Goal: Task Accomplishment & Management: Manage account settings

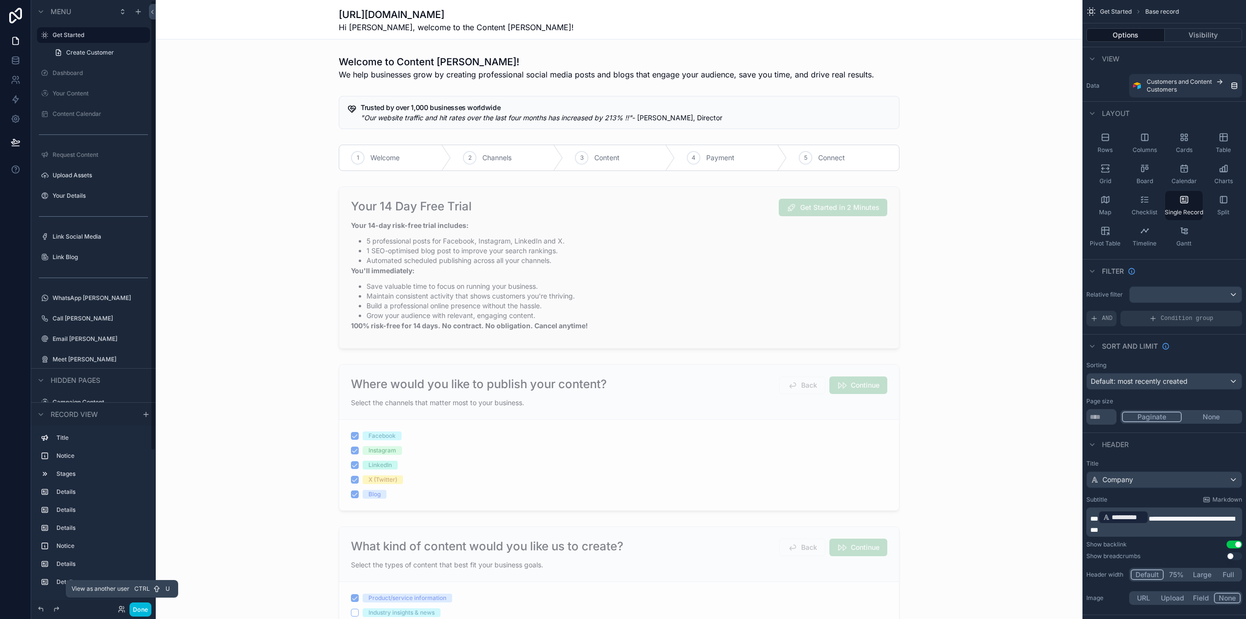
click at [121, 612] on icon at bounding box center [122, 609] width 8 height 8
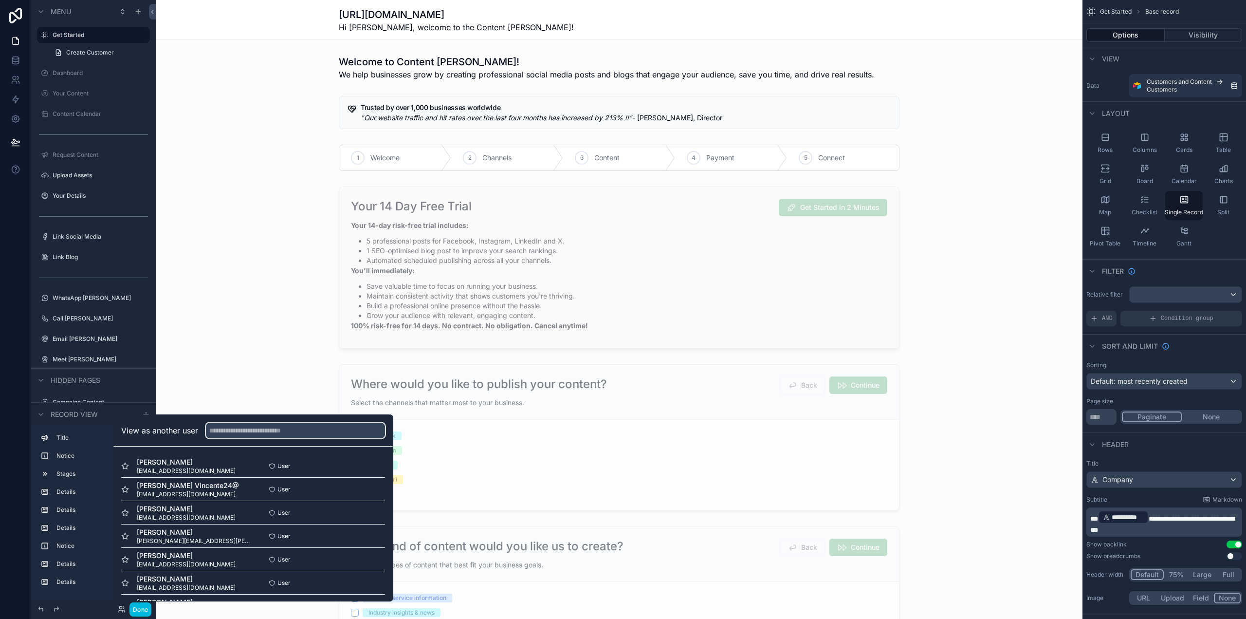
click at [243, 435] on input "text" at bounding box center [295, 430] width 179 height 16
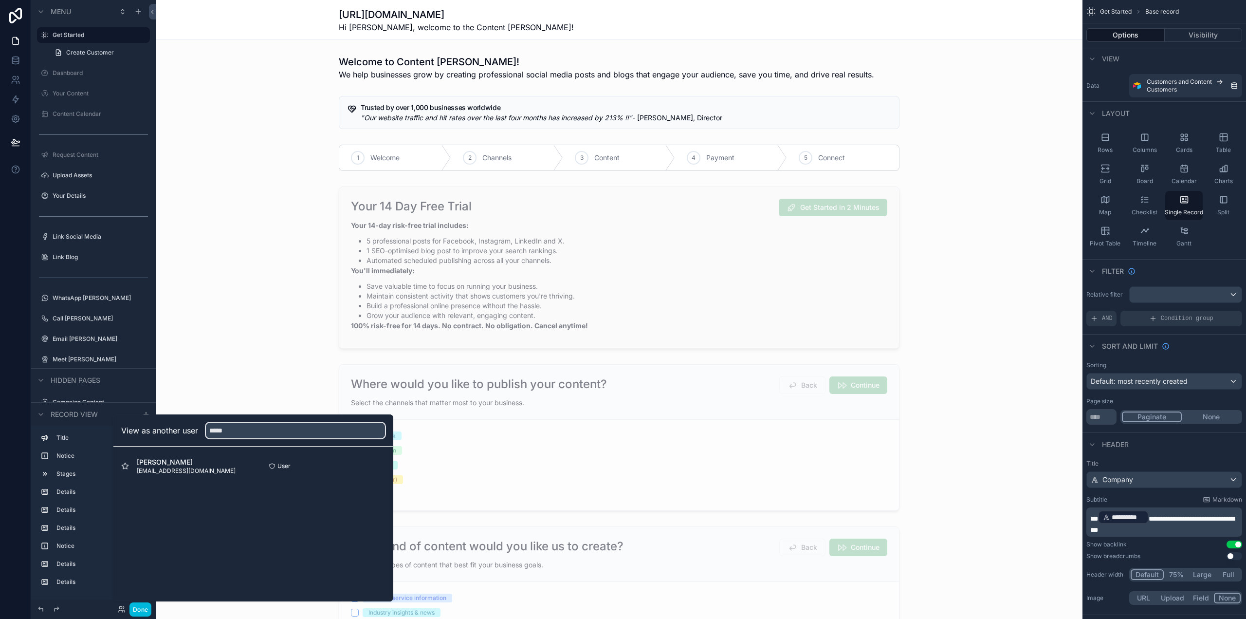
type input "*****"
click at [0, 0] on button "Select" at bounding box center [0, 0] width 0 height 0
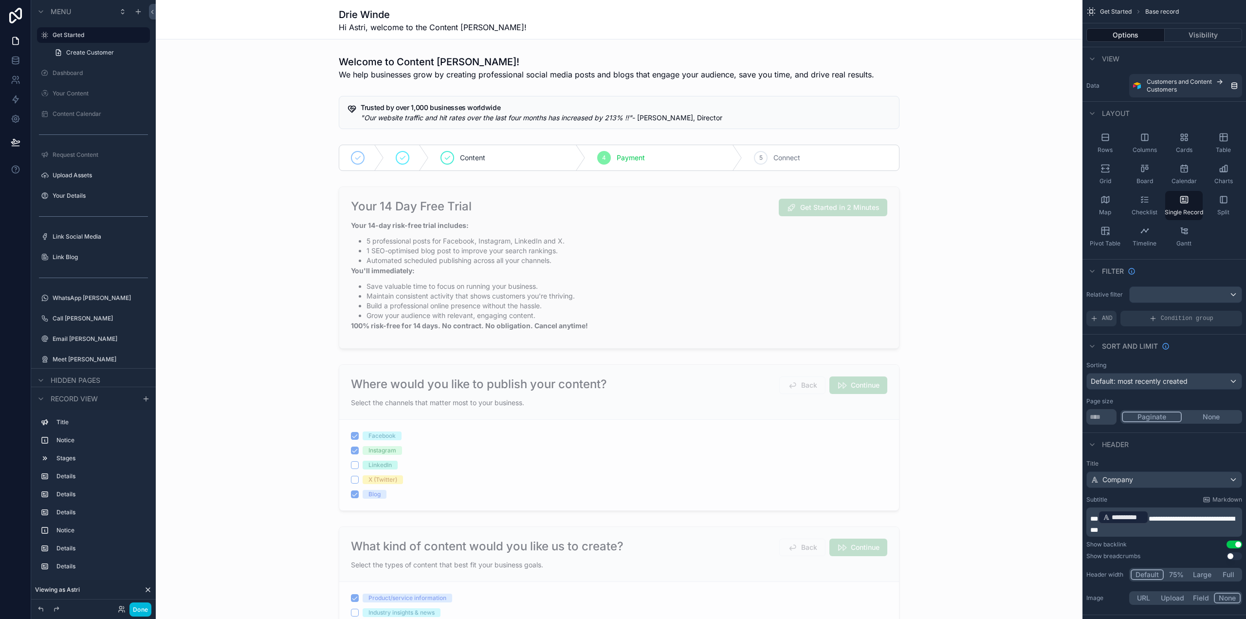
click at [141, 607] on button "Done" at bounding box center [140, 609] width 22 height 14
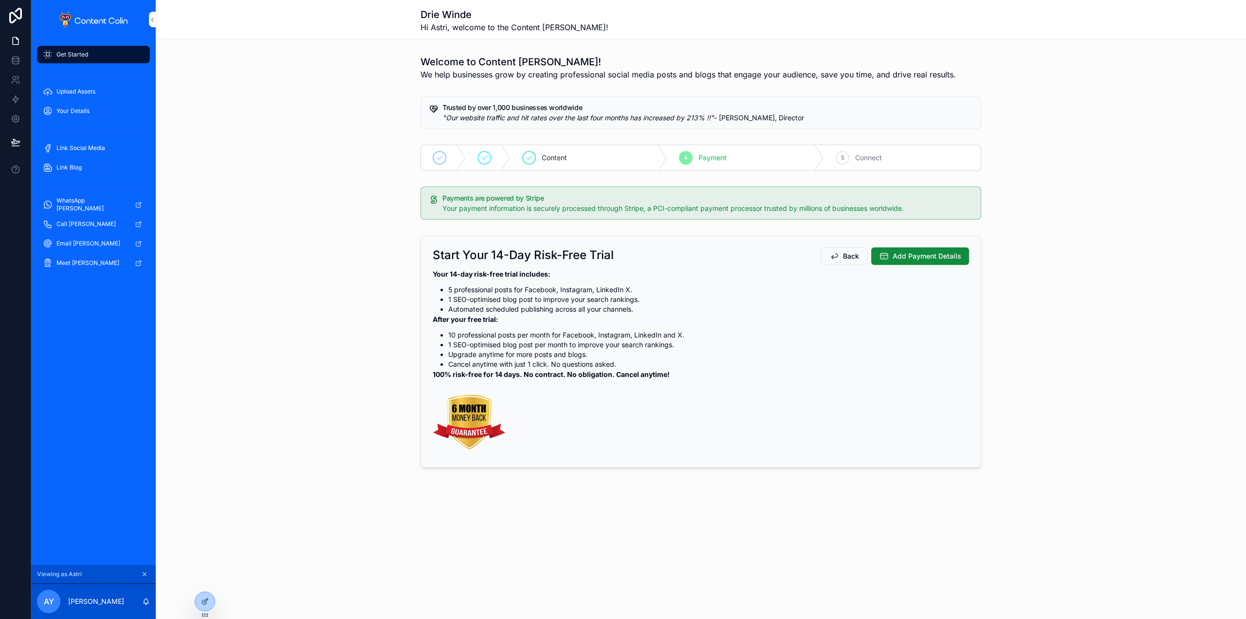
click at [303, 298] on div "Start Your 14-Day Risk-Free Trial Back Add Payment Details Your 14-day risk-fre…" at bounding box center [701, 351] width 1090 height 240
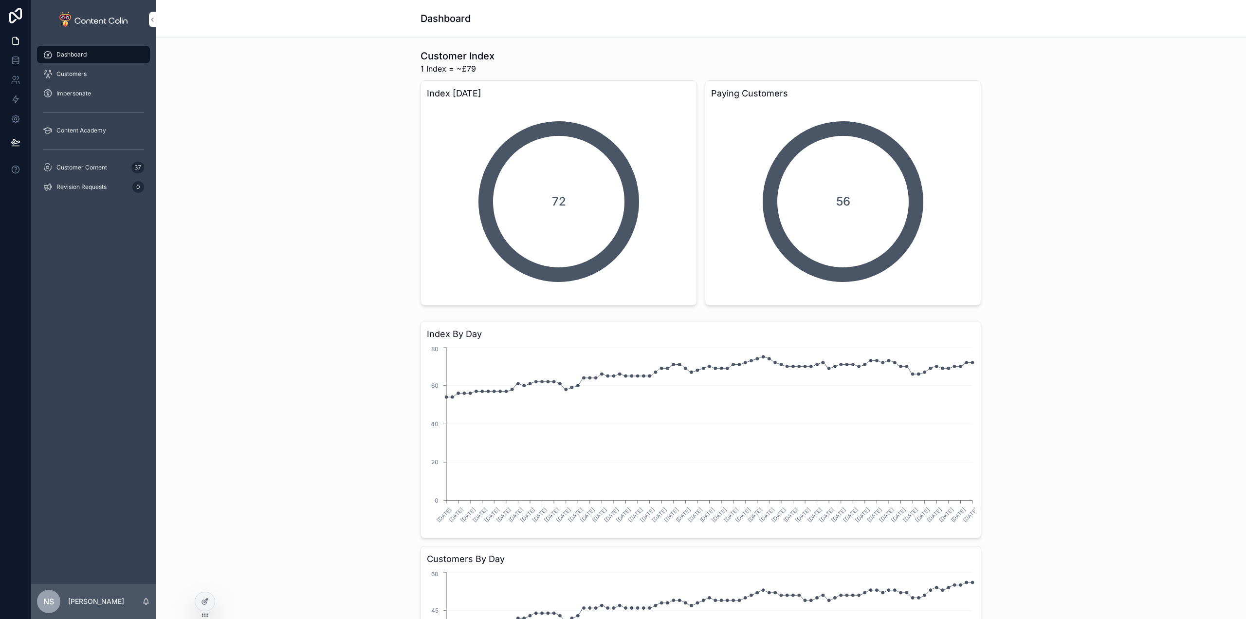
click at [63, 166] on span "Customer Content" at bounding box center [81, 168] width 51 height 8
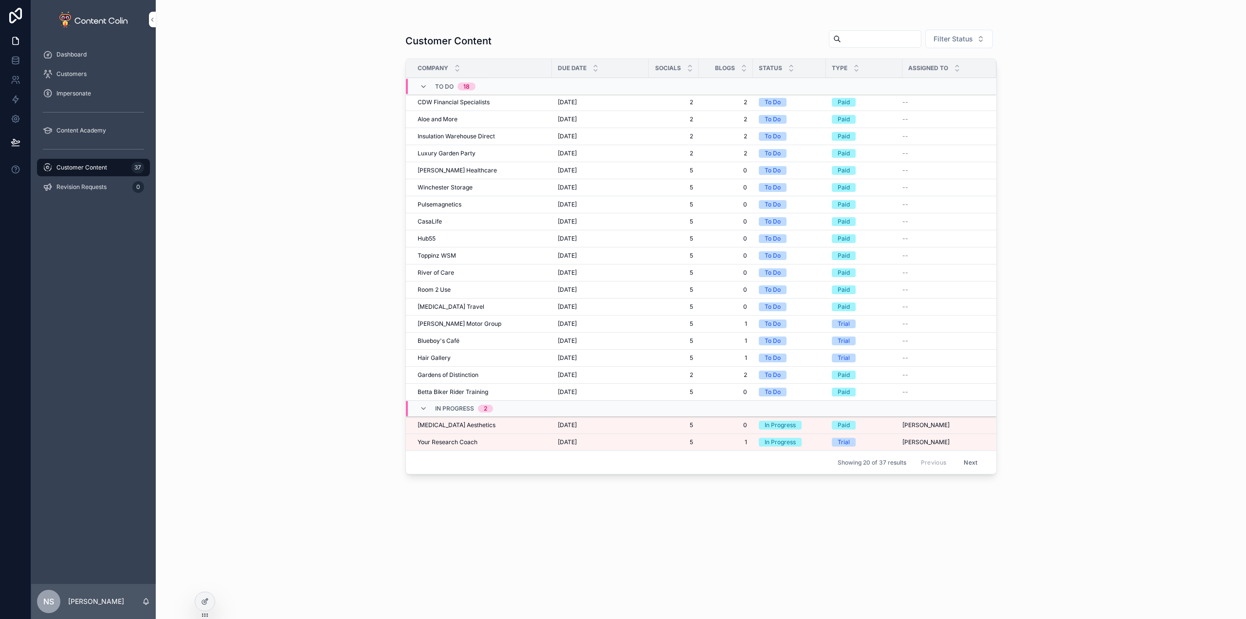
click at [497, 443] on div "Your Research Coach Your Research Coach" at bounding box center [482, 442] width 128 height 8
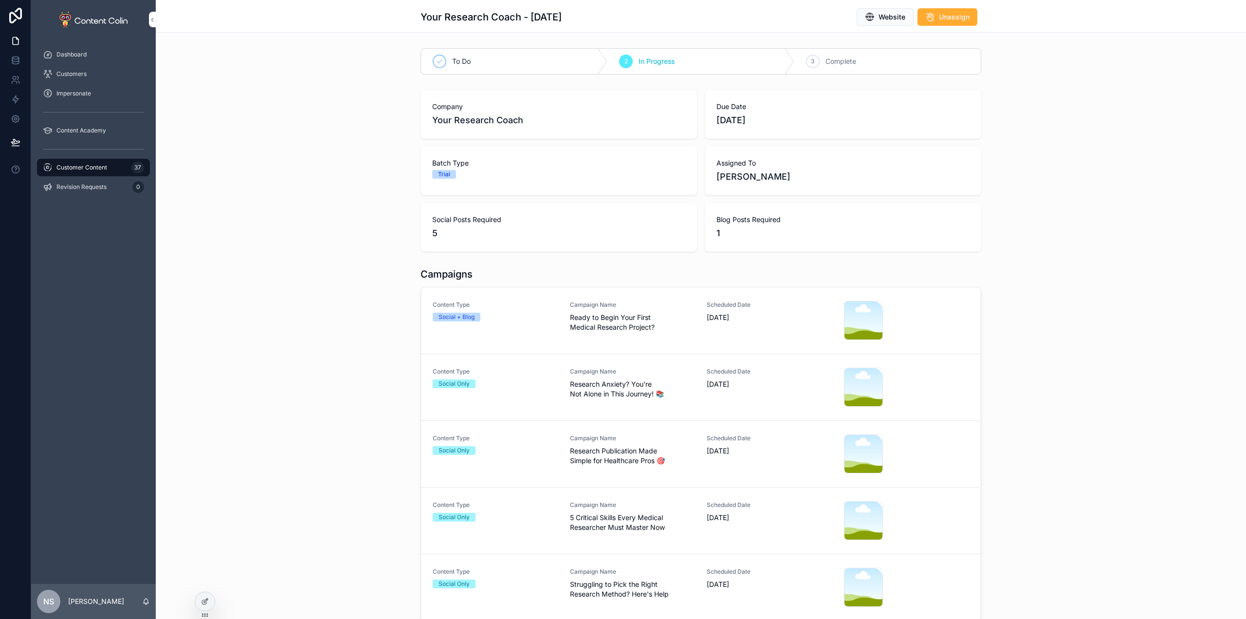
click at [640, 341] on link "Content Type Social + Blog Campaign Name Ready to Begin Your First Medical Rese…" at bounding box center [701, 320] width 560 height 67
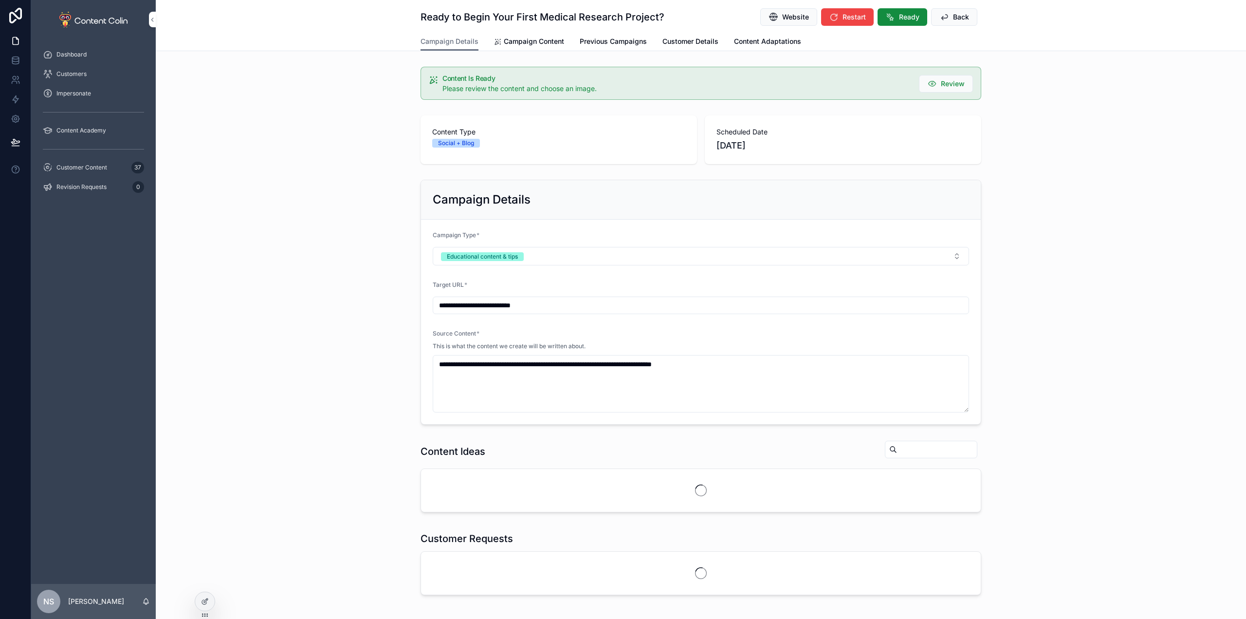
drag, startPoint x: 530, startPoint y: 54, endPoint x: 528, endPoint y: 41, distance: 12.3
click at [528, 41] on span "Campaign Content" at bounding box center [534, 42] width 60 height 10
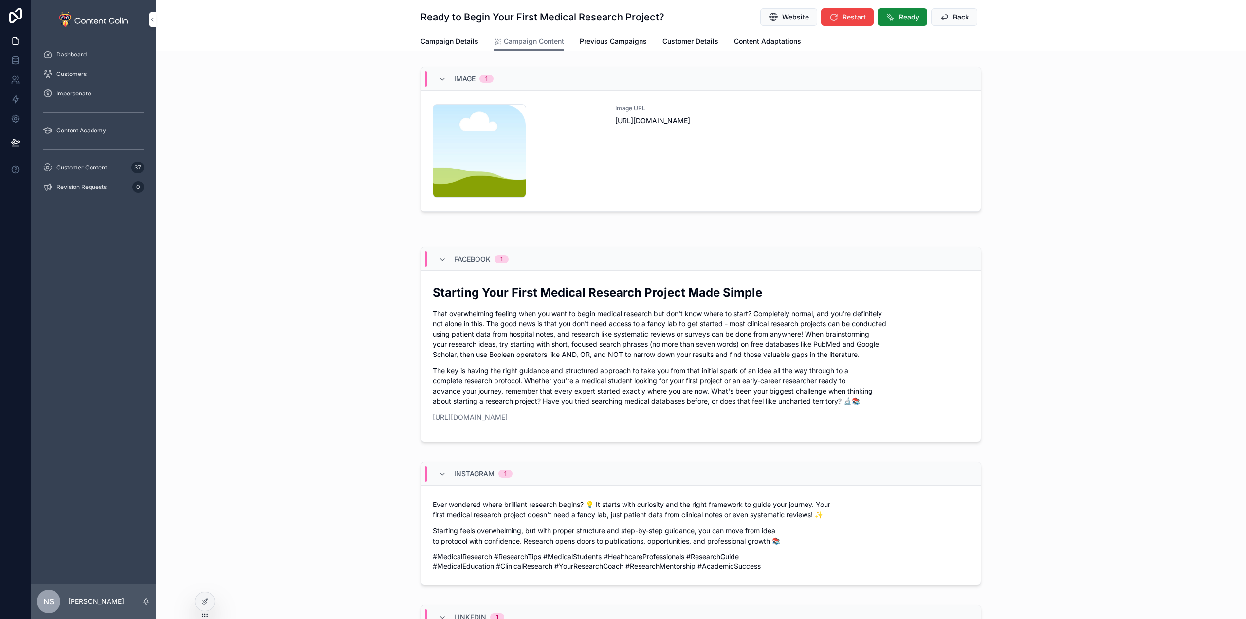
click at [785, 183] on div "Image URL https://cdn.contentcolin.com/contentcolin/images/content-placeholder.…" at bounding box center [792, 150] width 354 height 93
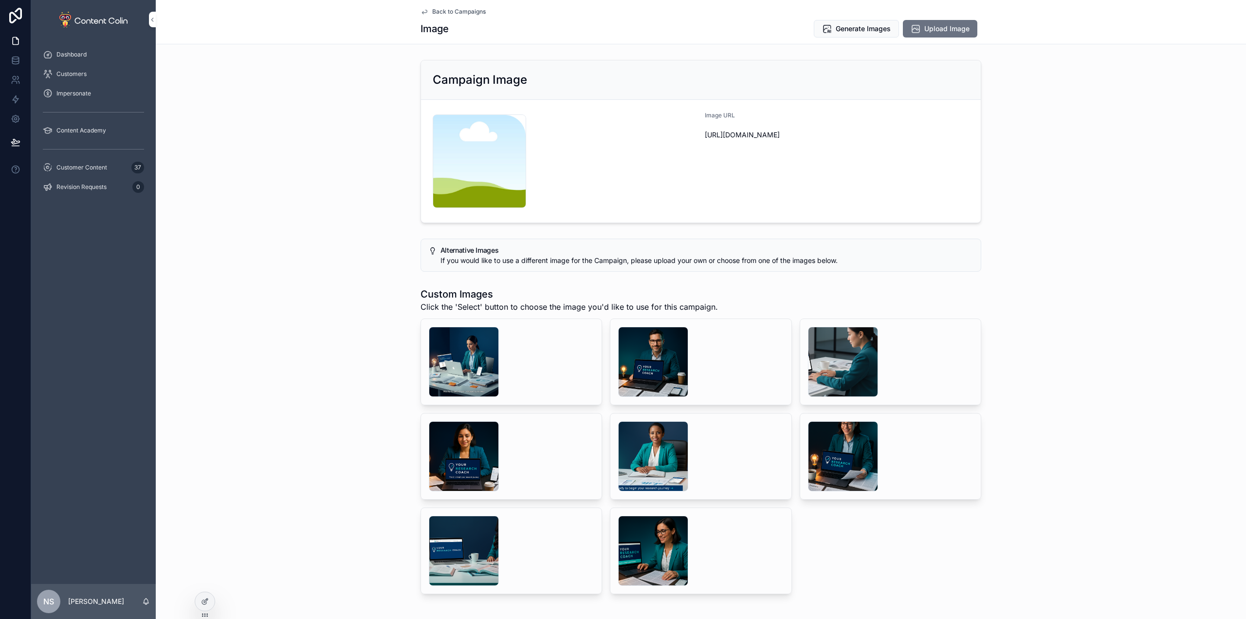
click at [477, 369] on div "scrollable content" at bounding box center [464, 362] width 70 height 70
drag, startPoint x: 578, startPoint y: 346, endPoint x: 614, endPoint y: 349, distance: 36.2
click at [582, 347] on div "scrollable content" at bounding box center [511, 362] width 165 height 70
click at [683, 356] on div "scrollable content" at bounding box center [653, 362] width 70 height 70
click at [448, 351] on div "scrollable content" at bounding box center [464, 362] width 70 height 70
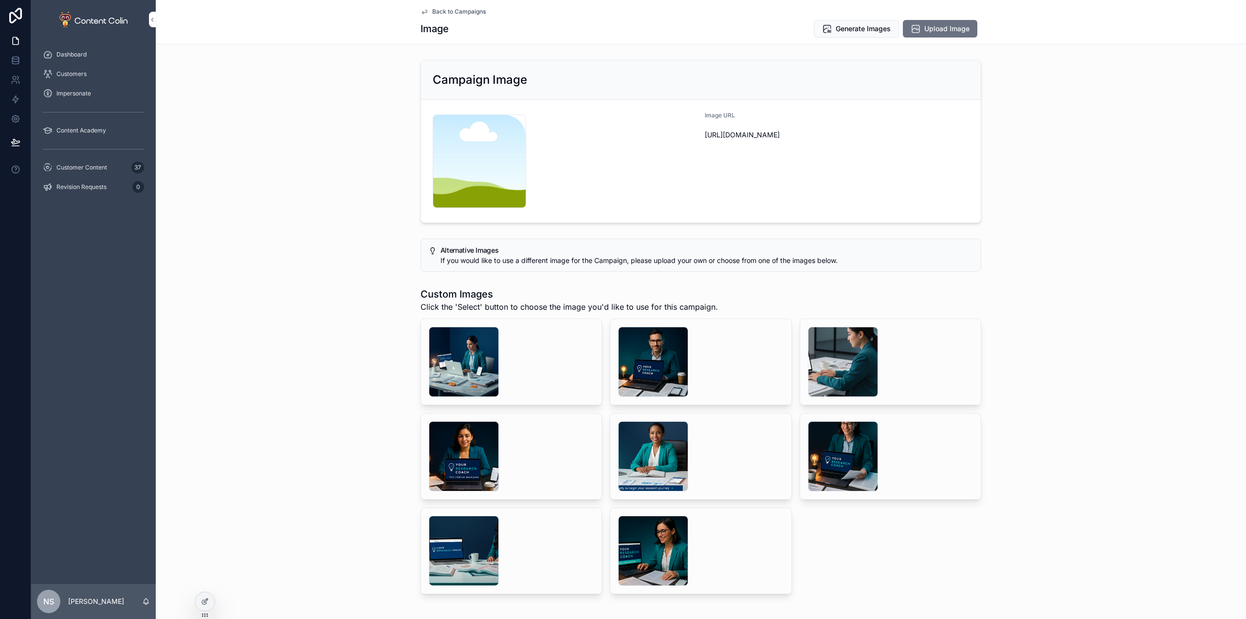
click at [657, 348] on div "scrollable content" at bounding box center [653, 362] width 70 height 70
click at [466, 342] on div "scrollable content" at bounding box center [464, 362] width 70 height 70
click at [0, 0] on span "Select" at bounding box center [0, 0] width 0 height 0
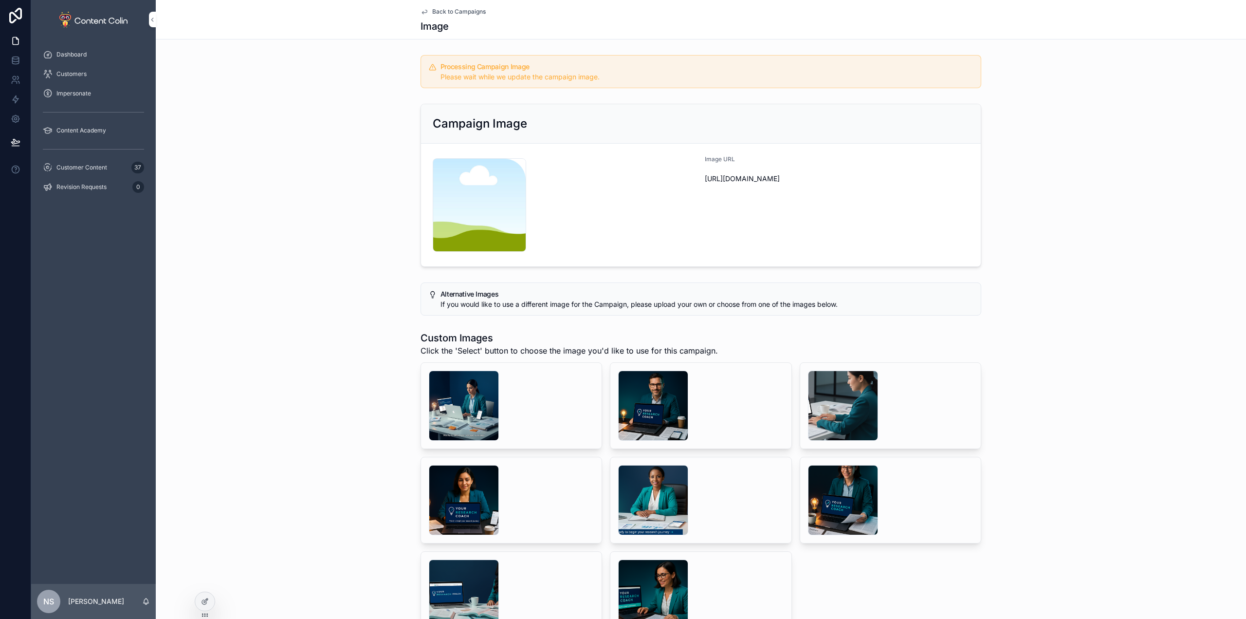
click at [447, 9] on span "Back to Campaigns" at bounding box center [459, 12] width 54 height 8
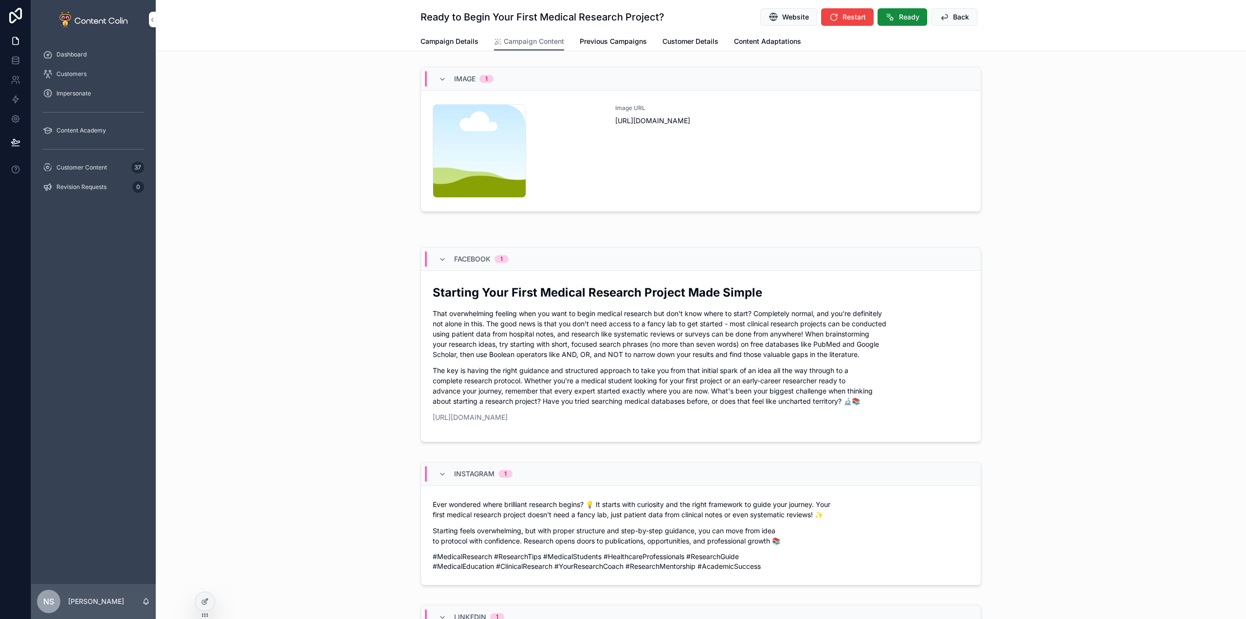
click at [908, 20] on span "Ready" at bounding box center [909, 17] width 20 height 10
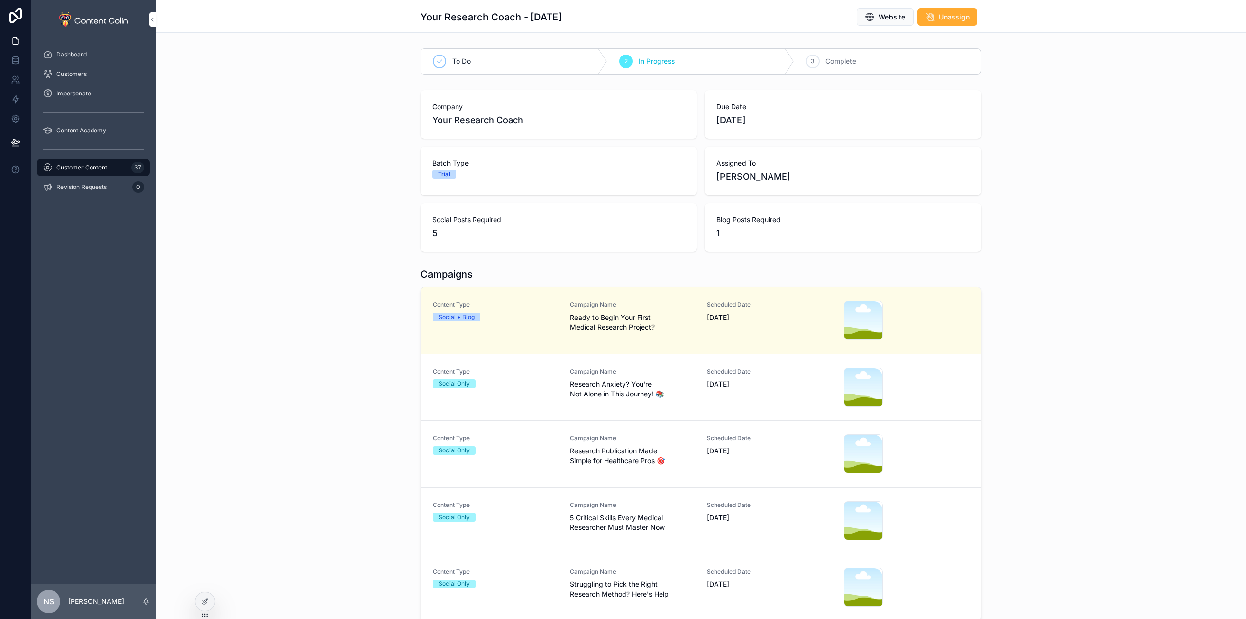
click at [662, 389] on span "Research Anxiety? You're Not Alone in This Journey! 📚" at bounding box center [633, 388] width 126 height 19
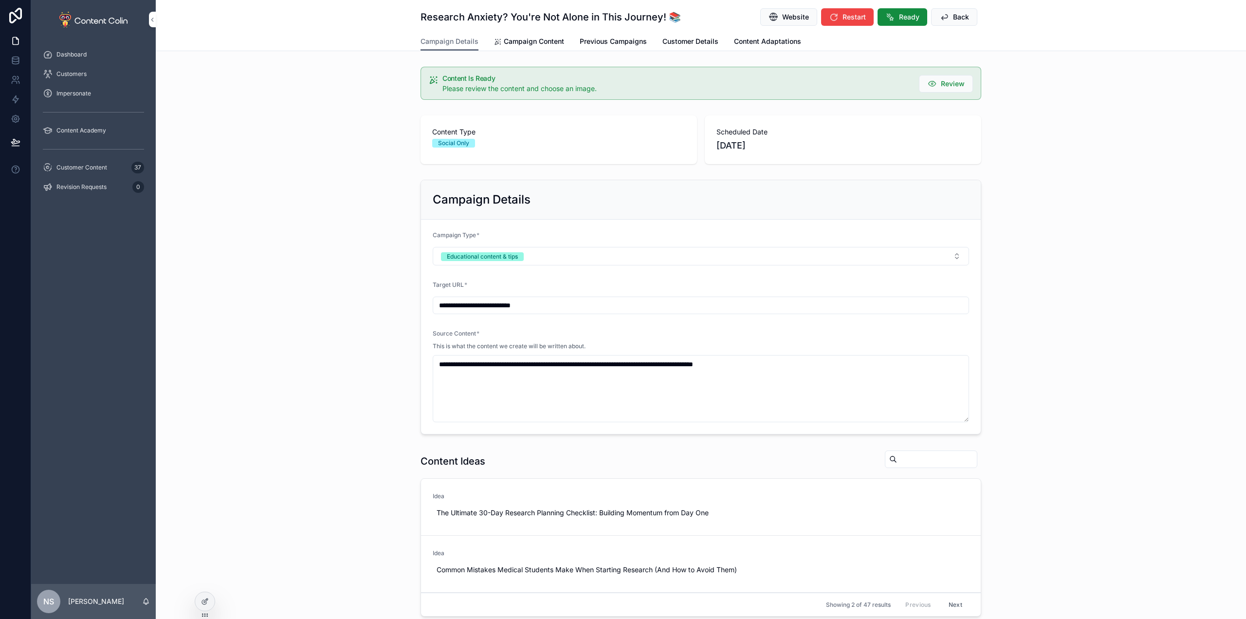
click at [526, 40] on span "Campaign Content" at bounding box center [534, 42] width 60 height 10
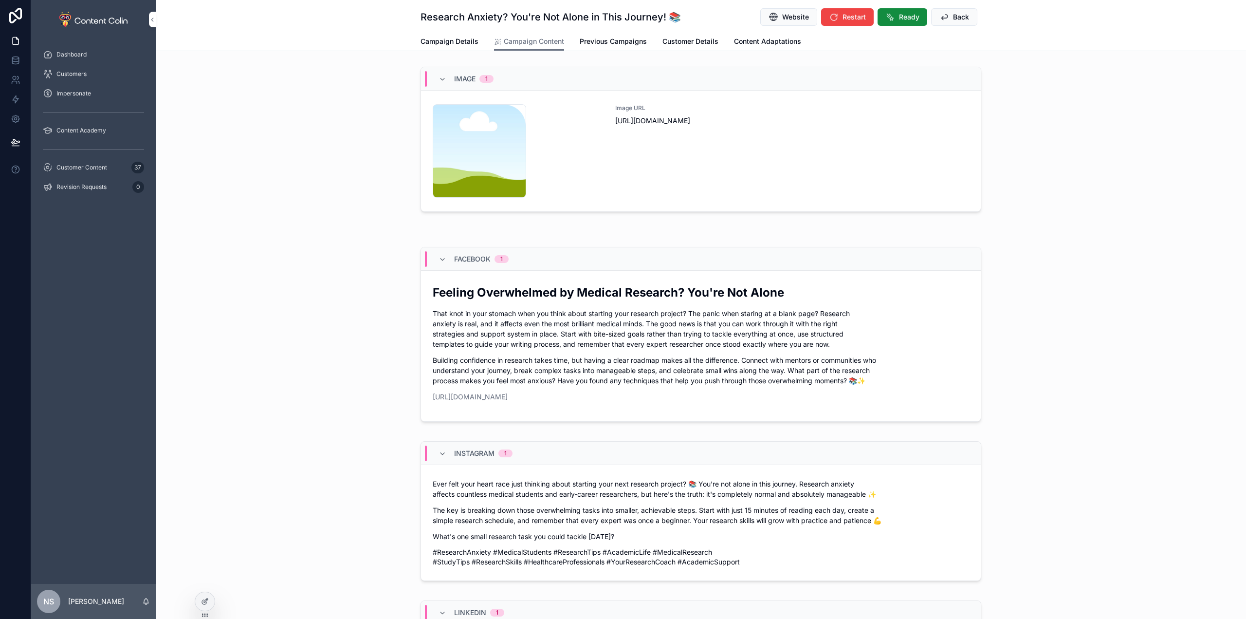
click at [704, 161] on div "Image URL https://cdn.contentcolin.com/contentcolin/images/content-placeholder.…" at bounding box center [792, 150] width 354 height 93
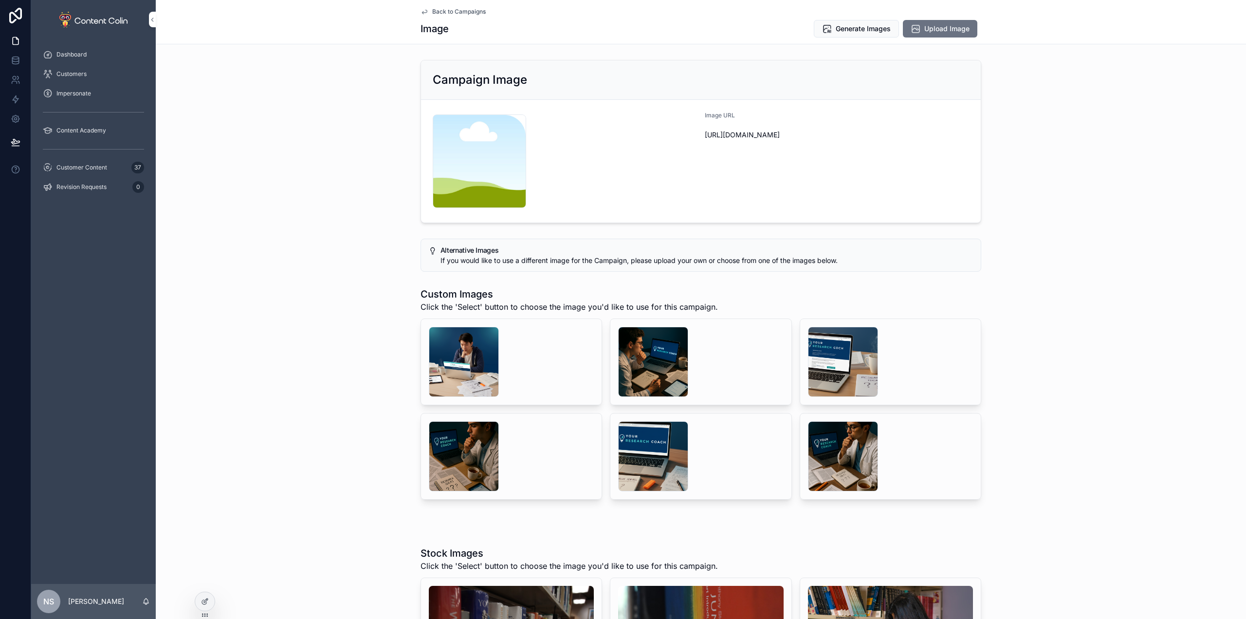
click at [640, 359] on div "scrollable content" at bounding box center [653, 362] width 70 height 70
click at [461, 363] on div "scrollable content" at bounding box center [464, 362] width 70 height 70
click at [663, 370] on div "scrollable content" at bounding box center [653, 362] width 70 height 70
click at [0, 0] on span "Select" at bounding box center [0, 0] width 0 height 0
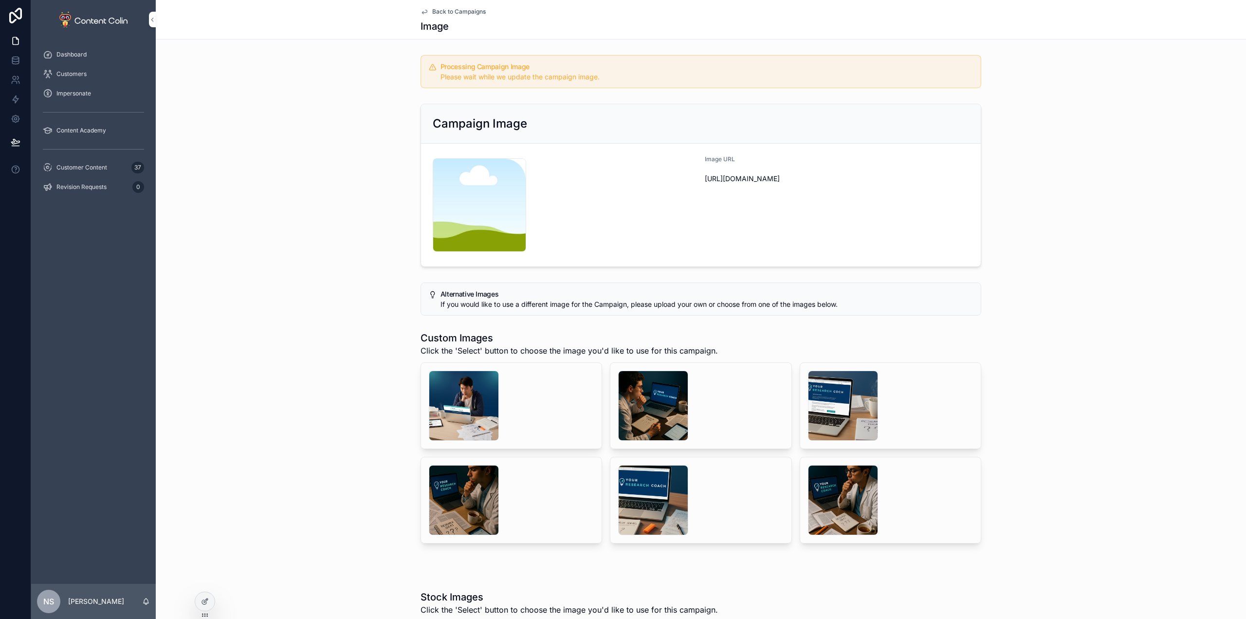
click at [452, 9] on span "Back to Campaigns" at bounding box center [459, 12] width 54 height 8
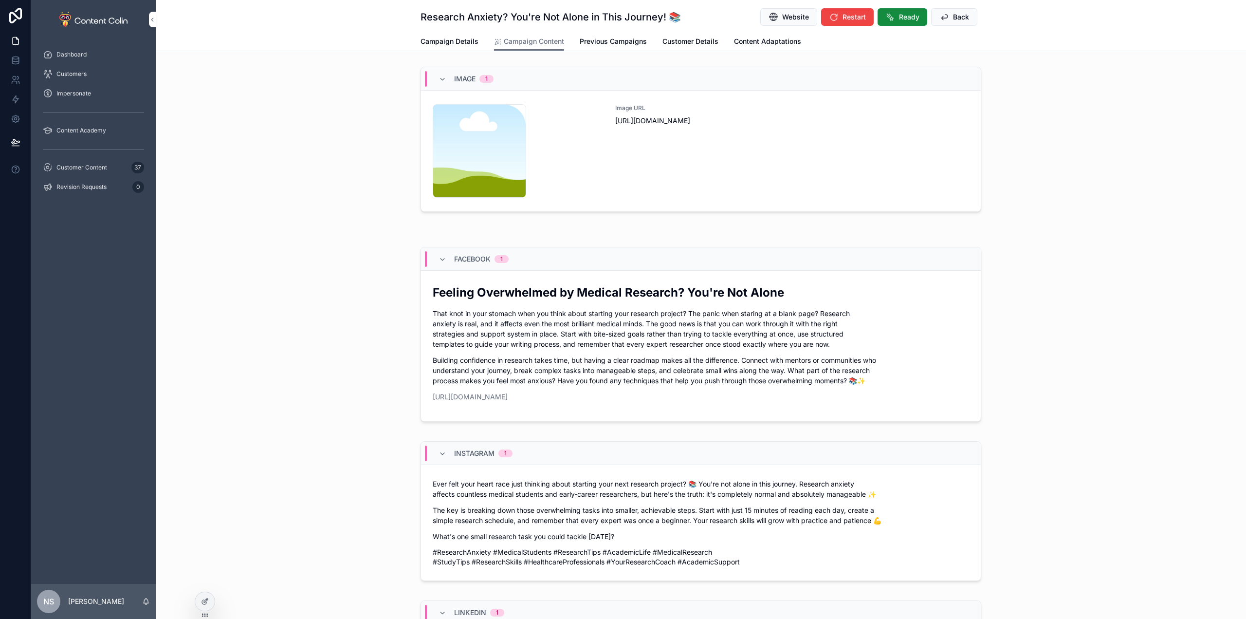
click at [940, 17] on icon "scrollable content" at bounding box center [944, 17] width 10 height 10
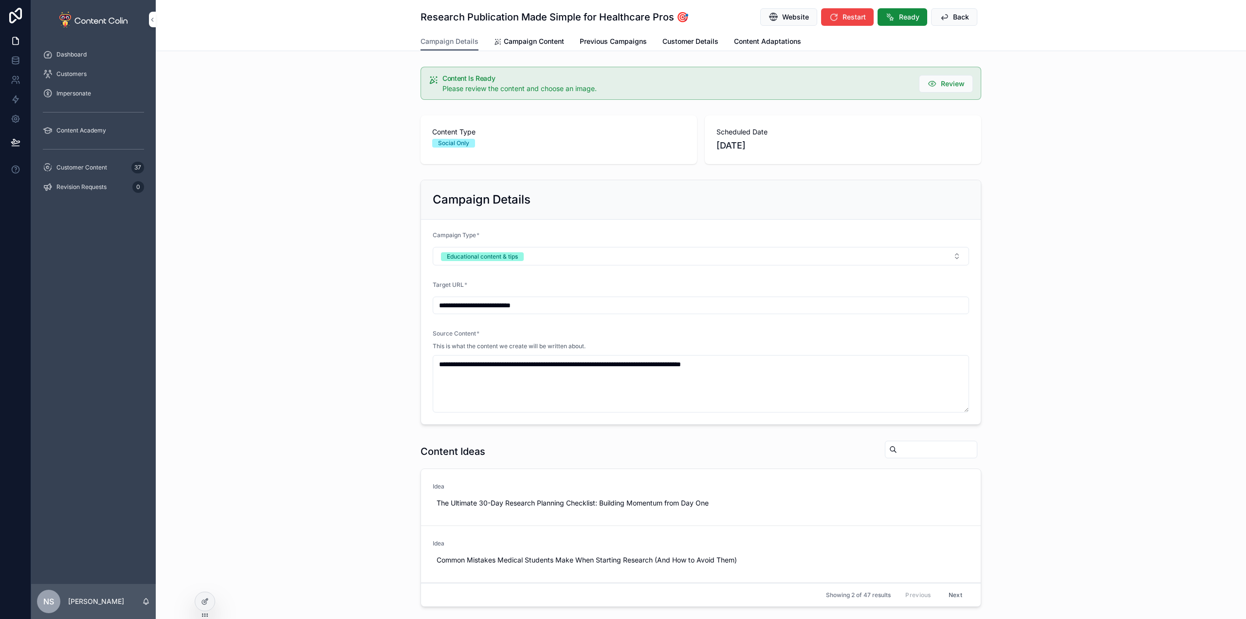
click at [528, 43] on span "Campaign Content" at bounding box center [534, 42] width 60 height 10
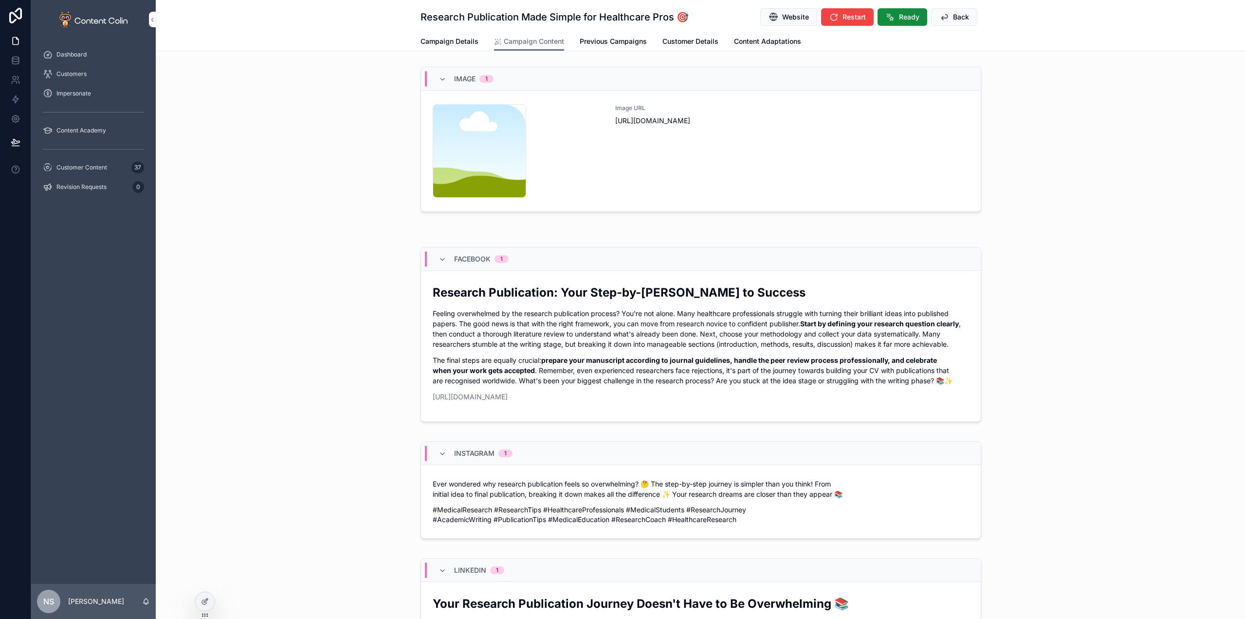
click at [757, 137] on div "Image URL https://cdn.contentcolin.com/contentcolin/images/content-placeholder.…" at bounding box center [792, 150] width 354 height 93
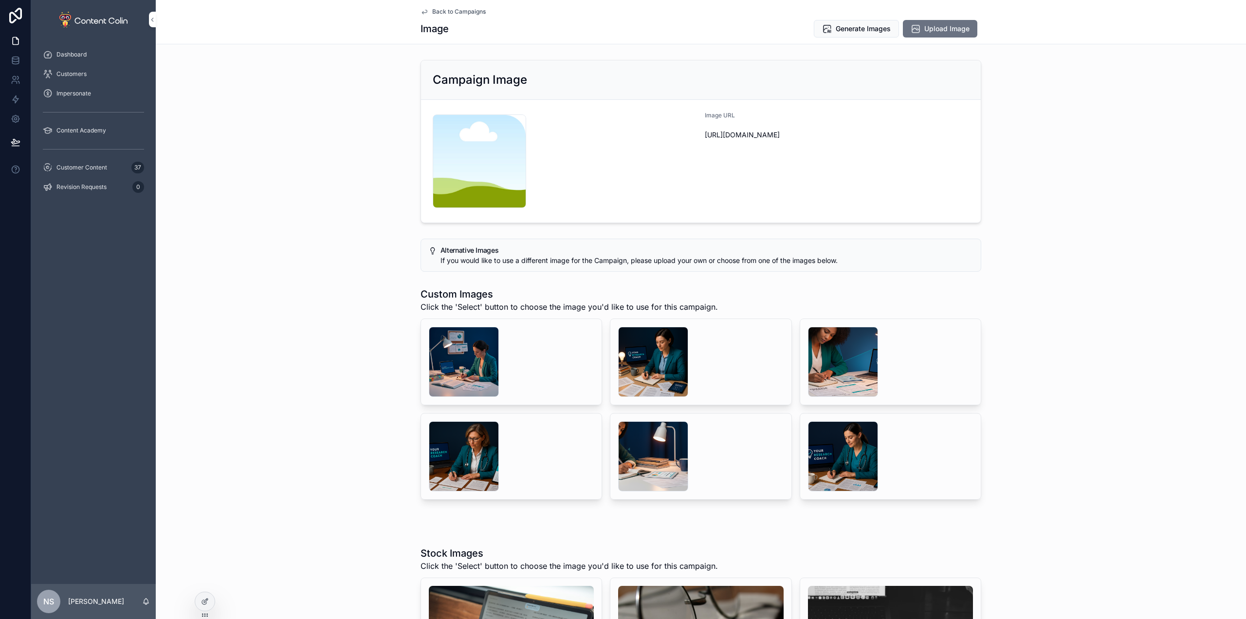
click at [652, 361] on div "scrollable content" at bounding box center [653, 362] width 70 height 70
click at [448, 357] on div "scrollable content" at bounding box center [464, 362] width 70 height 70
click at [0, 0] on span "Select" at bounding box center [0, 0] width 0 height 0
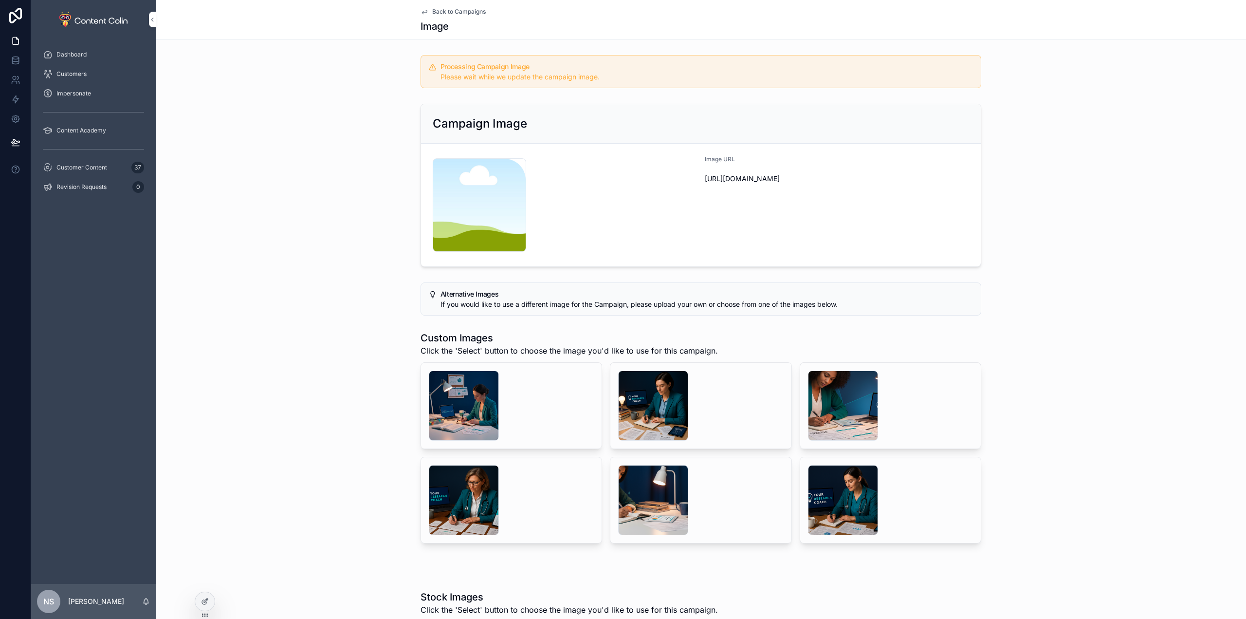
click at [473, 12] on span "Back to Campaigns" at bounding box center [459, 12] width 54 height 8
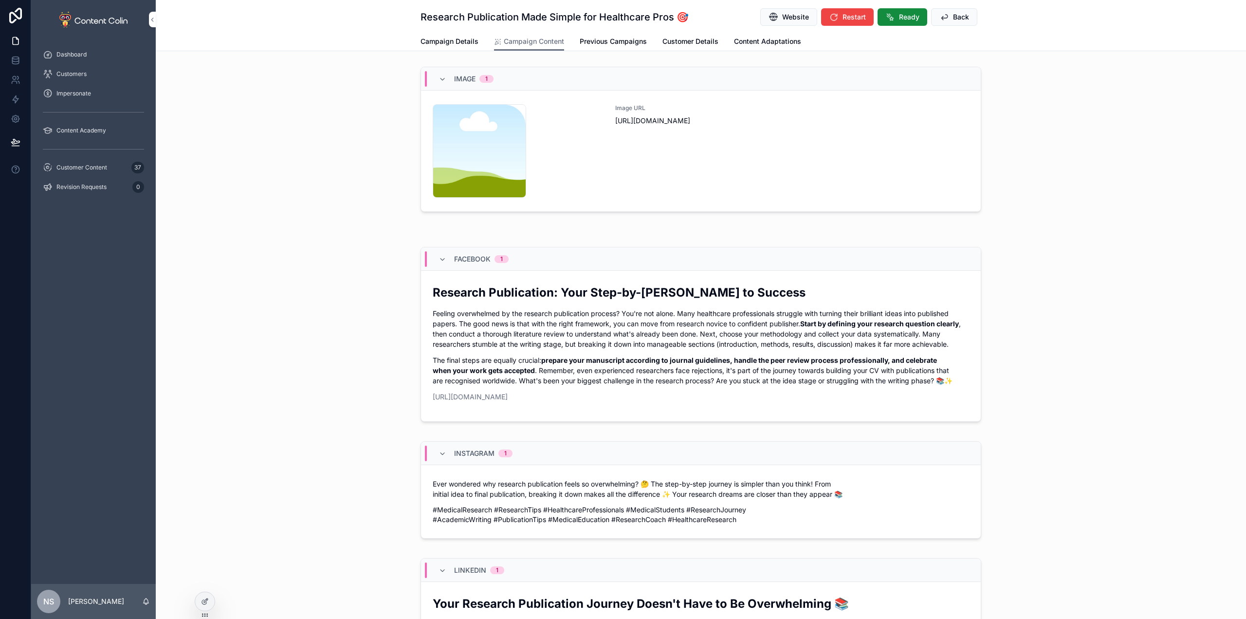
click at [945, 16] on icon "scrollable content" at bounding box center [944, 17] width 10 height 10
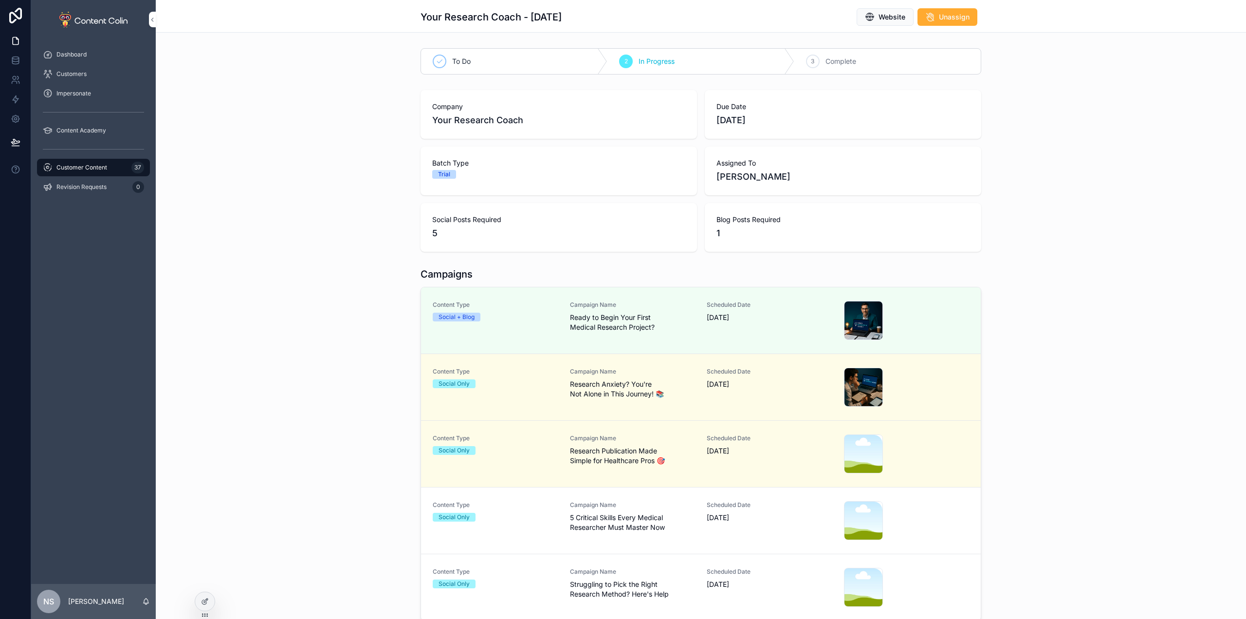
click at [590, 510] on div "Campaign Name 5 Critical Skills Every Medical Researcher Must Master Now" at bounding box center [633, 516] width 126 height 31
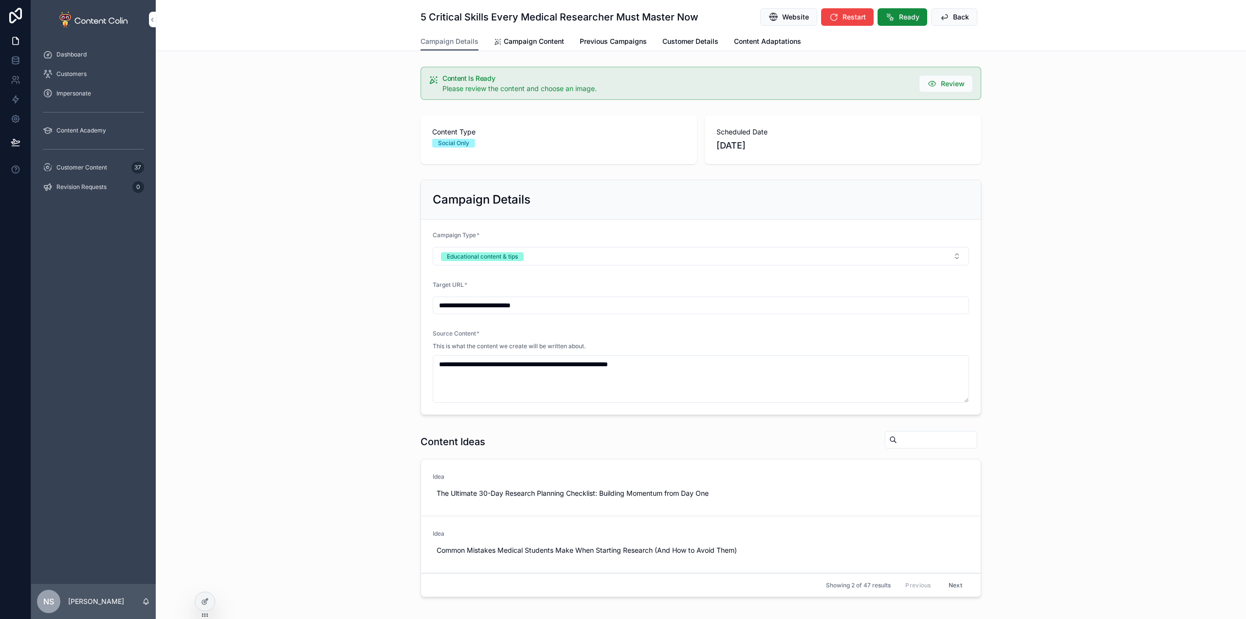
click at [523, 37] on span "Campaign Content" at bounding box center [534, 42] width 60 height 10
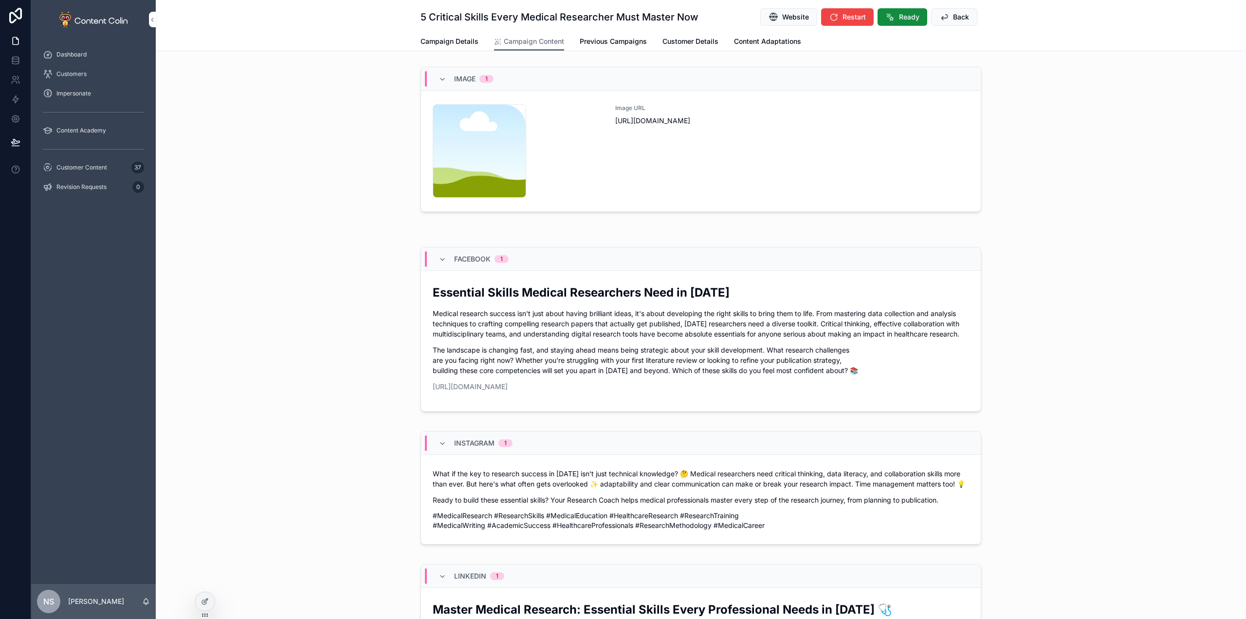
click at [737, 163] on div "Image URL https://cdn.contentcolin.com/contentcolin/images/content-placeholder.…" at bounding box center [792, 150] width 354 height 93
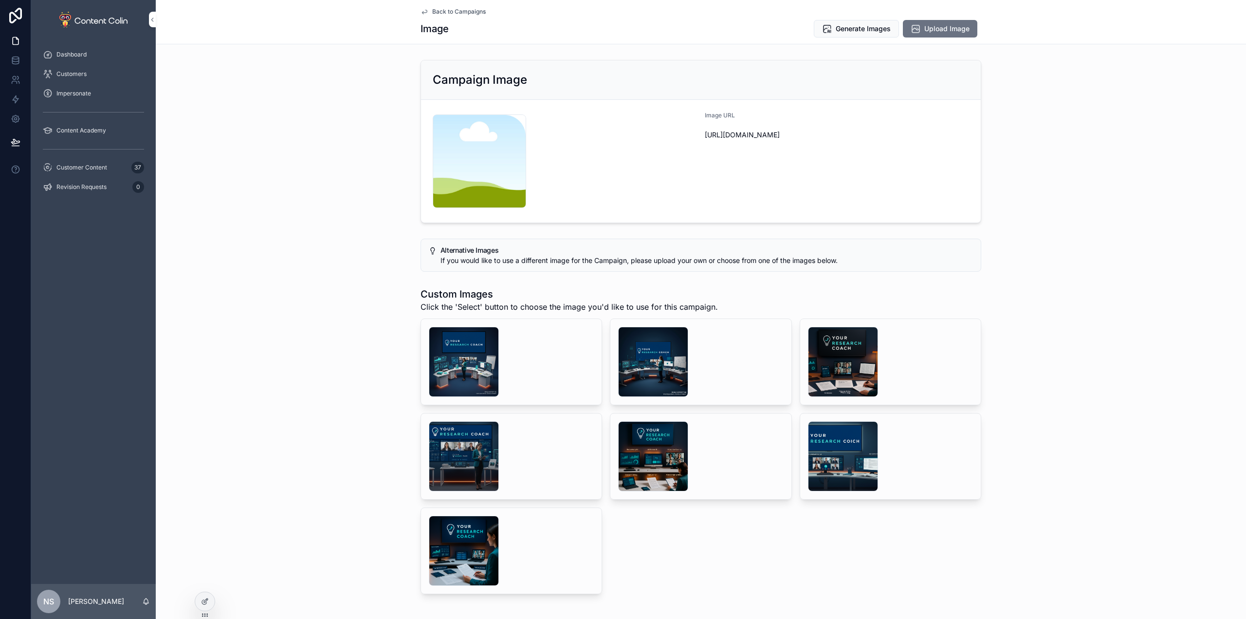
click at [655, 364] on div "scrollable content" at bounding box center [653, 362] width 70 height 70
click at [467, 354] on div "scrollable content" at bounding box center [464, 362] width 70 height 70
click at [665, 354] on div "scrollable content" at bounding box center [653, 362] width 70 height 70
click at [0, 0] on span "Select" at bounding box center [0, 0] width 0 height 0
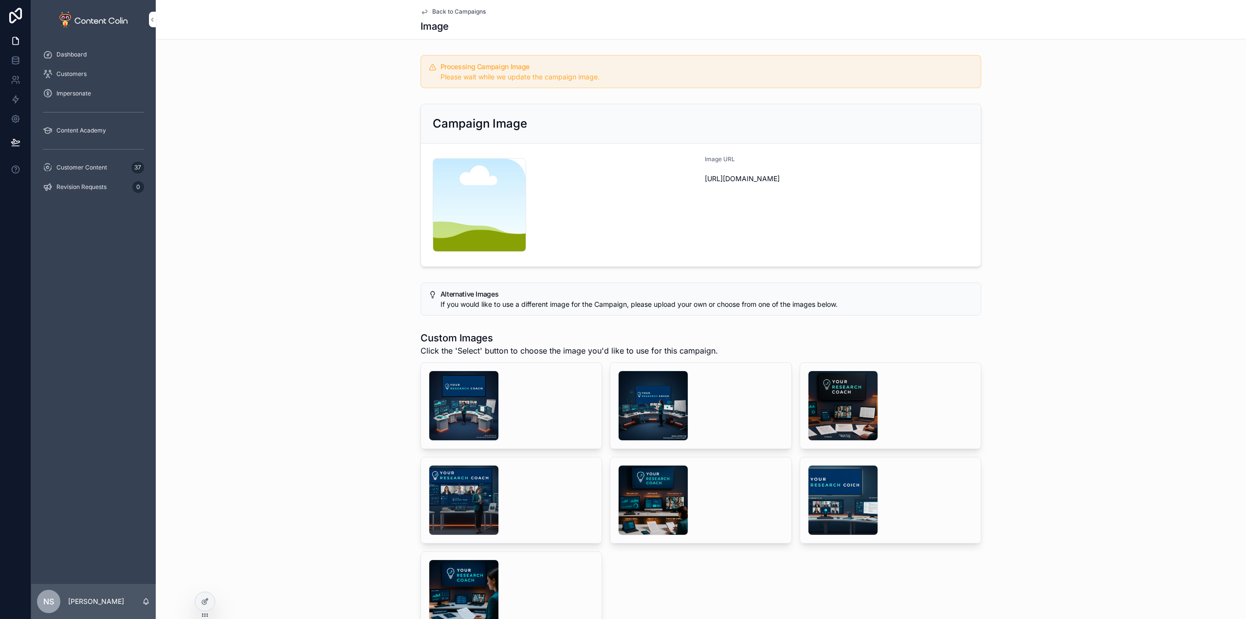
click at [469, 10] on span "Back to Campaigns" at bounding box center [459, 12] width 54 height 8
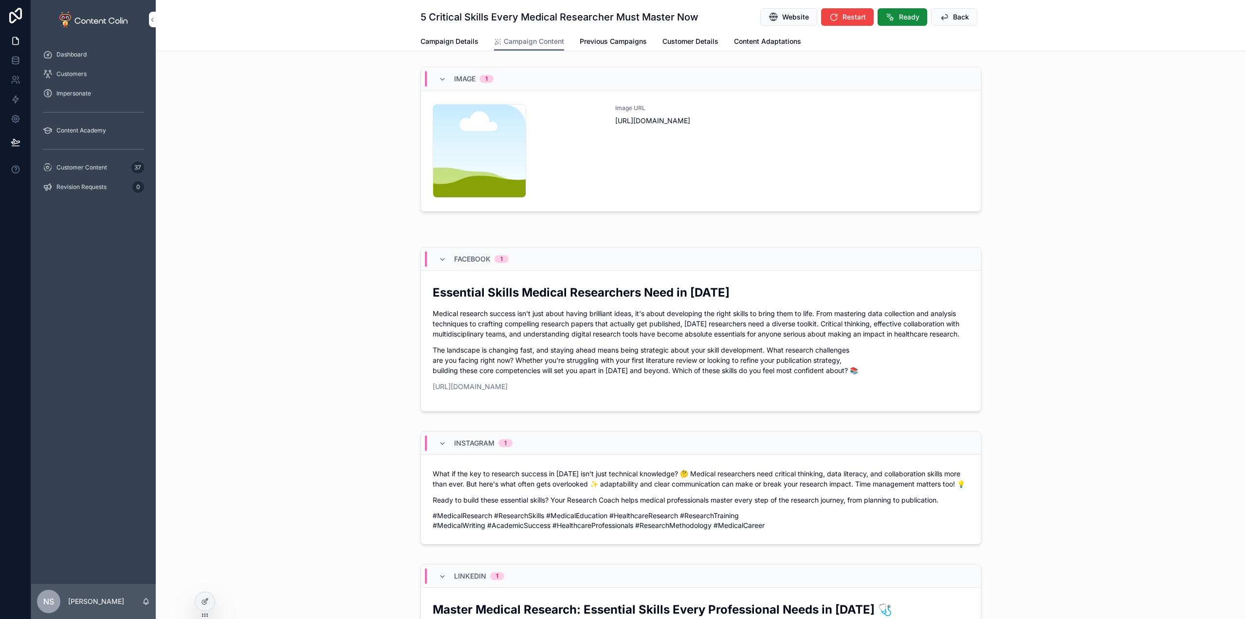
click at [955, 16] on span "Back" at bounding box center [961, 17] width 16 height 10
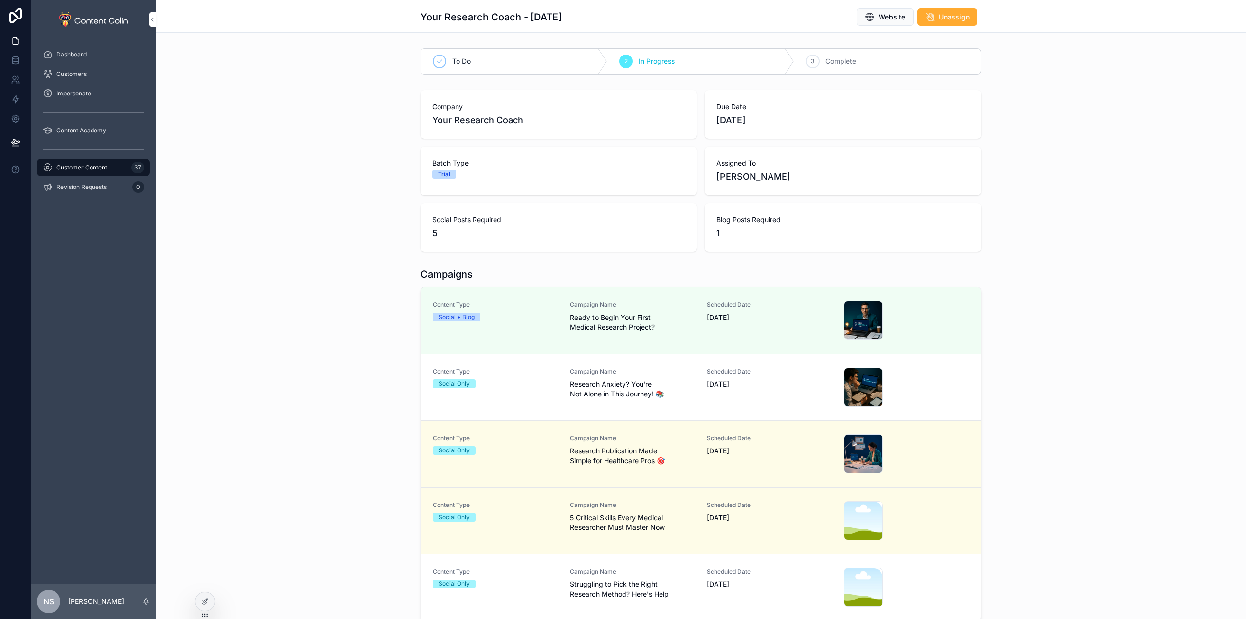
click at [613, 586] on span "Struggling to Pick the Right Research Method? Here's Help" at bounding box center [633, 588] width 126 height 19
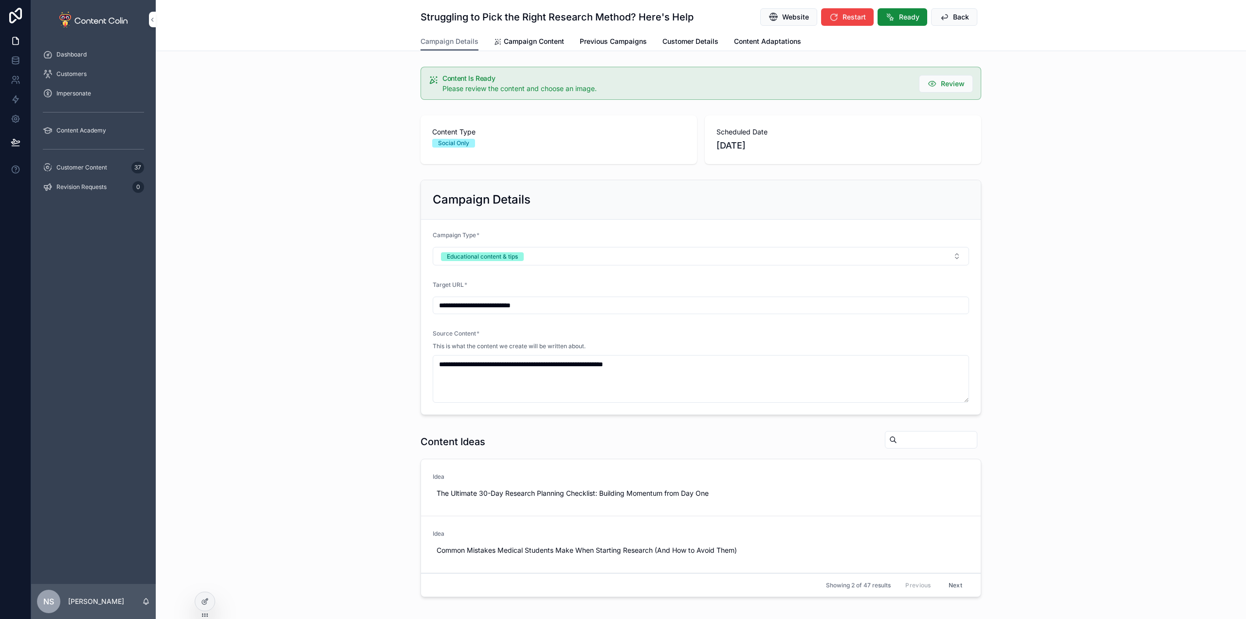
click at [532, 45] on span "Campaign Content" at bounding box center [534, 42] width 60 height 10
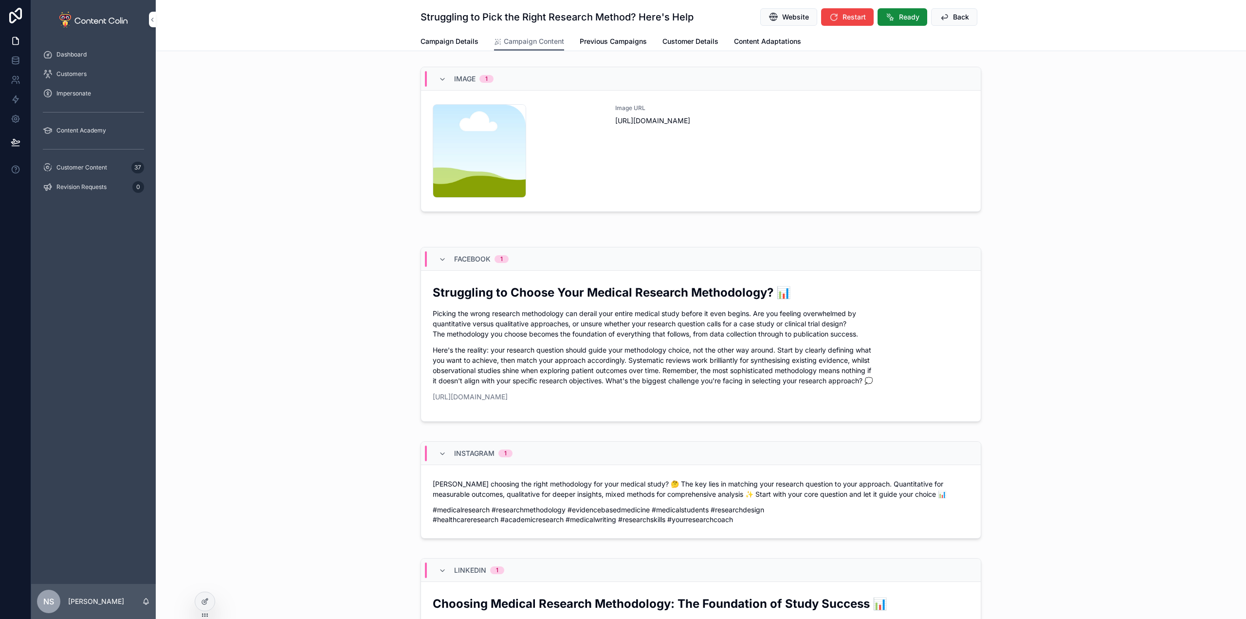
click at [707, 142] on div "Image URL https://cdn.contentcolin.com/contentcolin/images/content-placeholder.…" at bounding box center [792, 150] width 354 height 93
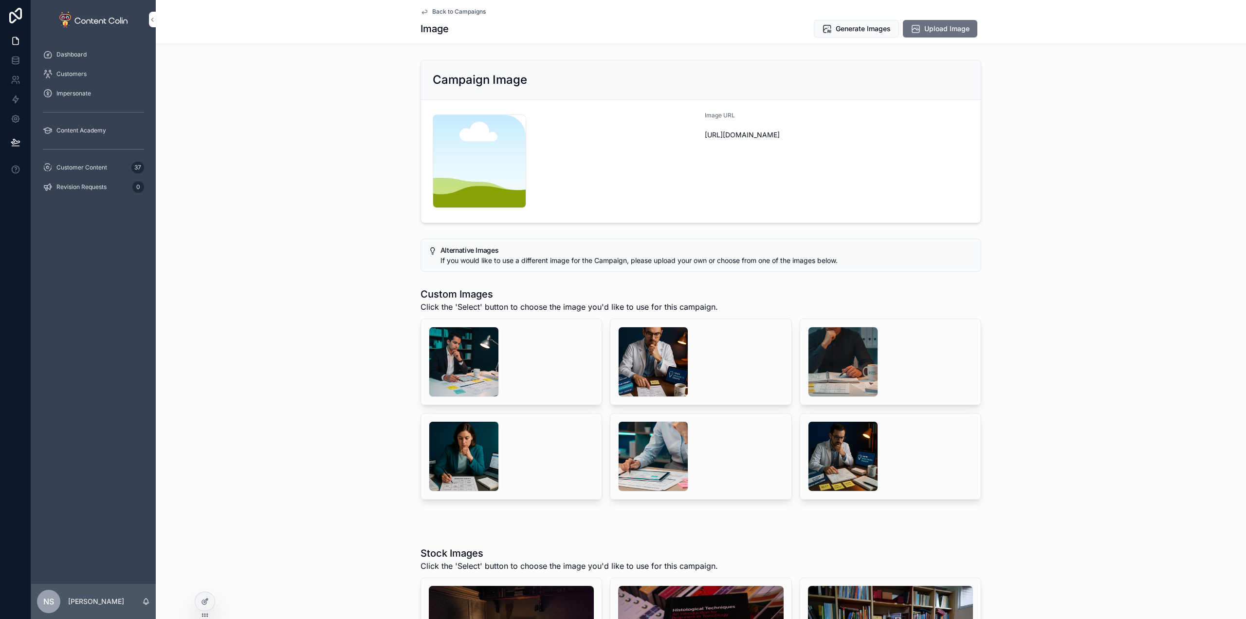
click at [458, 355] on div "scrollable content" at bounding box center [464, 362] width 70 height 70
click at [659, 362] on div "scrollable content" at bounding box center [653, 362] width 70 height 70
click at [472, 363] on div "scrollable content" at bounding box center [464, 362] width 70 height 70
click at [867, 34] on button "Generate Images" at bounding box center [856, 29] width 85 height 18
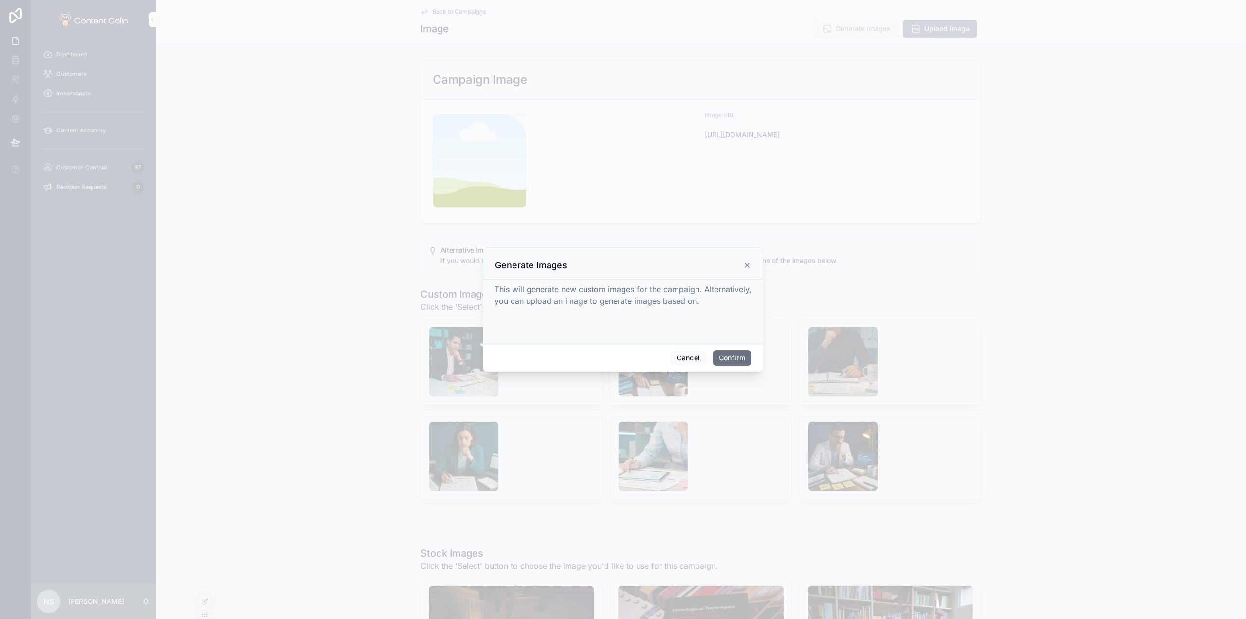
click at [724, 358] on button "Confirm" at bounding box center [732, 358] width 39 height 16
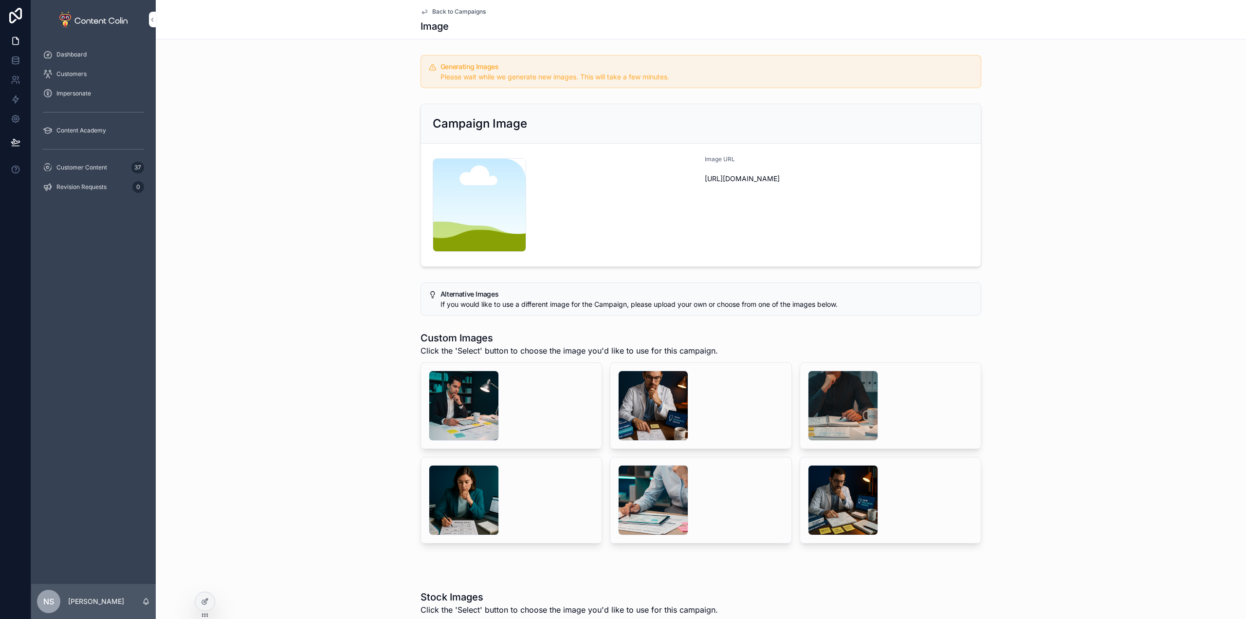
click at [467, 10] on span "Back to Campaigns" at bounding box center [459, 12] width 54 height 8
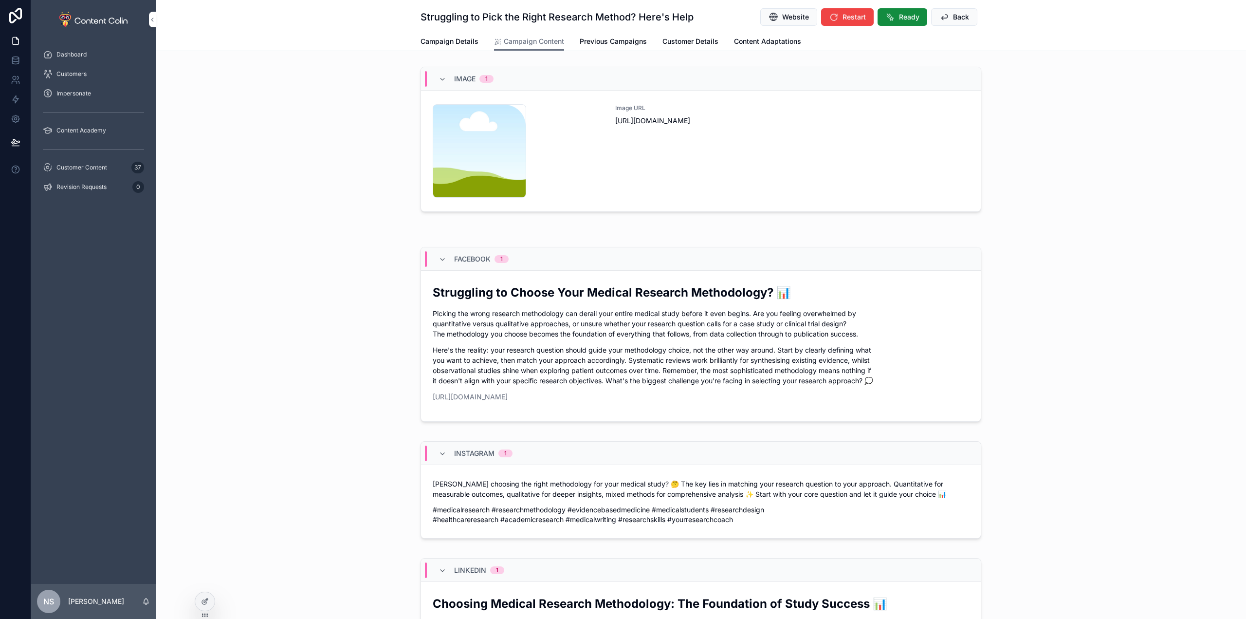
click at [968, 18] on button "Back" at bounding box center [954, 17] width 46 height 18
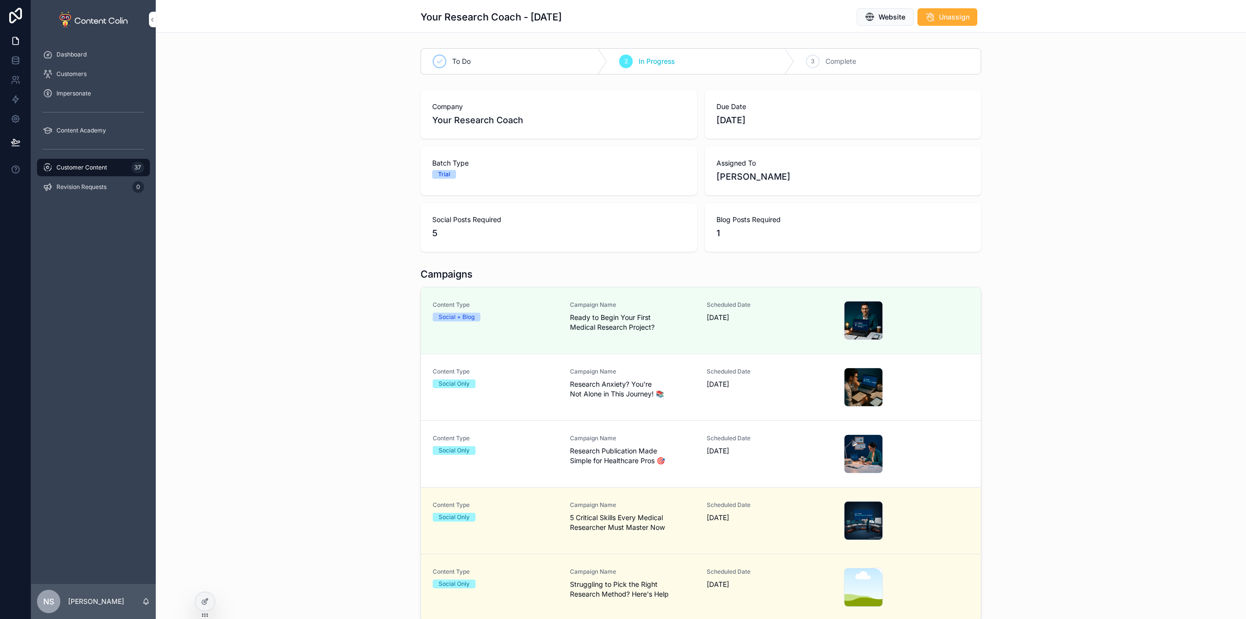
click at [672, 383] on span "Research Anxiety? You're Not Alone in This Journey! 📚" at bounding box center [633, 388] width 126 height 19
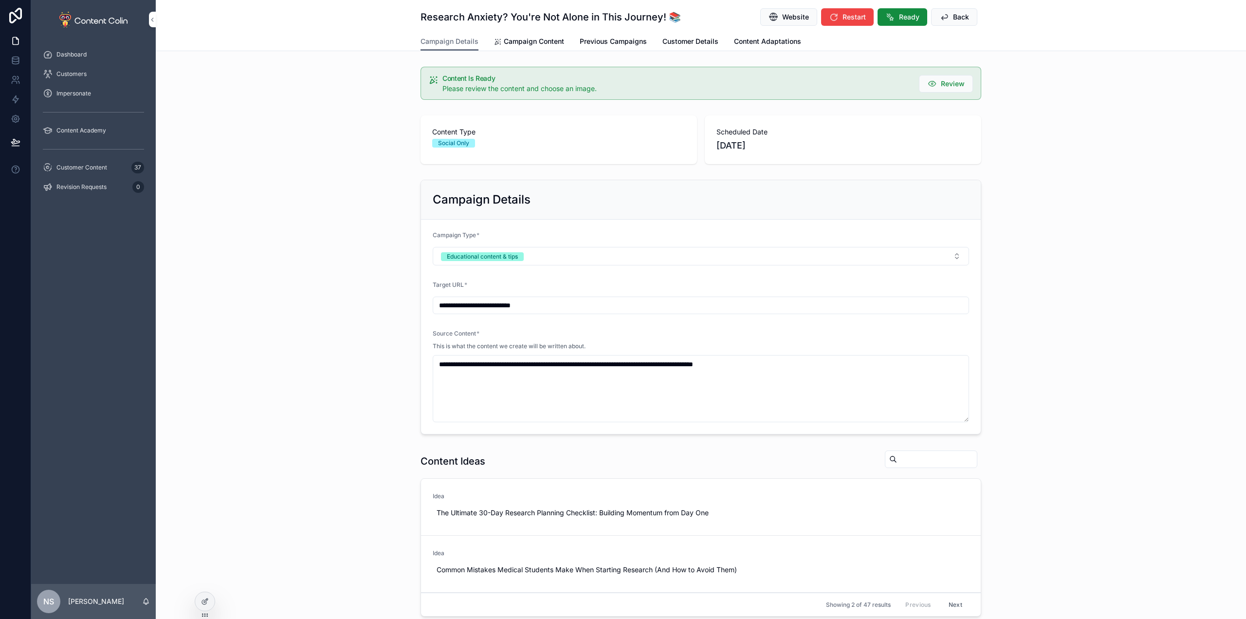
click at [907, 18] on span "Ready" at bounding box center [909, 17] width 20 height 10
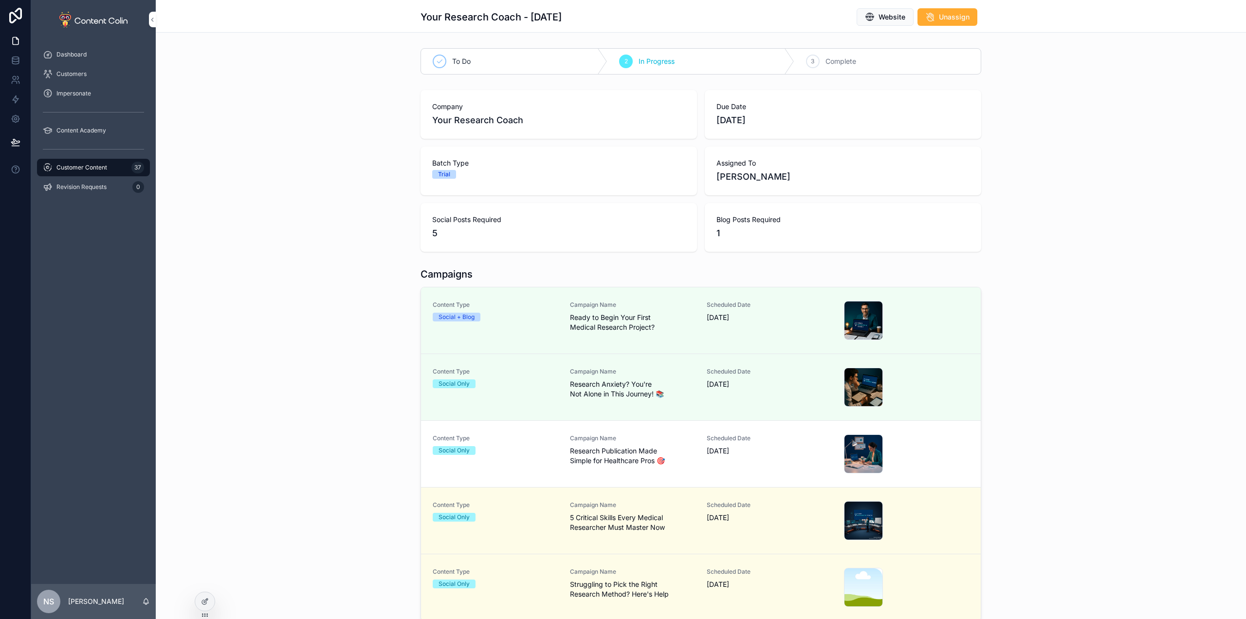
click at [757, 460] on div "Scheduled Date 16th October 2025" at bounding box center [770, 453] width 126 height 39
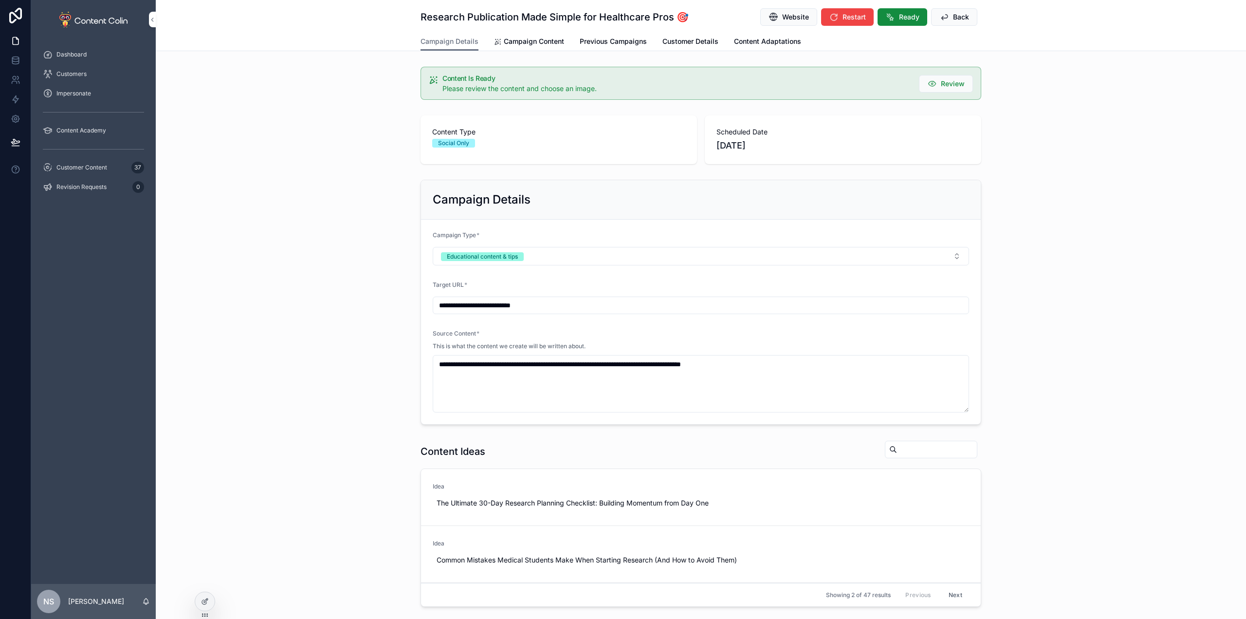
click at [904, 23] on button "Ready" at bounding box center [902, 17] width 50 height 18
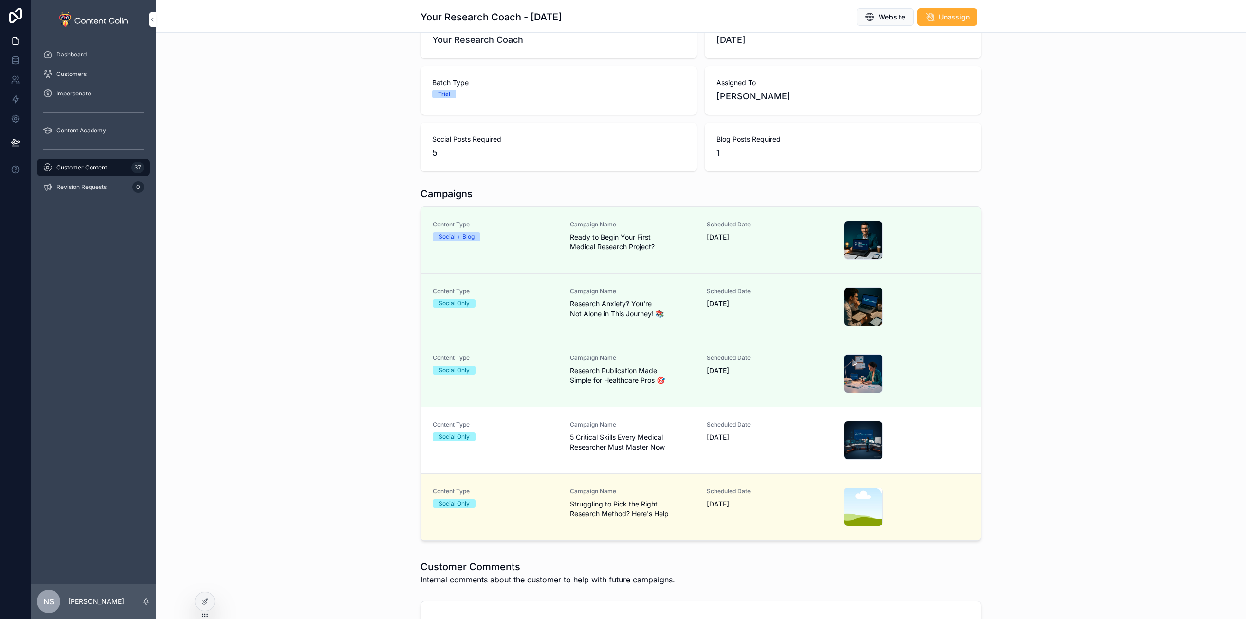
scroll to position [97, 0]
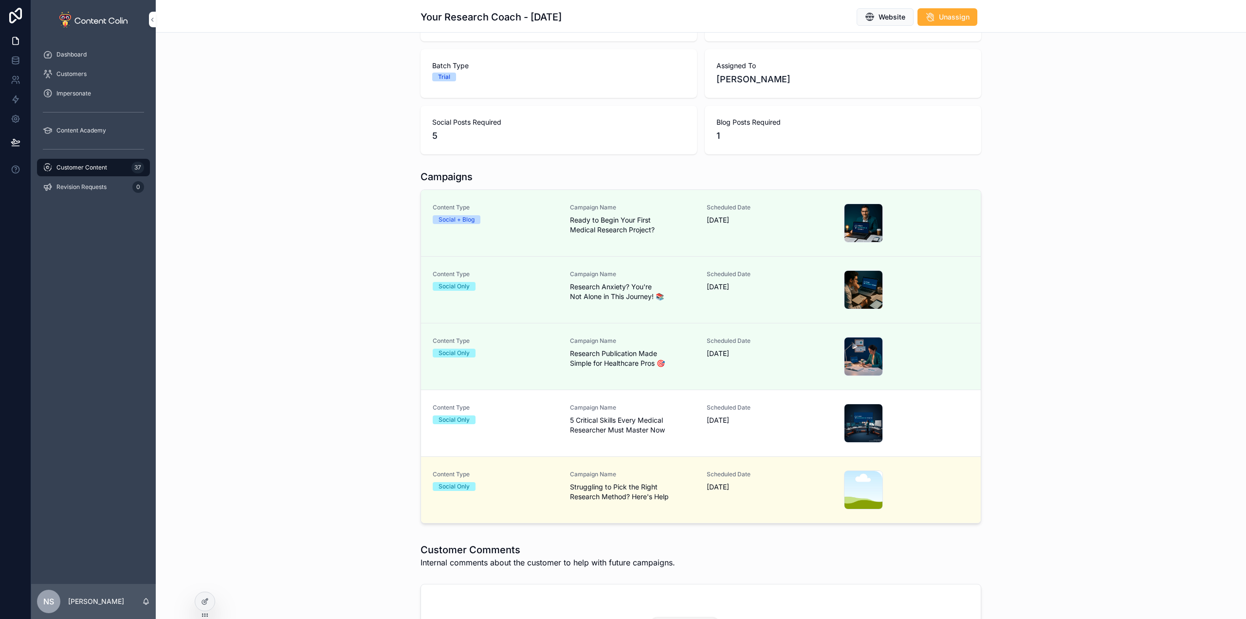
click at [765, 424] on span "20th October 2025" at bounding box center [770, 420] width 126 height 10
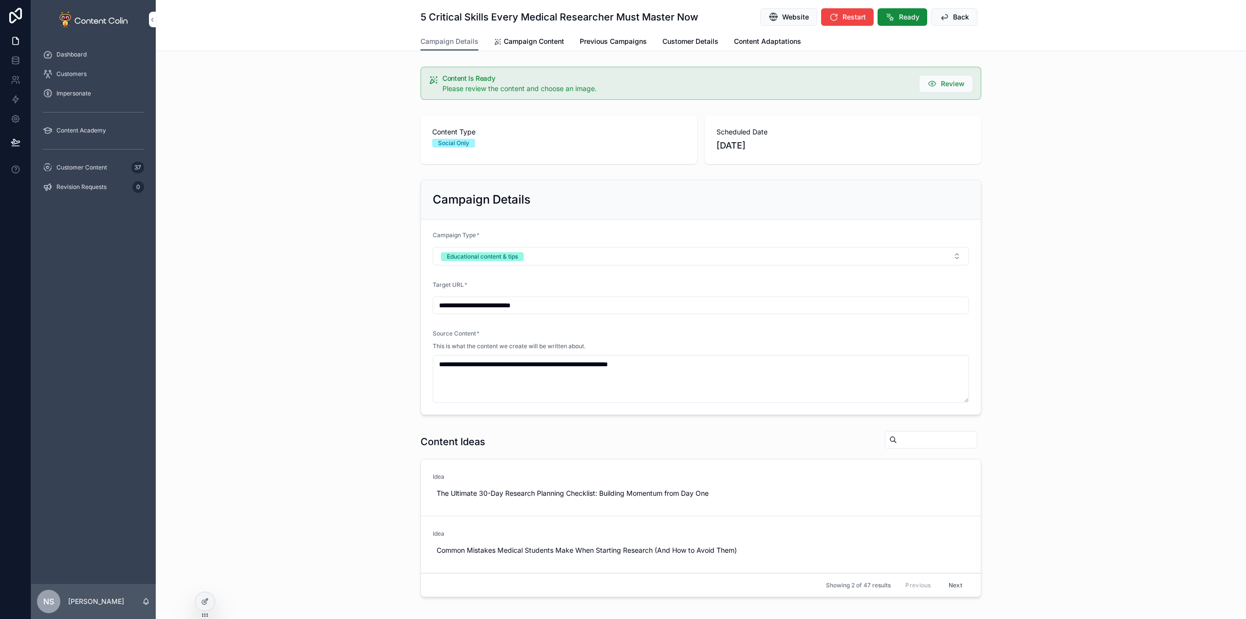
click at [902, 19] on span "Ready" at bounding box center [909, 17] width 20 height 10
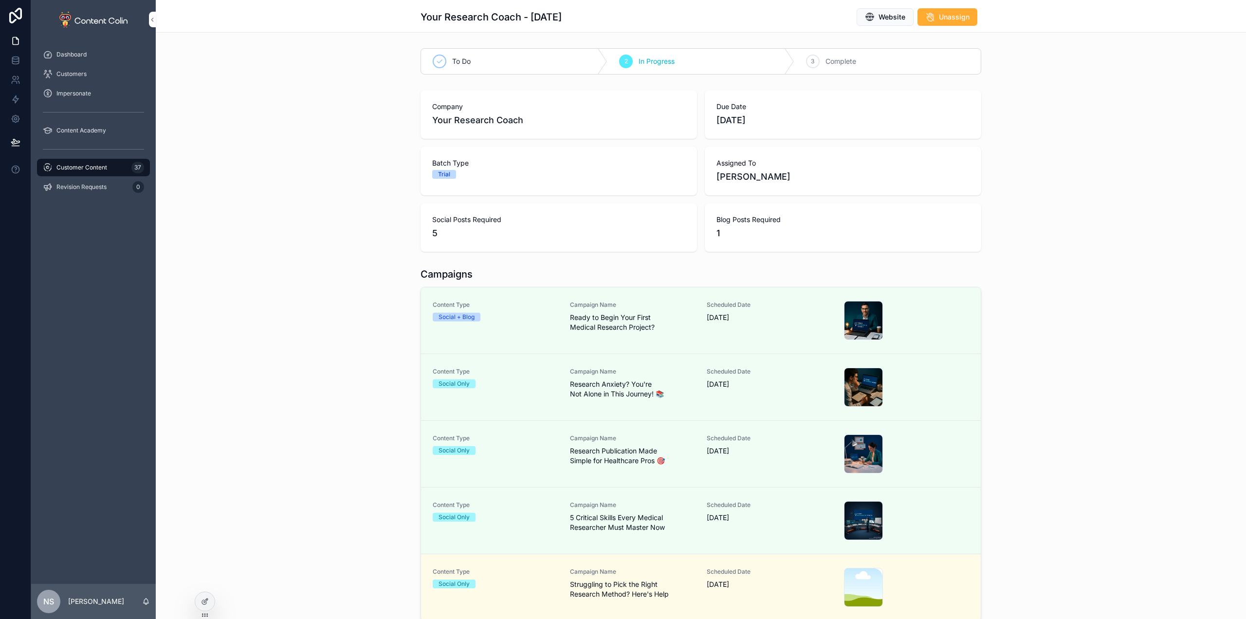
click at [66, 165] on span "Customer Content" at bounding box center [81, 168] width 51 height 8
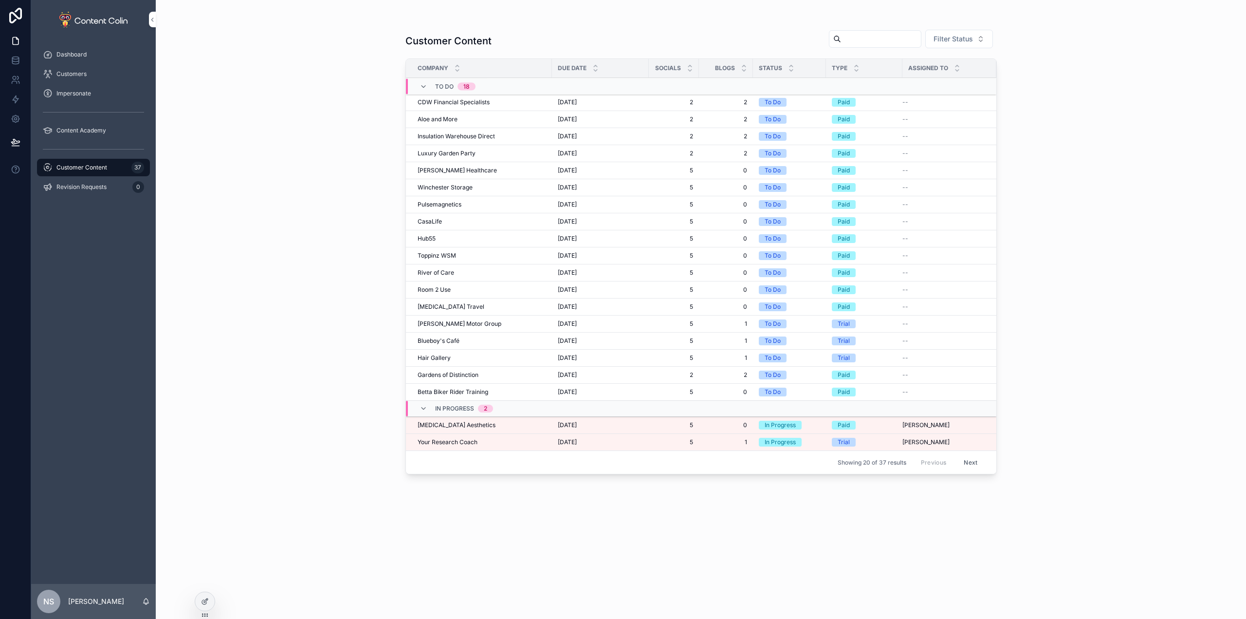
click at [467, 425] on span "Skin Care Aesthetics" at bounding box center [457, 425] width 78 height 8
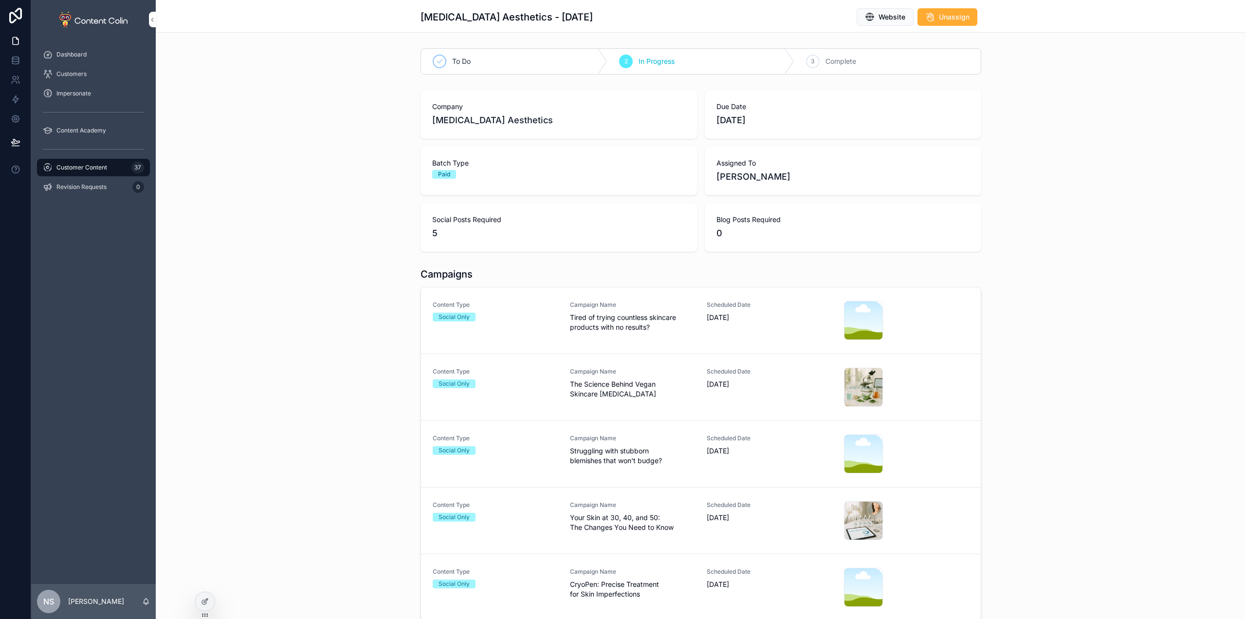
click at [656, 332] on div "Campaign Name Tired of trying countless skincare products with no results?" at bounding box center [633, 320] width 126 height 39
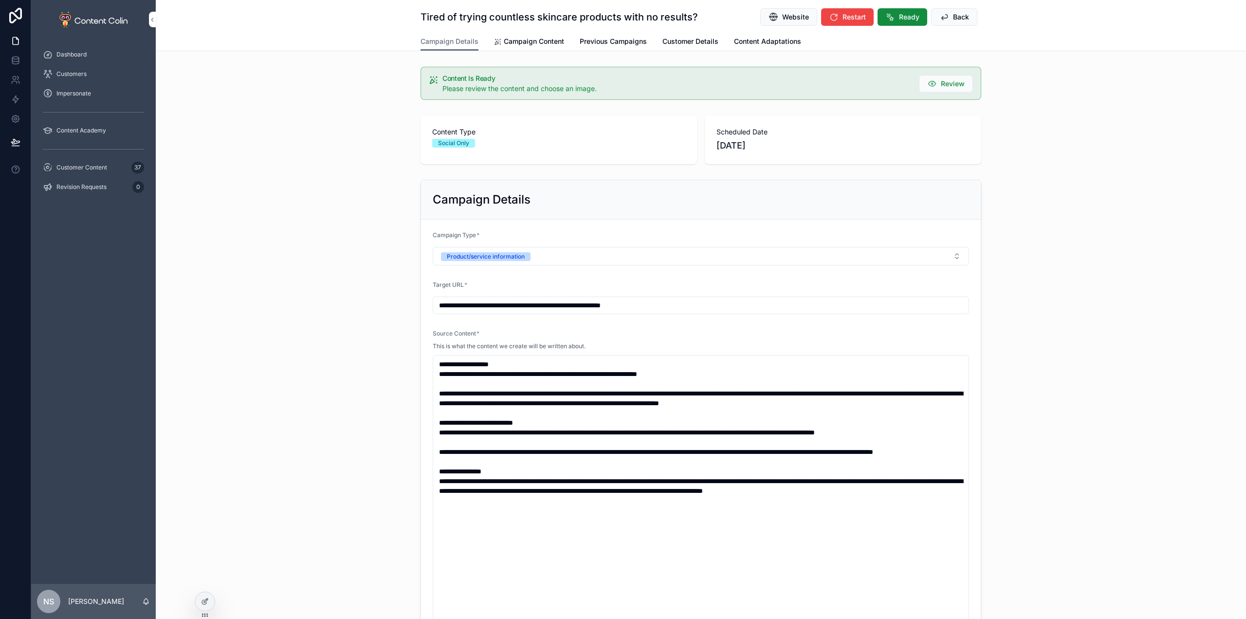
drag, startPoint x: 704, startPoint y: 304, endPoint x: 369, endPoint y: 285, distance: 335.4
click at [381, 286] on div "**********" at bounding box center [701, 424] width 1090 height 496
click at [329, 249] on div "**********" at bounding box center [701, 424] width 1090 height 496
click at [538, 35] on link "Campaign Content" at bounding box center [529, 42] width 70 height 19
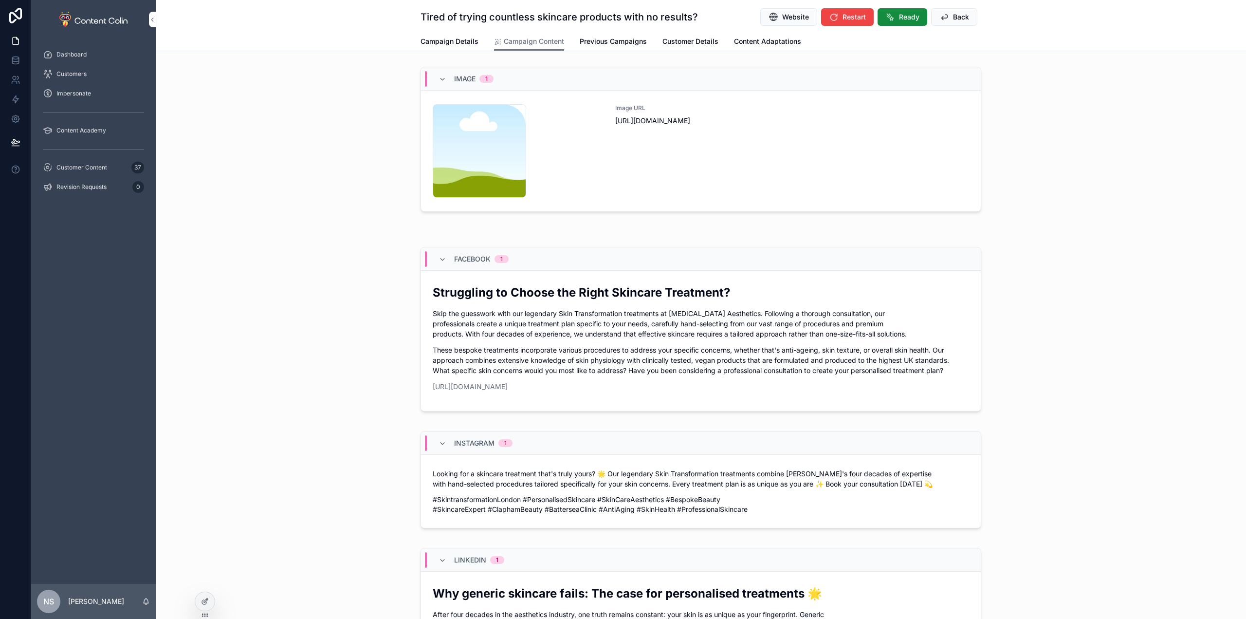
click at [778, 181] on div "Image URL https://cdn.contentcolin.com/contentcolin/images/content-placeholder.…" at bounding box center [792, 150] width 354 height 93
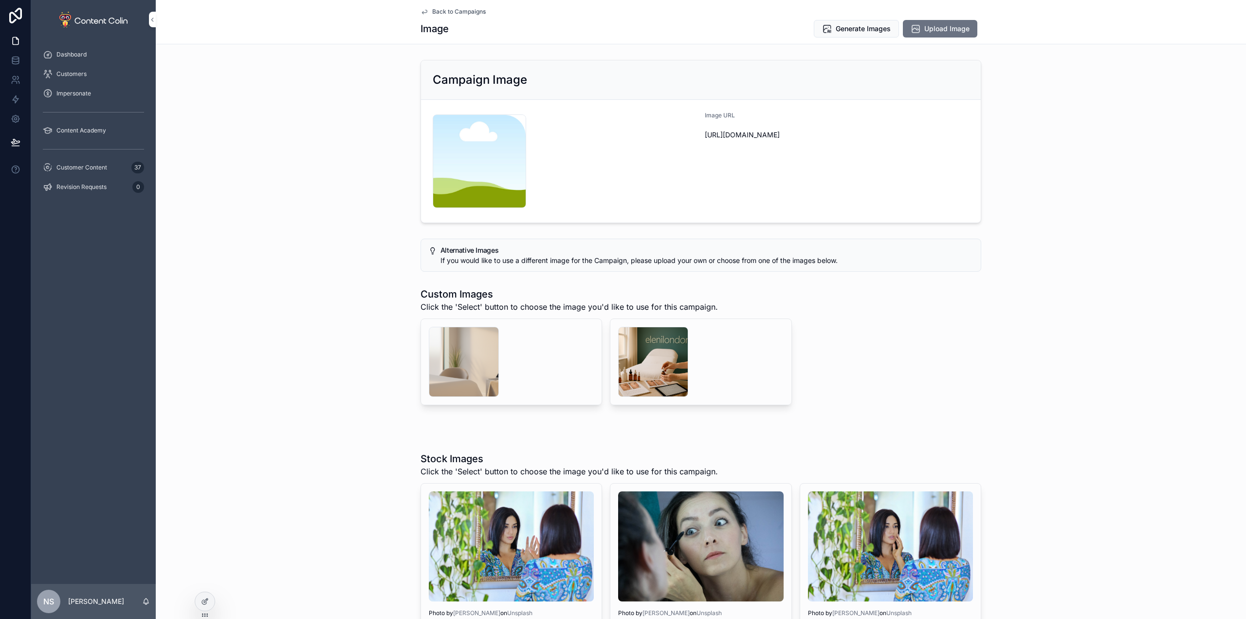
click at [658, 362] on div "scrollable content" at bounding box center [653, 362] width 70 height 70
click at [449, 358] on div "scrollable content" at bounding box center [464, 362] width 70 height 70
click at [676, 364] on div "scrollable content" at bounding box center [653, 362] width 70 height 70
click at [0, 0] on button "Select" at bounding box center [0, 0] width 0 height 0
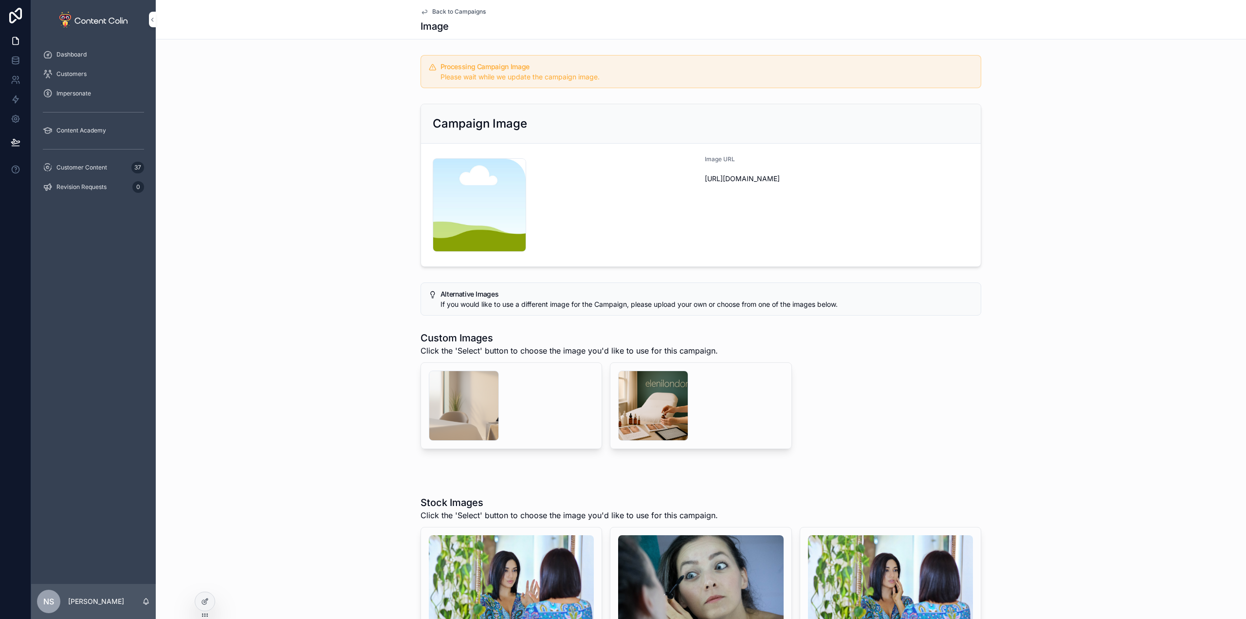
click at [454, 12] on span "Back to Campaigns" at bounding box center [459, 12] width 54 height 8
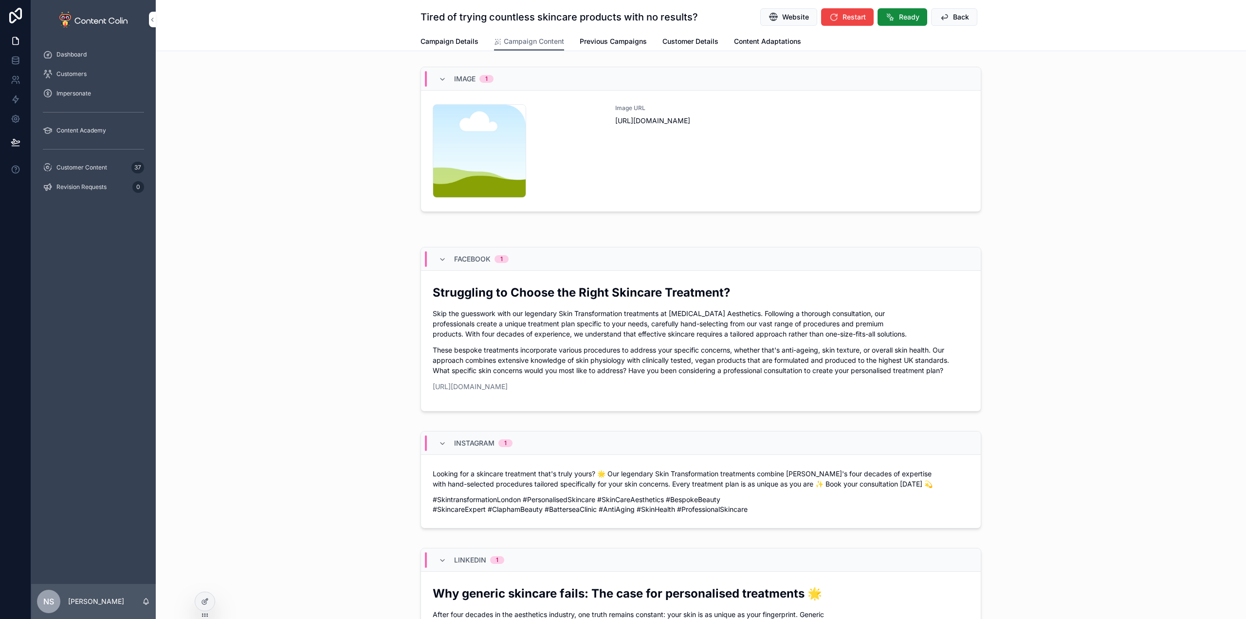
click at [957, 15] on span "Back" at bounding box center [961, 17] width 16 height 10
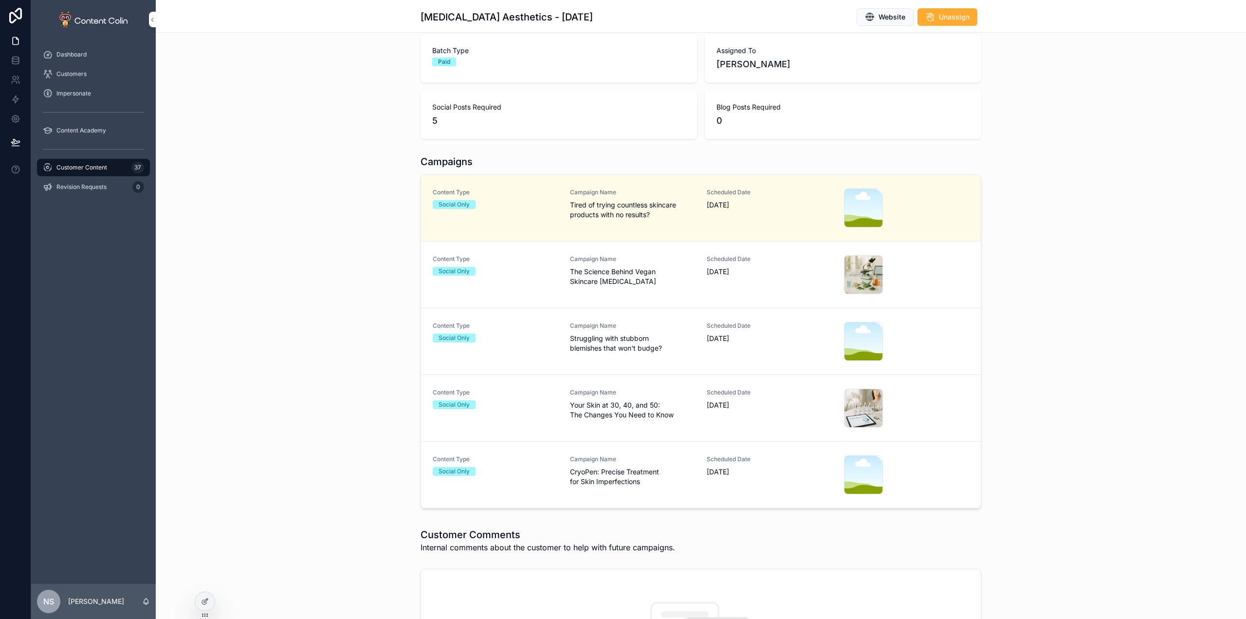
scroll to position [146, 0]
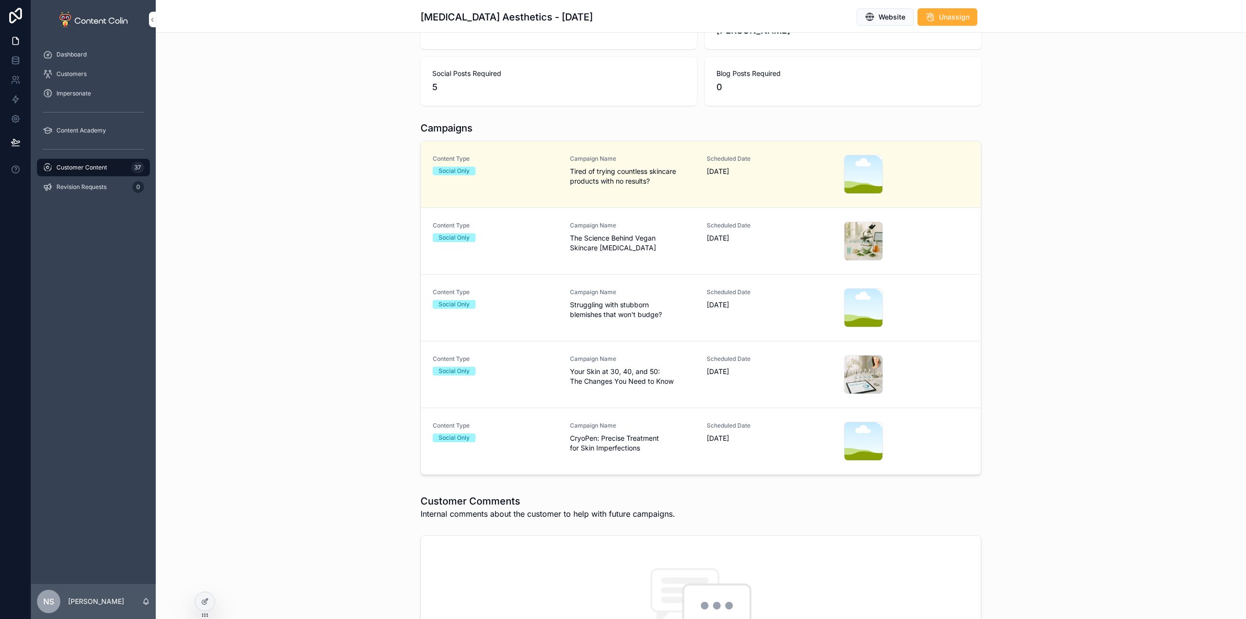
click at [679, 235] on span "The Science Behind Vegan Skincare for Sensitive Skin" at bounding box center [633, 242] width 126 height 19
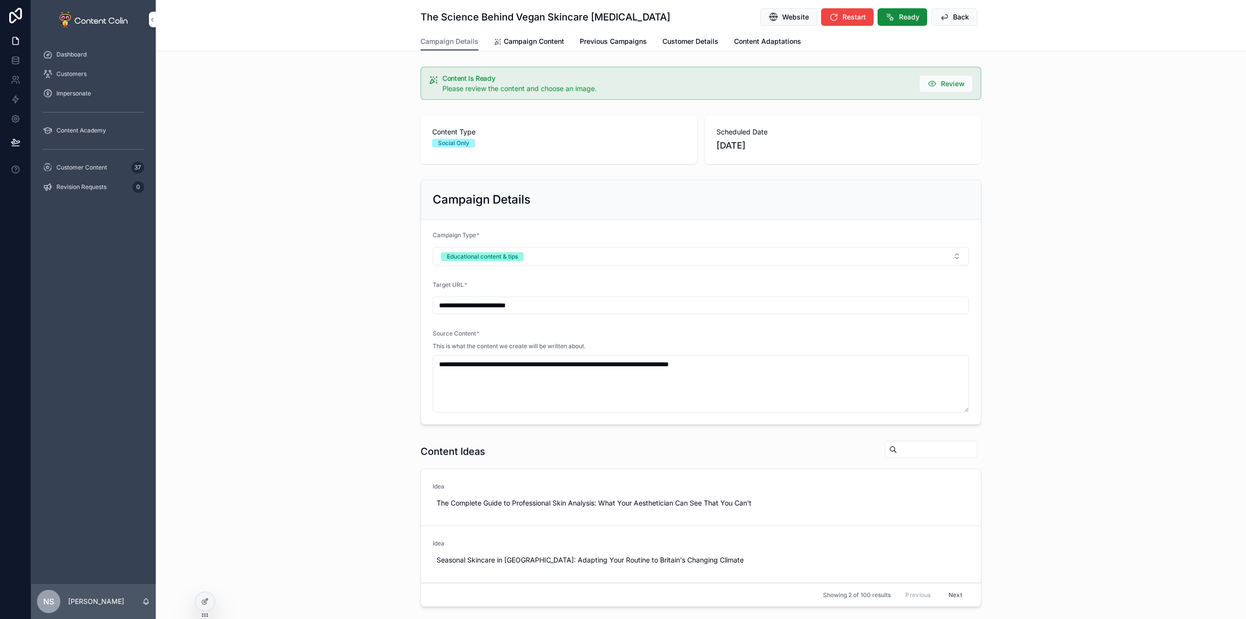
click at [893, 18] on button "Ready" at bounding box center [902, 17] width 50 height 18
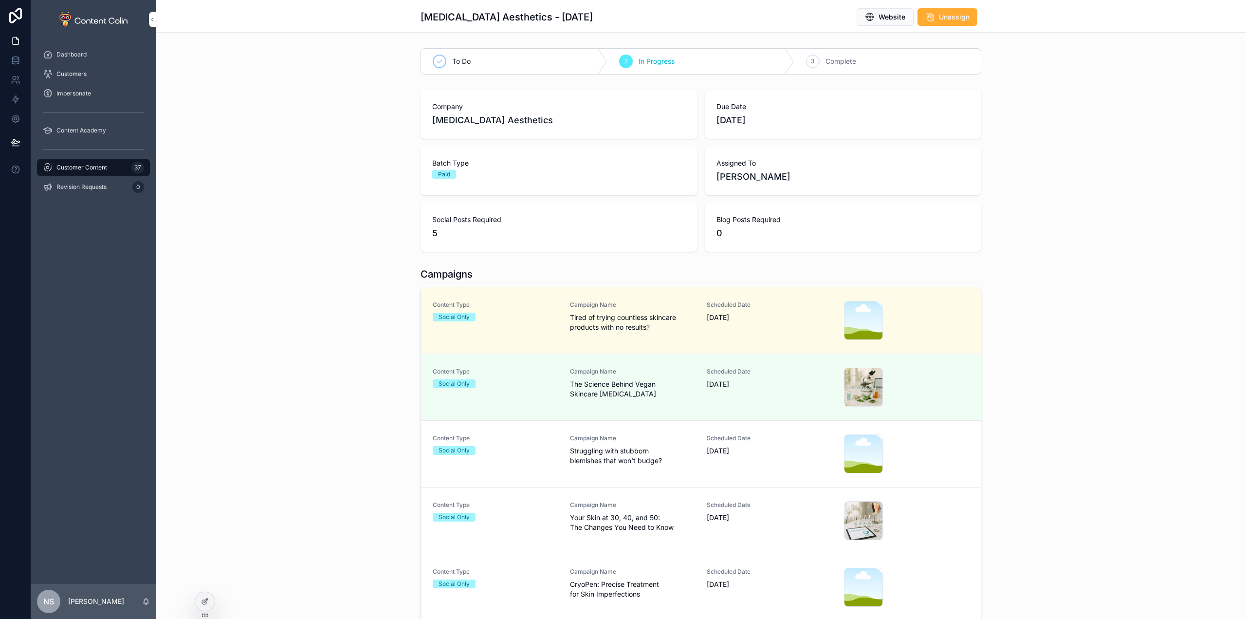
click at [707, 530] on div "Scheduled Date 20th October 2025" at bounding box center [770, 520] width 126 height 39
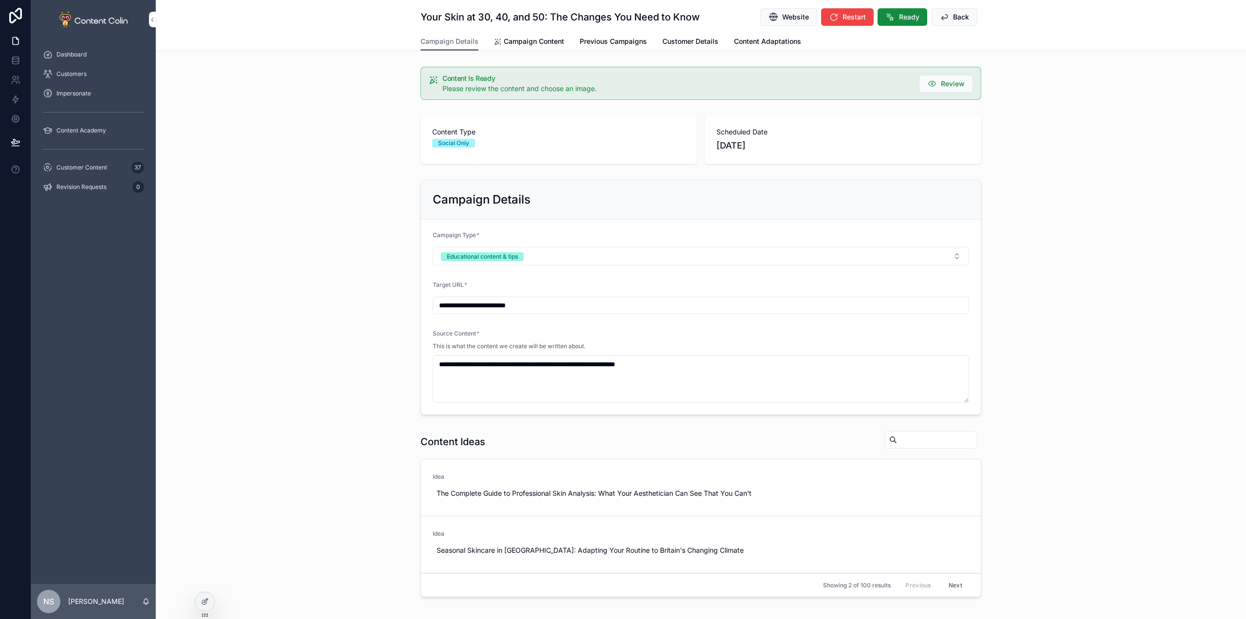
click at [899, 18] on span "Ready" at bounding box center [909, 17] width 20 height 10
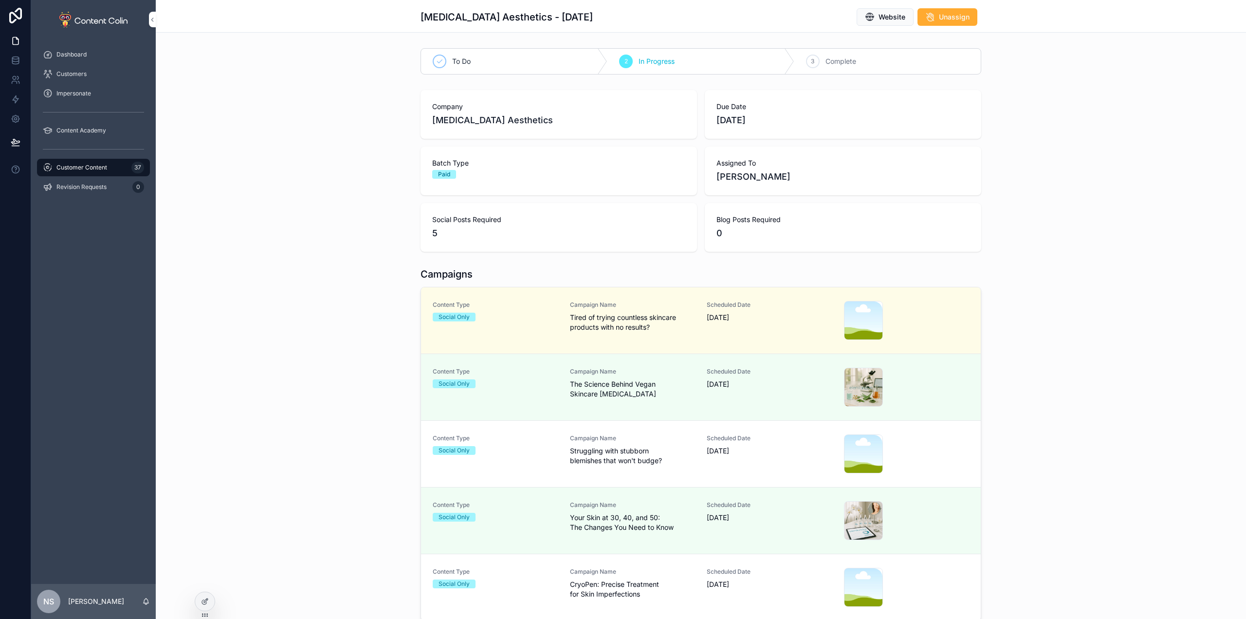
click at [734, 456] on div "Scheduled Date 16th October 2025" at bounding box center [770, 453] width 126 height 39
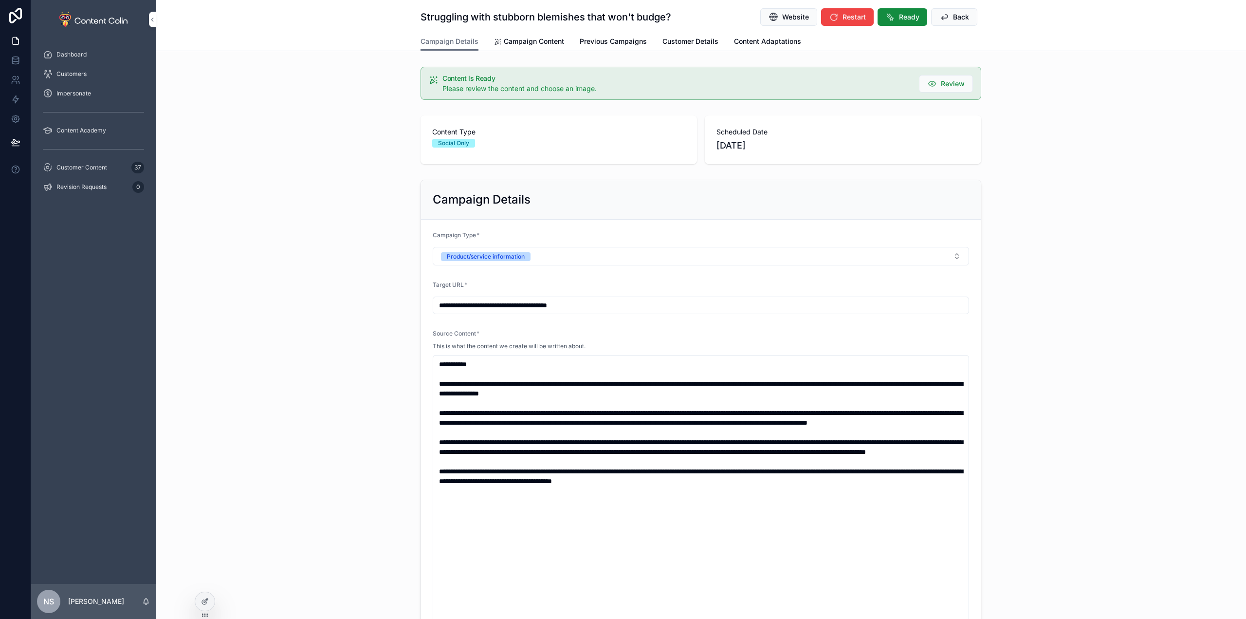
click at [608, 299] on input "**********" at bounding box center [700, 305] width 535 height 14
click at [533, 39] on span "Campaign Content" at bounding box center [534, 42] width 60 height 10
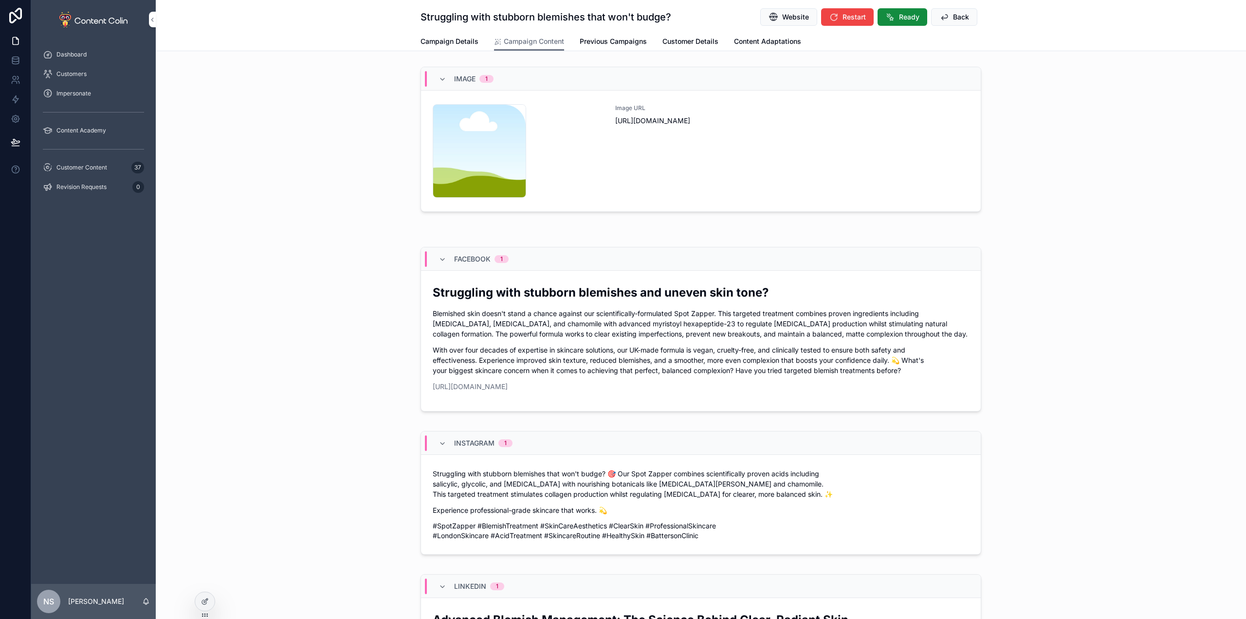
click at [810, 148] on div "Image URL https://cdn.contentcolin.com/contentcolin/images/content-placeholder.…" at bounding box center [792, 150] width 354 height 93
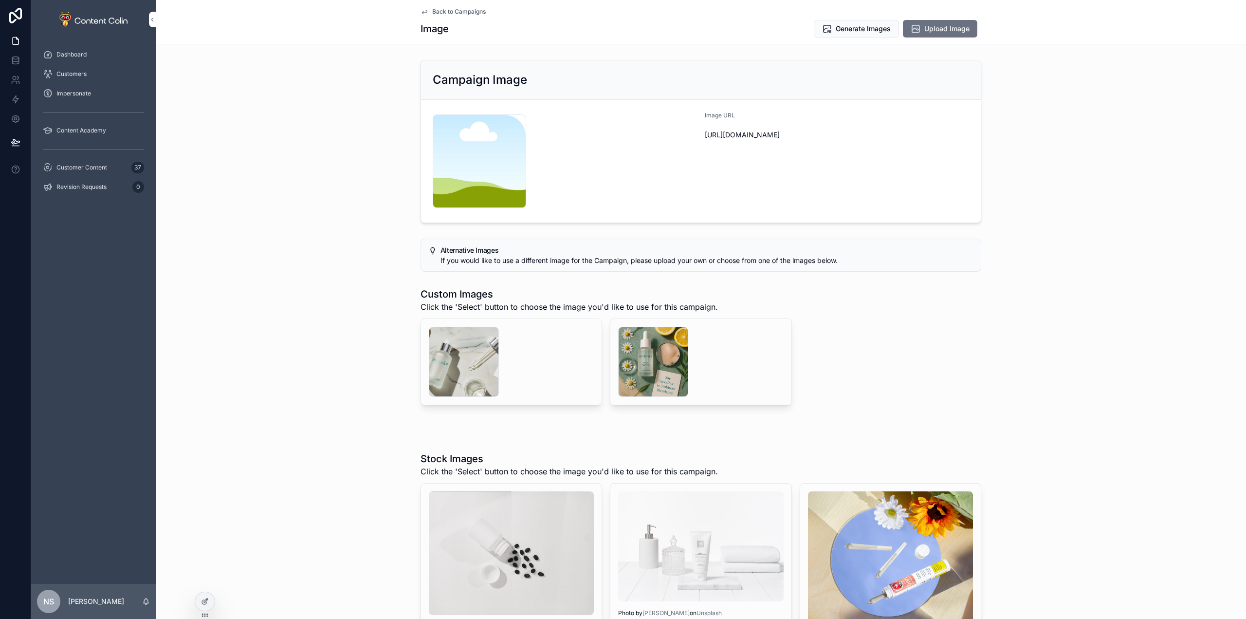
click at [929, 32] on span "Upload Image" at bounding box center [946, 29] width 45 height 10
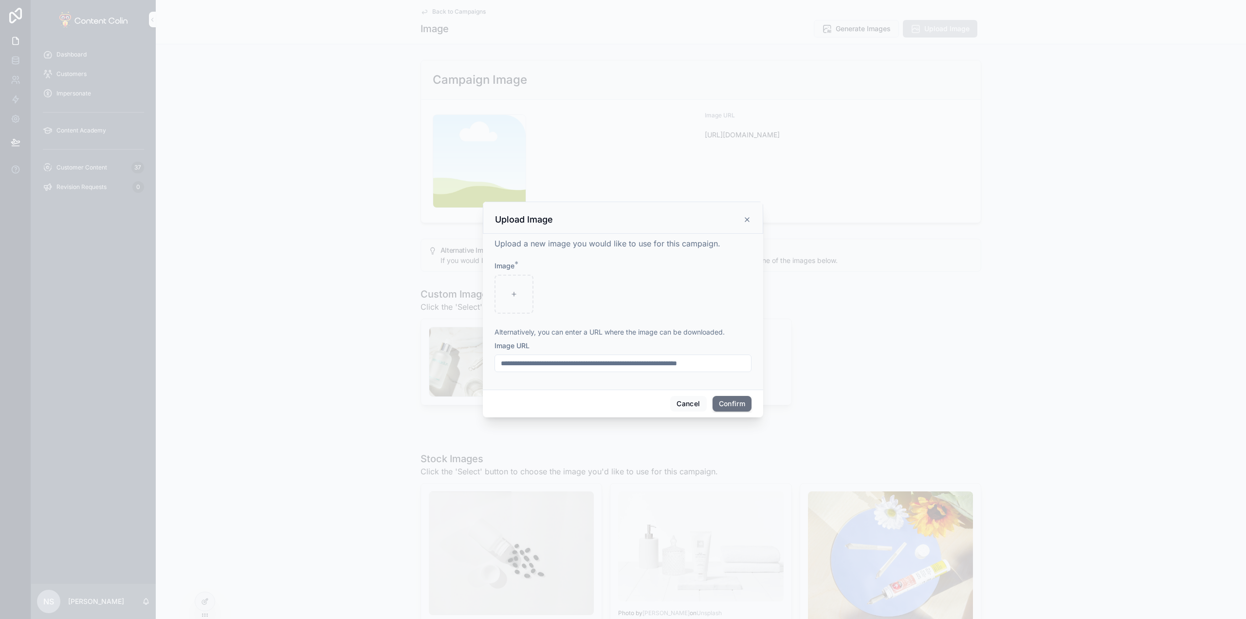
click at [573, 367] on input "text" at bounding box center [623, 363] width 256 height 14
paste input "**********"
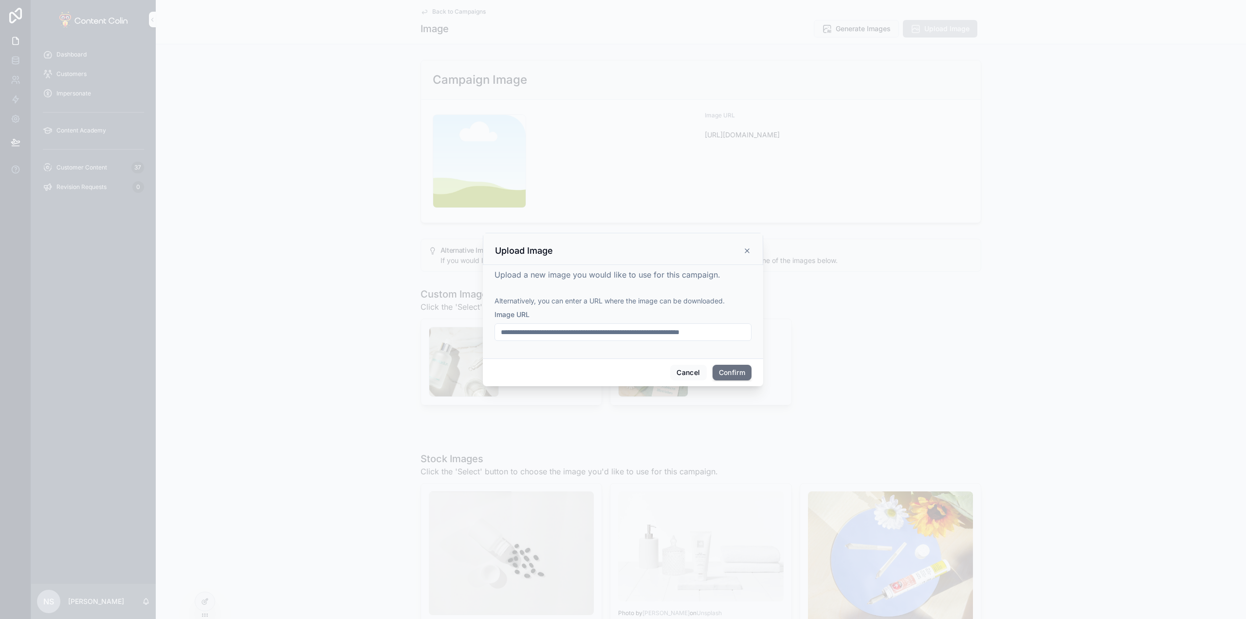
type input "**********"
click at [737, 375] on button "Confirm" at bounding box center [732, 373] width 39 height 16
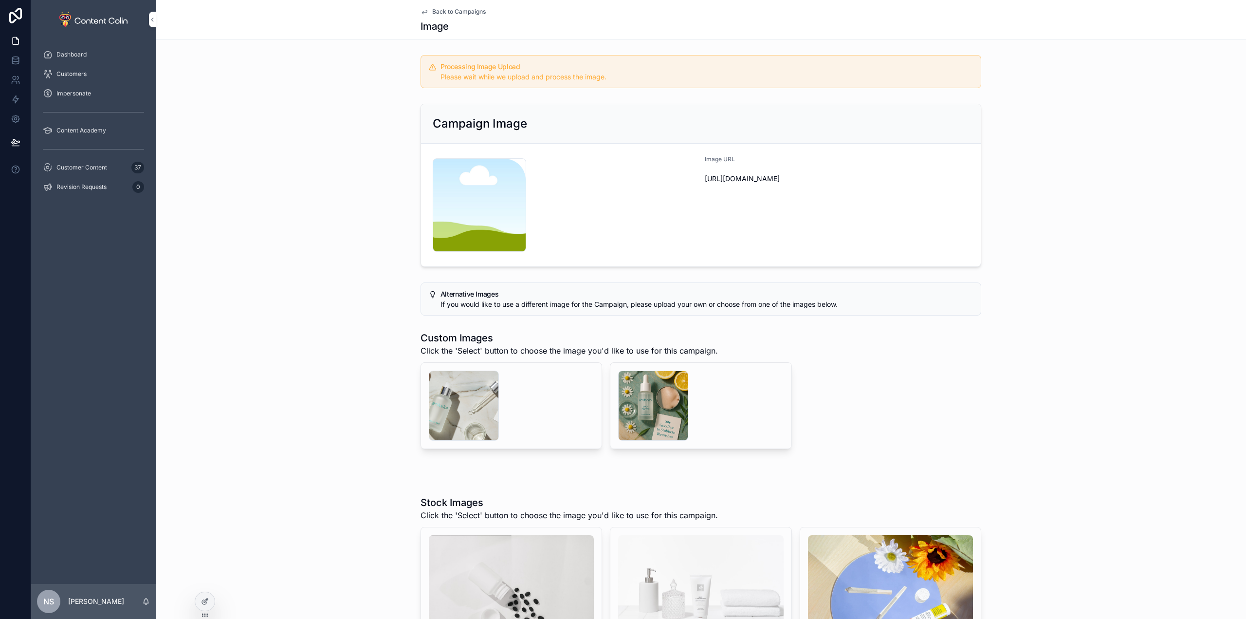
click at [474, 10] on span "Back to Campaigns" at bounding box center [459, 12] width 54 height 8
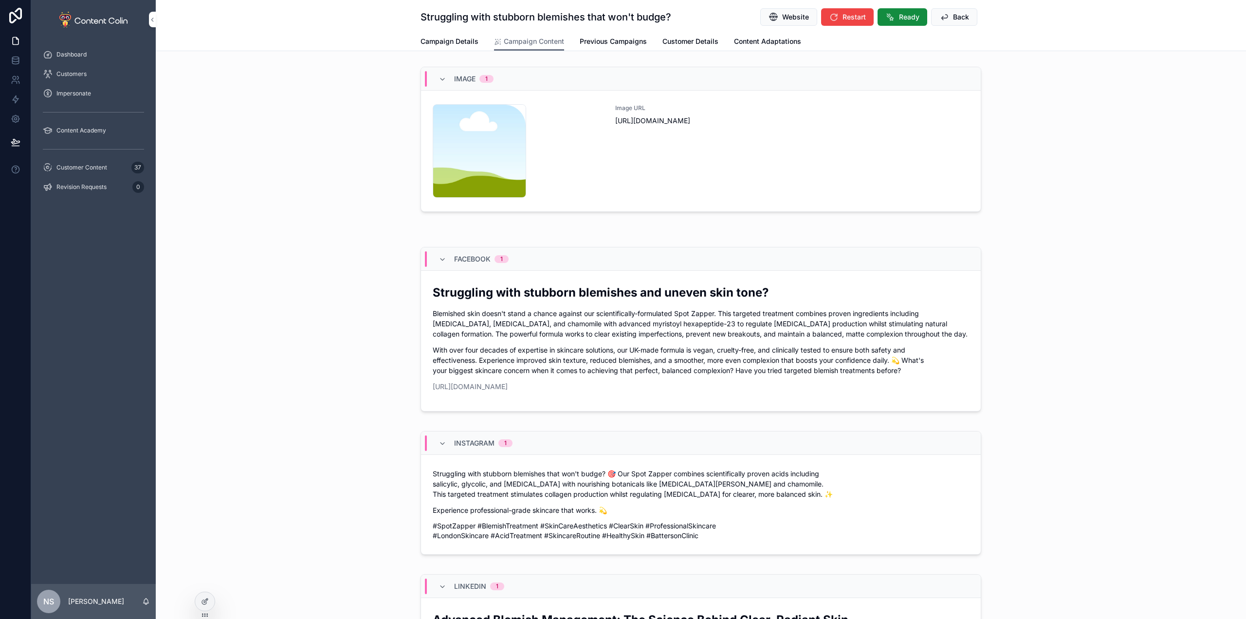
click at [931, 18] on button "Back" at bounding box center [954, 17] width 46 height 18
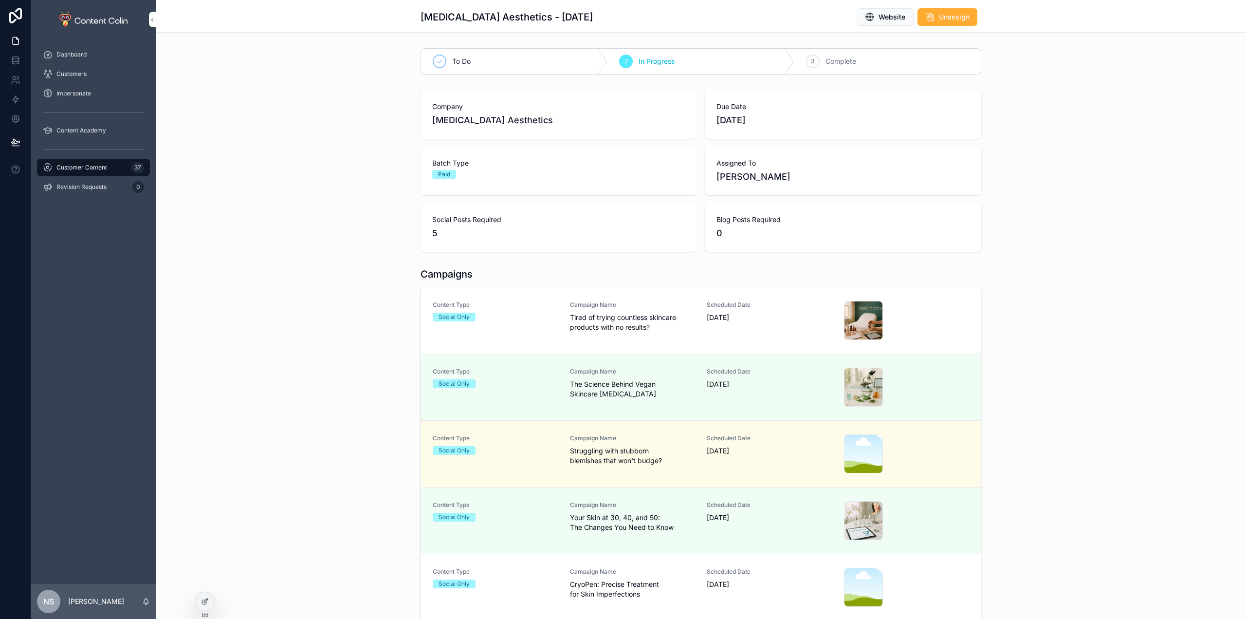
click at [665, 569] on span "Campaign Name" at bounding box center [633, 571] width 126 height 8
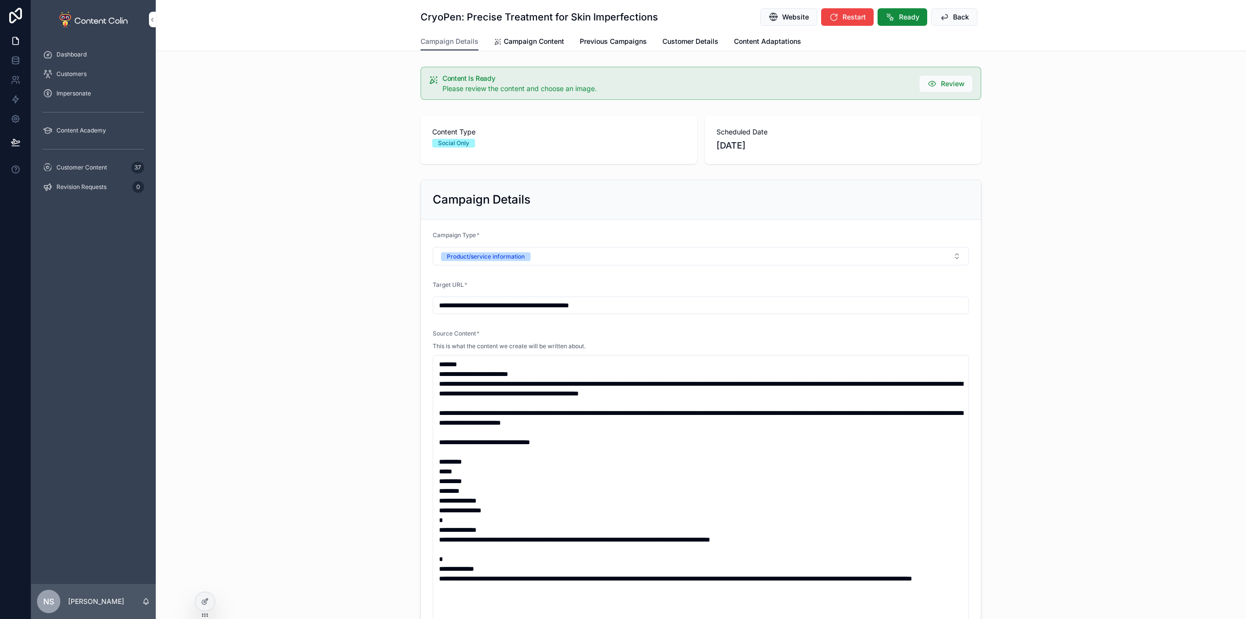
click at [664, 300] on input "**********" at bounding box center [700, 305] width 535 height 14
click at [530, 40] on span "Campaign Content" at bounding box center [534, 42] width 60 height 10
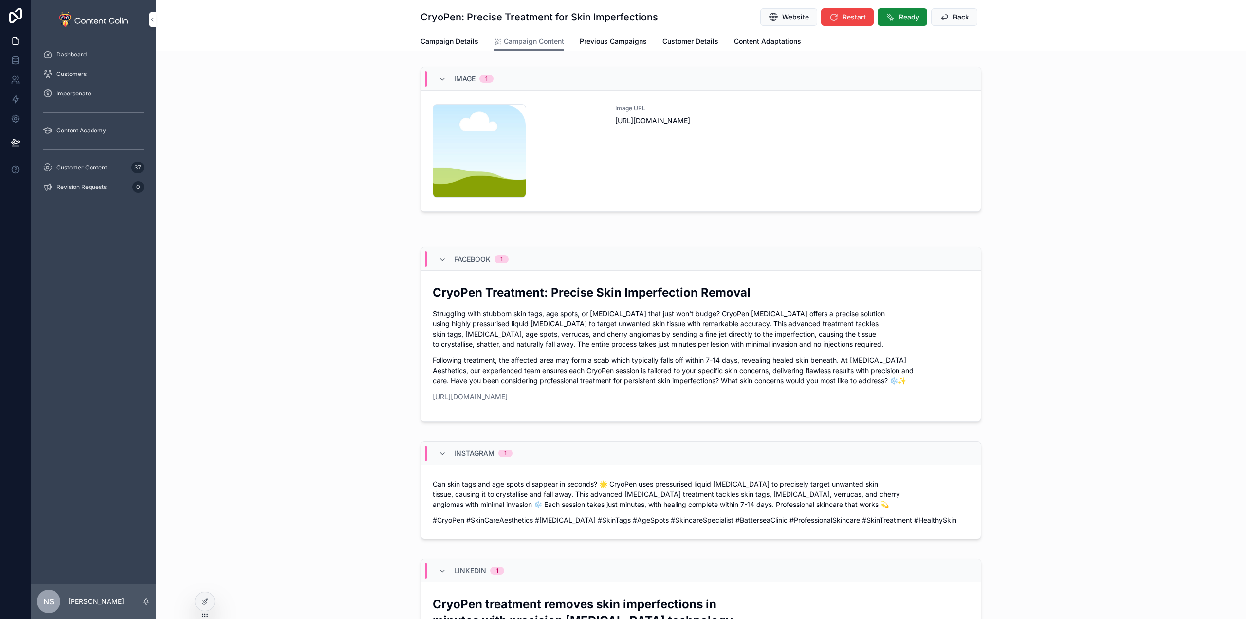
click at [747, 133] on div "Image URL https://cdn.contentcolin.com/contentcolin/images/content-placeholder.…" at bounding box center [792, 150] width 354 height 93
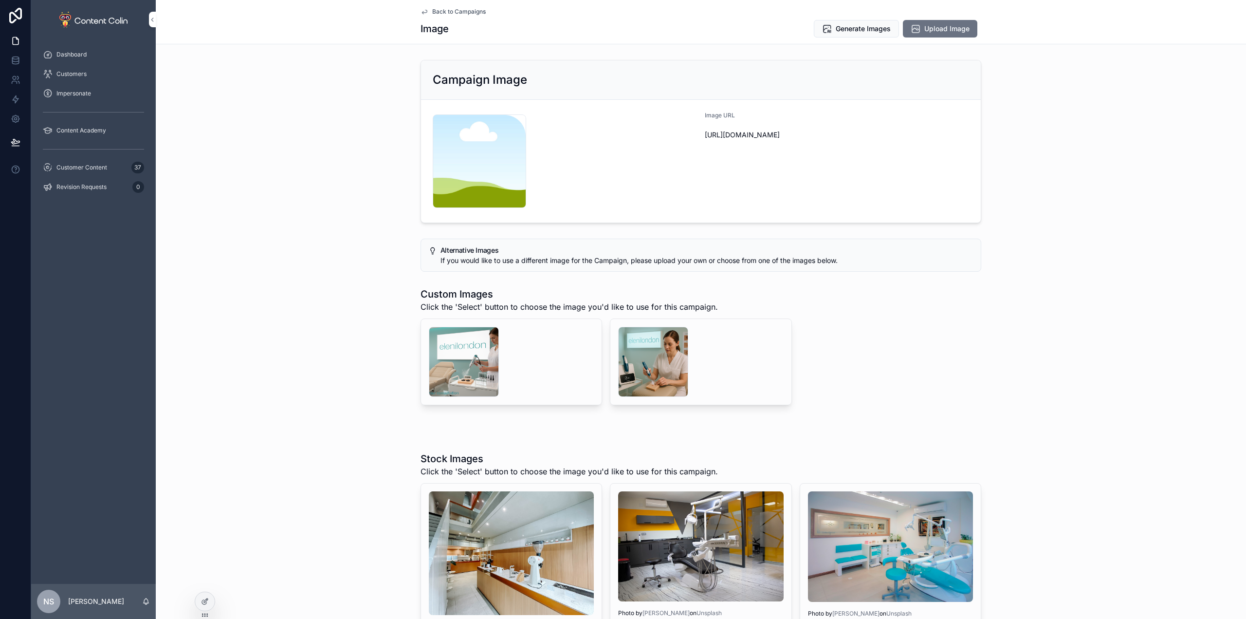
click at [0, 0] on div "scrollable content" at bounding box center [0, 0] width 0 height 0
click at [484, 361] on div "scrollable content" at bounding box center [464, 362] width 70 height 70
click at [645, 368] on div "scrollable content" at bounding box center [653, 362] width 70 height 70
click at [865, 26] on span "Generate Images" at bounding box center [863, 29] width 55 height 10
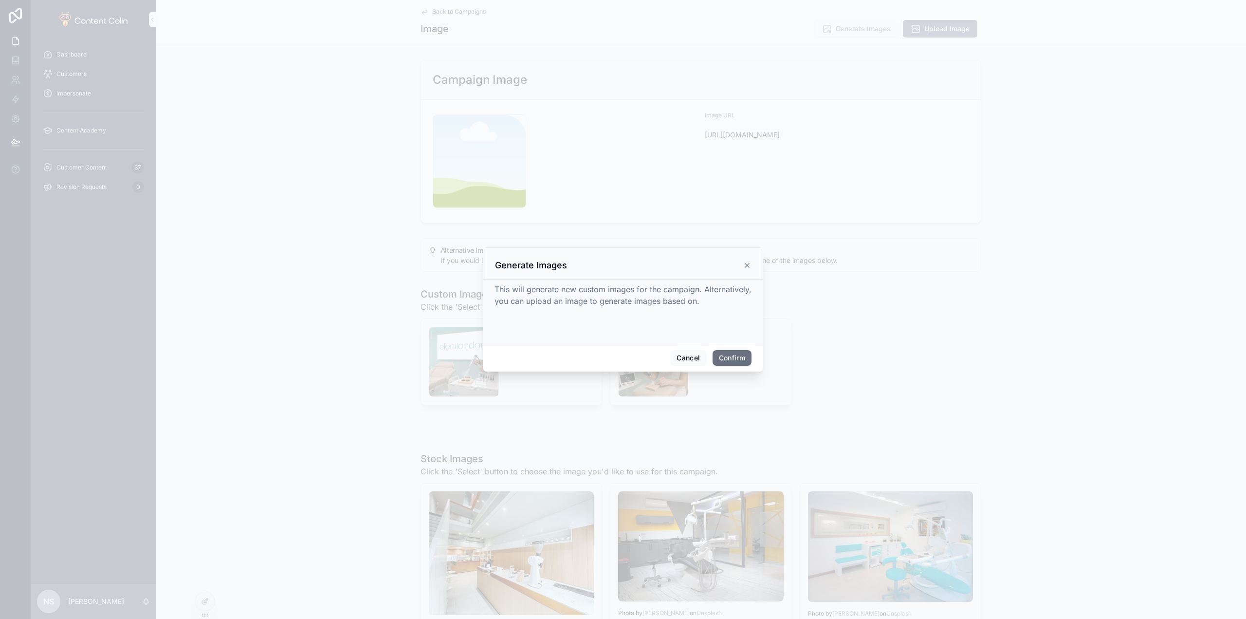
click at [737, 357] on button "Confirm" at bounding box center [732, 358] width 39 height 16
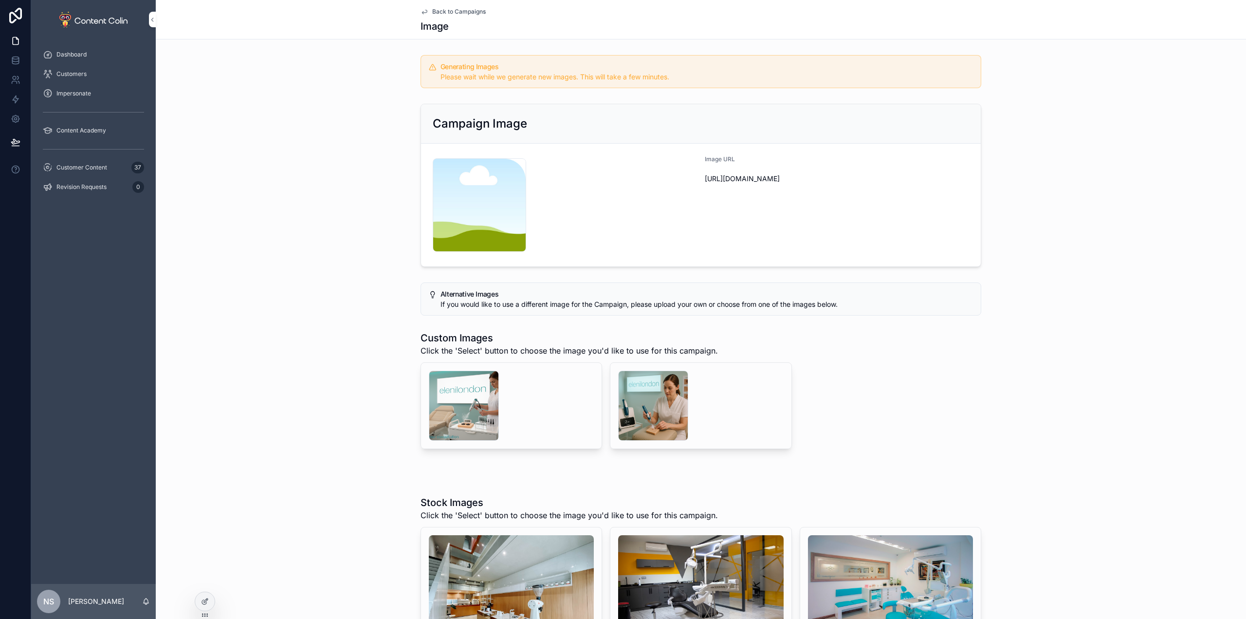
click at [450, 10] on span "Back to Campaigns" at bounding box center [459, 12] width 54 height 8
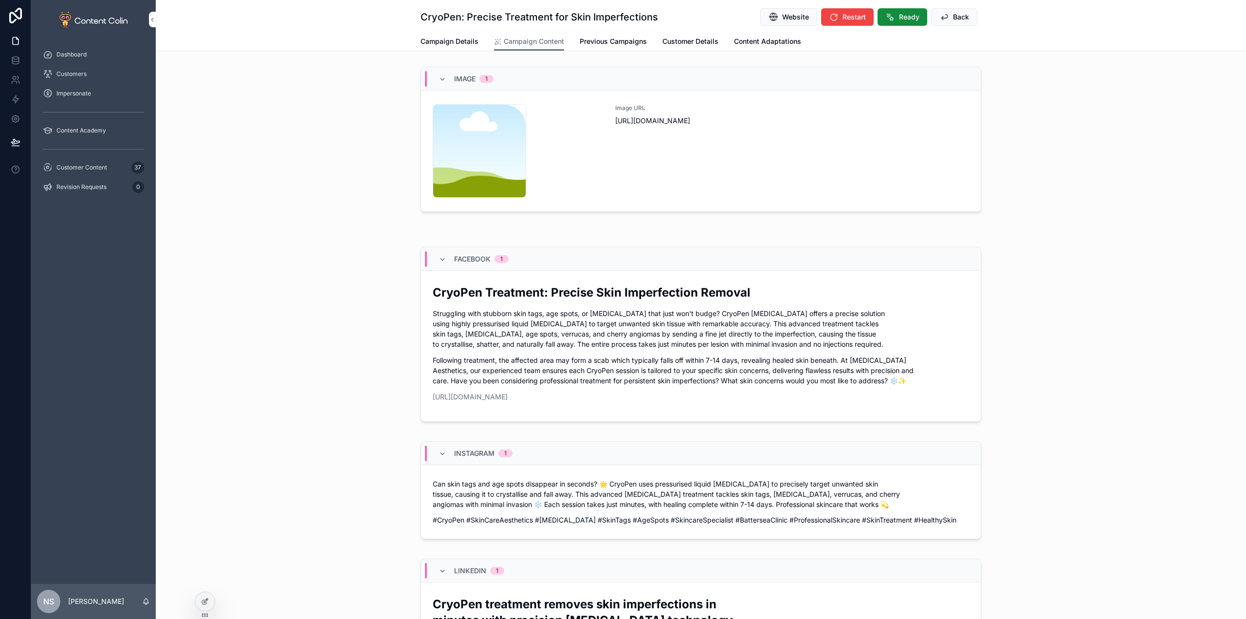
click at [84, 168] on span "Customer Content" at bounding box center [81, 168] width 51 height 8
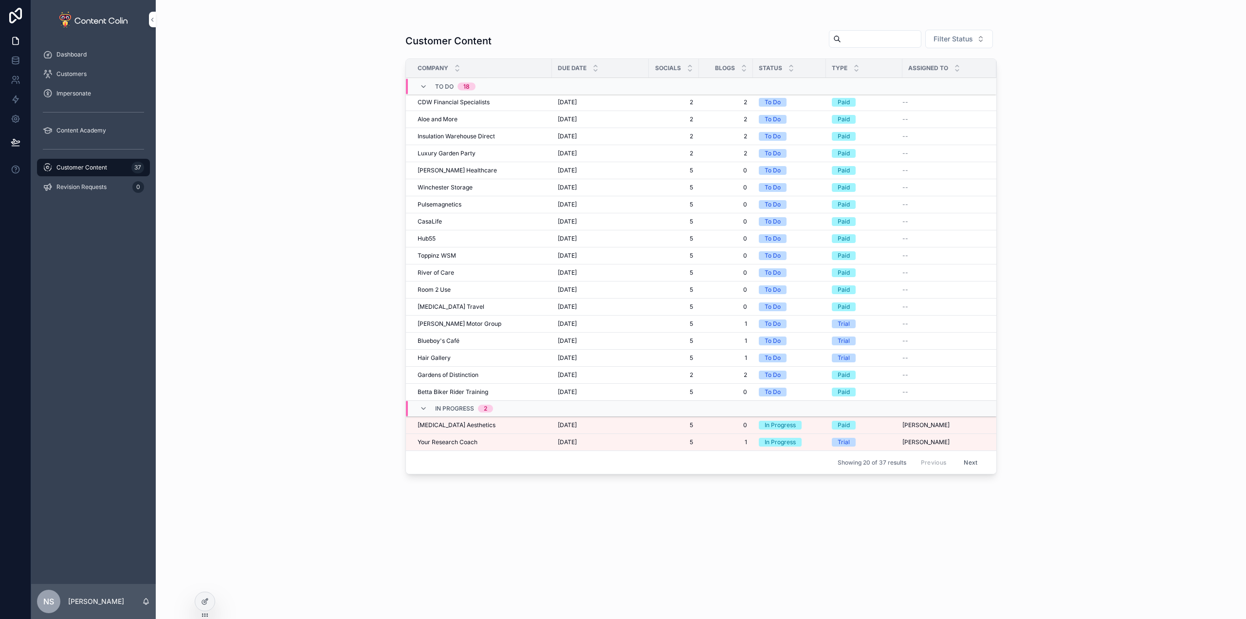
click at [513, 441] on div "Your Research Coach Your Research Coach" at bounding box center [482, 442] width 128 height 8
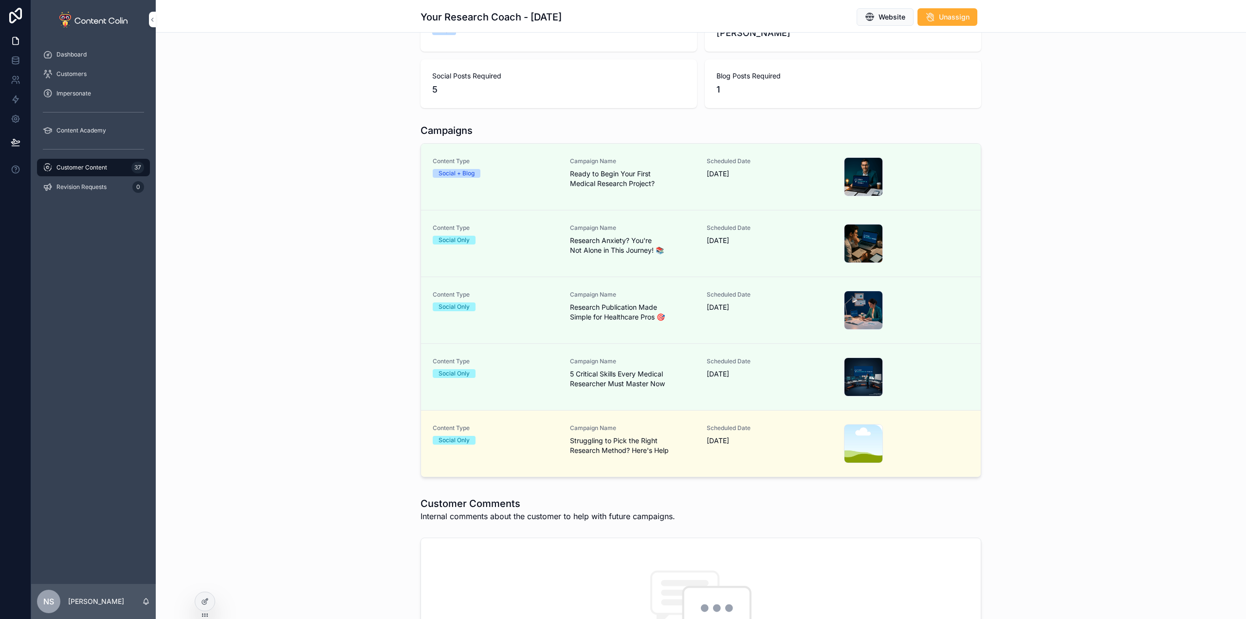
scroll to position [146, 0]
click at [662, 443] on span "Struggling to Pick the Right Research Method? Here's Help" at bounding box center [633, 442] width 126 height 19
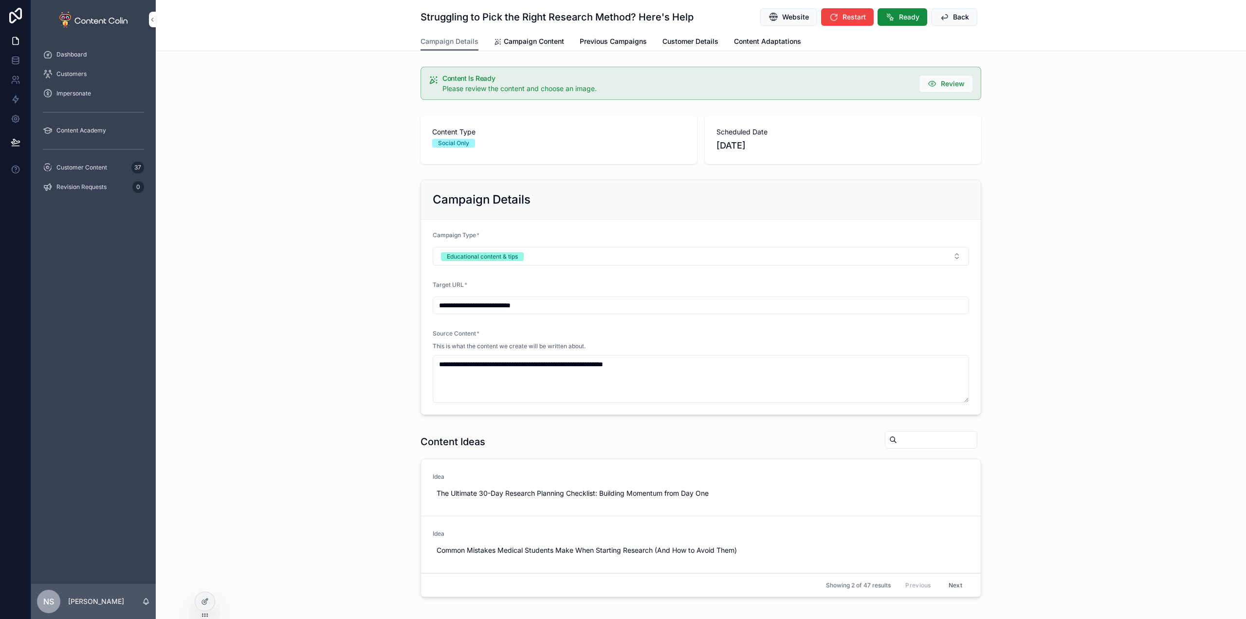
click at [521, 40] on span "Campaign Content" at bounding box center [534, 42] width 60 height 10
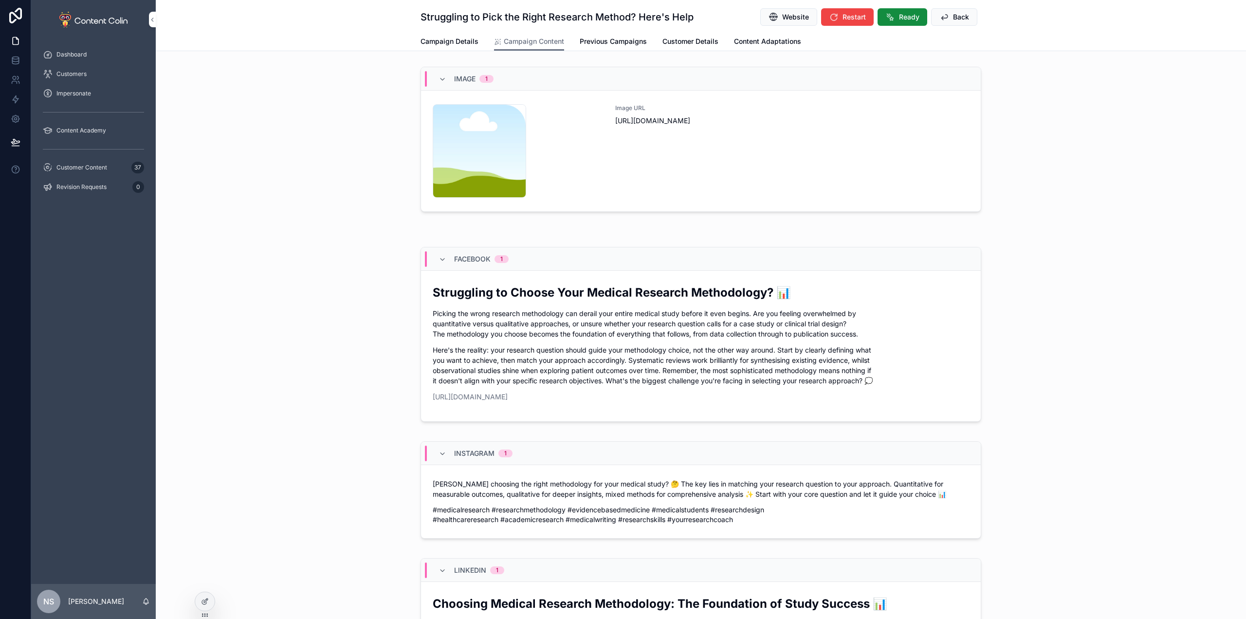
click at [741, 166] on div "Image URL https://cdn.contentcolin.com/contentcolin/images/content-placeholder.…" at bounding box center [792, 150] width 354 height 93
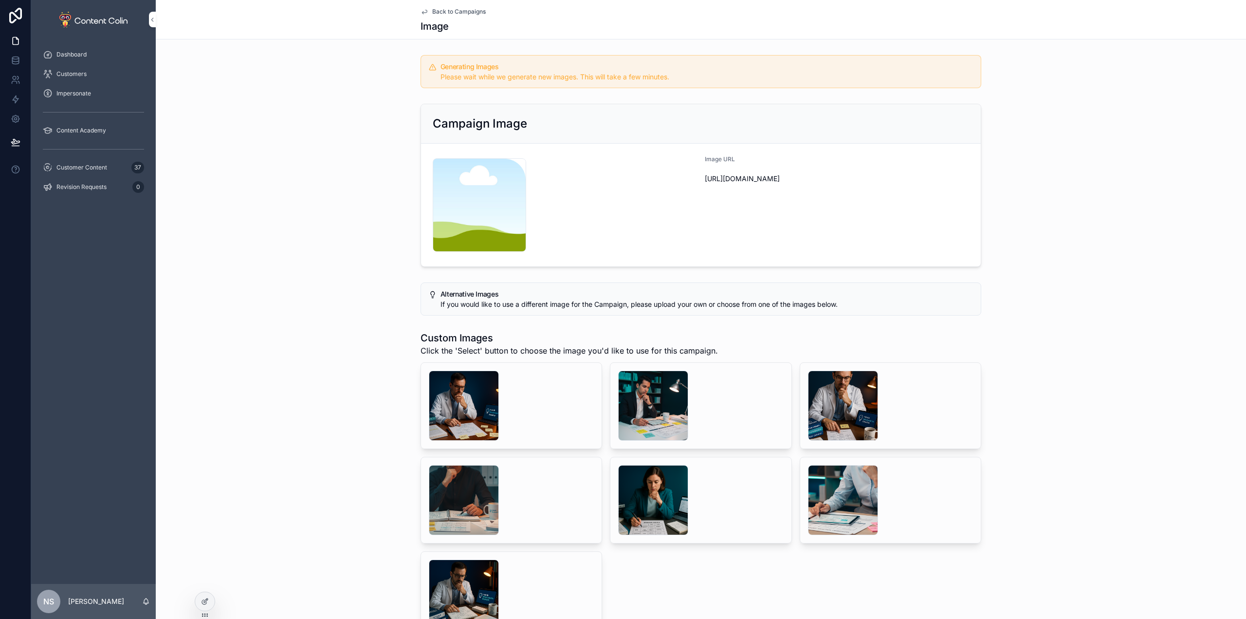
click at [652, 411] on div "scrollable content" at bounding box center [653, 405] width 70 height 70
click at [445, 403] on div "scrollable content" at bounding box center [464, 405] width 70 height 70
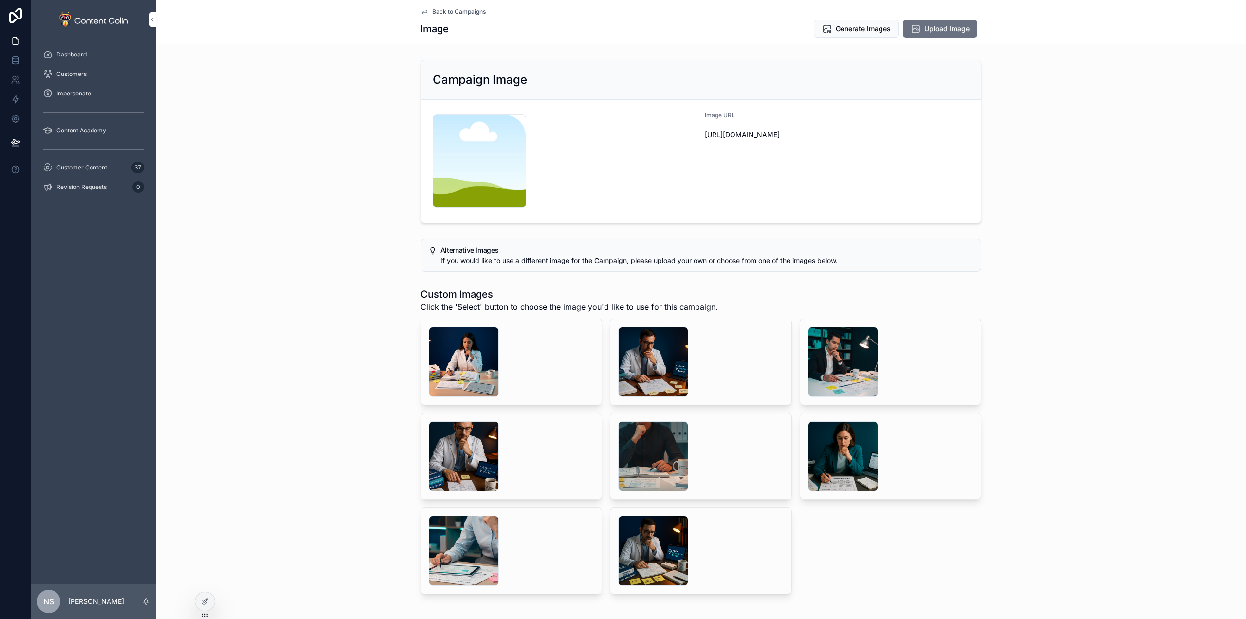
click at [465, 362] on div "scrollable content" at bounding box center [464, 362] width 70 height 70
click at [654, 358] on div "scrollable content" at bounding box center [653, 362] width 70 height 70
click at [851, 28] on span "Generate Images" at bounding box center [863, 29] width 55 height 10
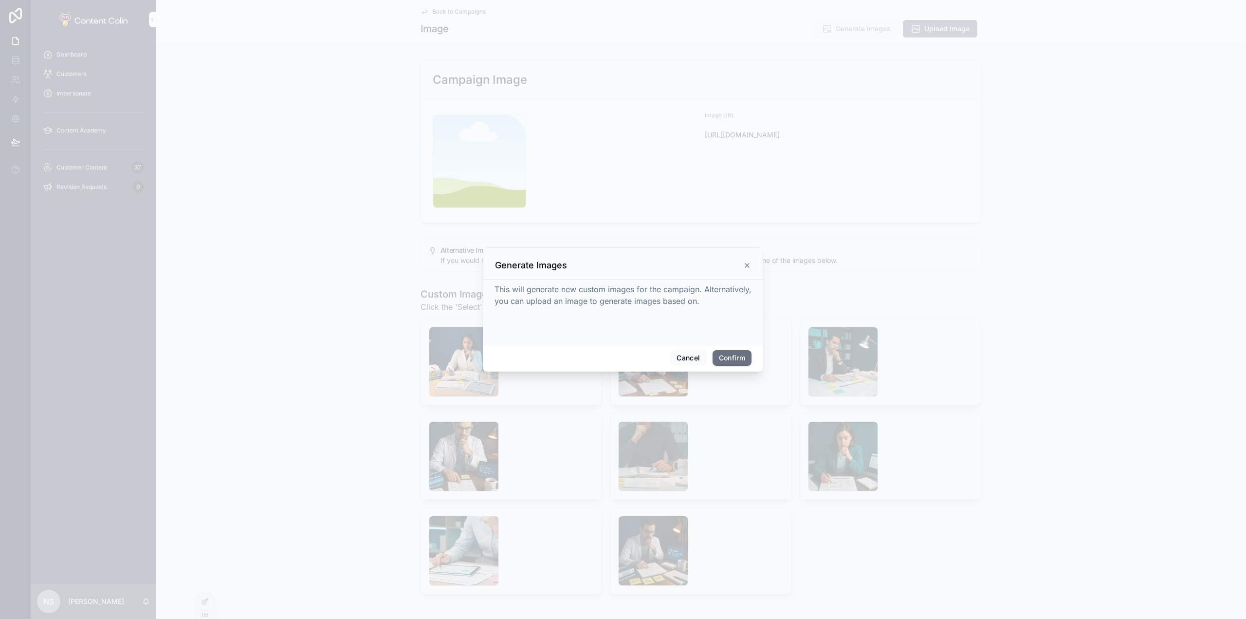
click at [731, 351] on div "Cancel Confirm" at bounding box center [623, 358] width 280 height 28
click at [733, 353] on button "Confirm" at bounding box center [732, 358] width 39 height 16
click at [99, 166] on div at bounding box center [623, 309] width 1246 height 619
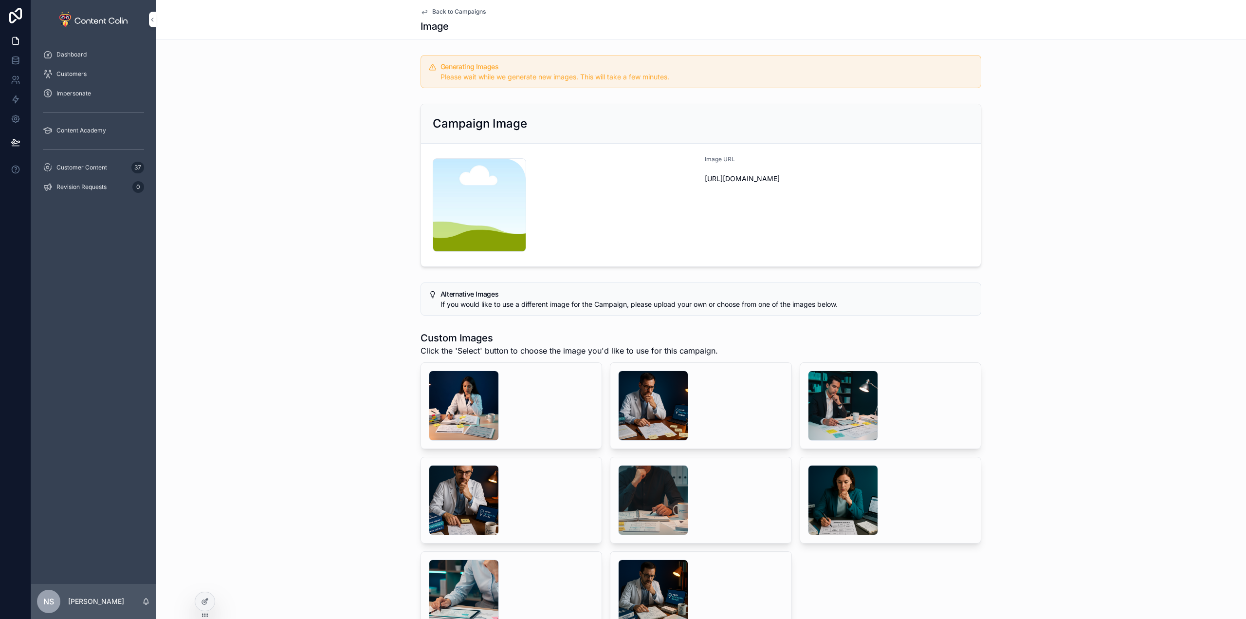
drag, startPoint x: 92, startPoint y: 166, endPoint x: 98, endPoint y: 165, distance: 5.9
click at [92, 166] on span "Customer Content" at bounding box center [81, 168] width 51 height 8
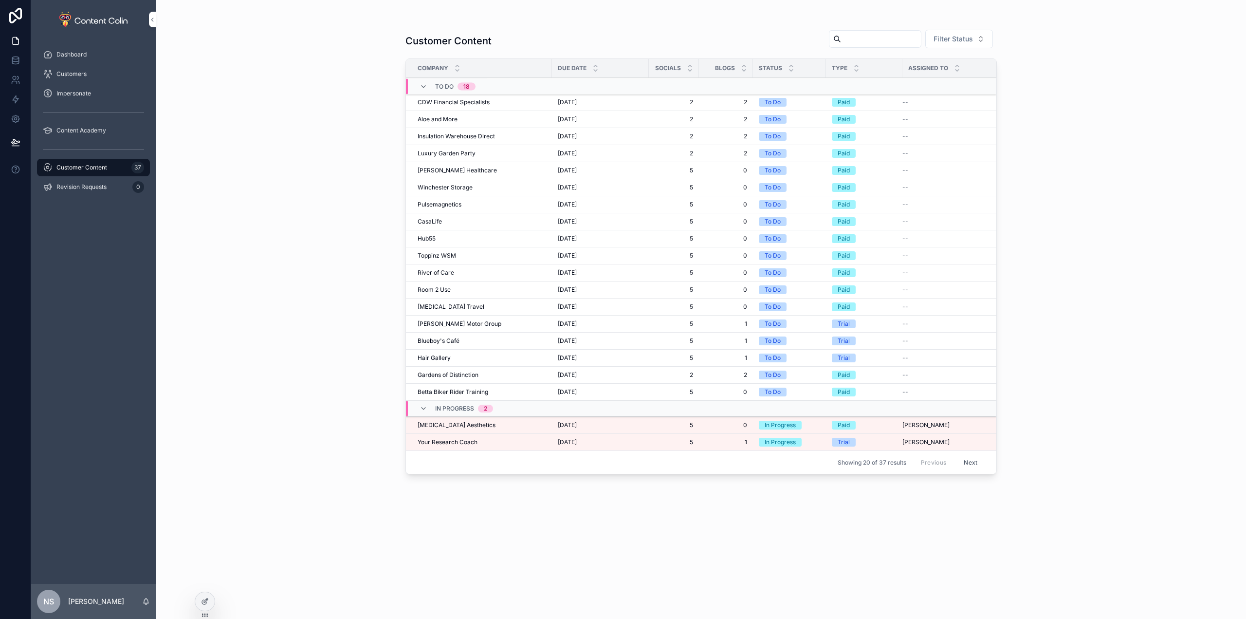
click at [468, 424] on span "Skin Care Aesthetics" at bounding box center [457, 425] width 78 height 8
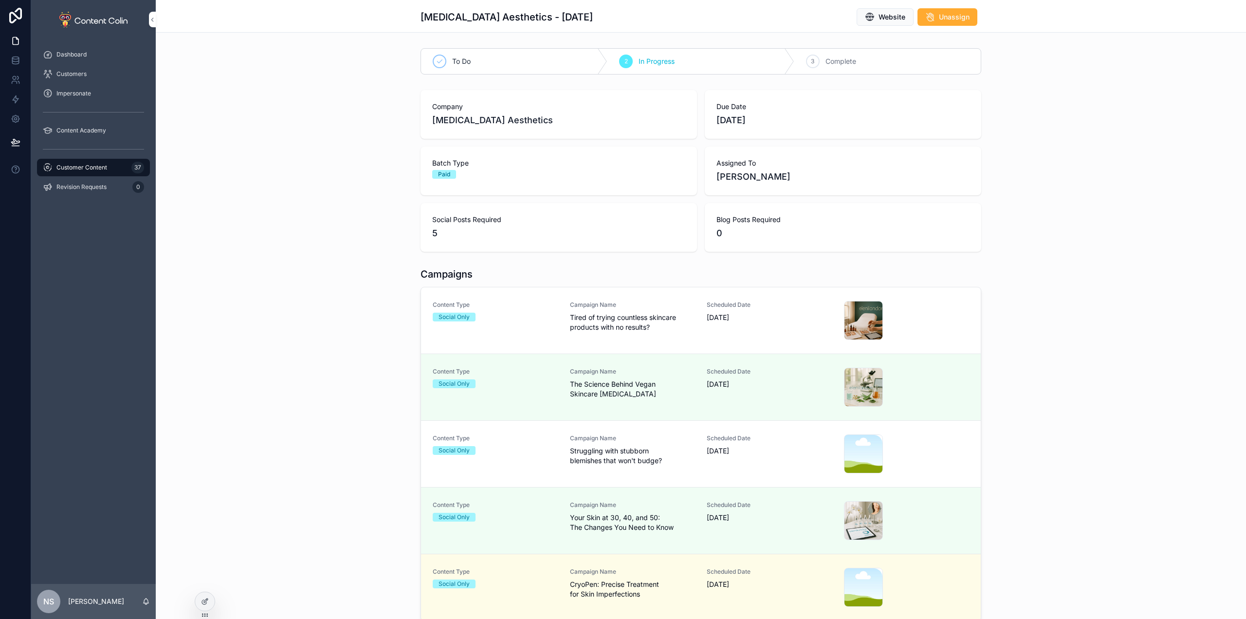
click at [557, 453] on div "Content Type Social Only Campaign Name Struggling with stubborn blemishes that …" at bounding box center [701, 453] width 536 height 39
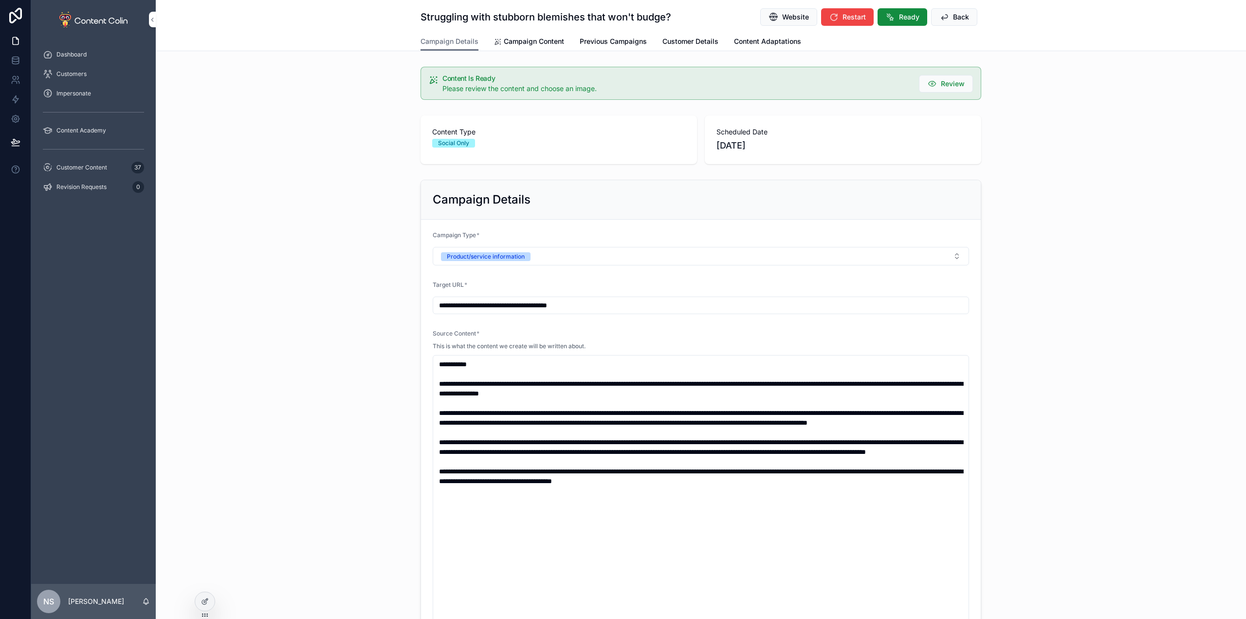
click at [525, 42] on span "Campaign Content" at bounding box center [534, 42] width 60 height 10
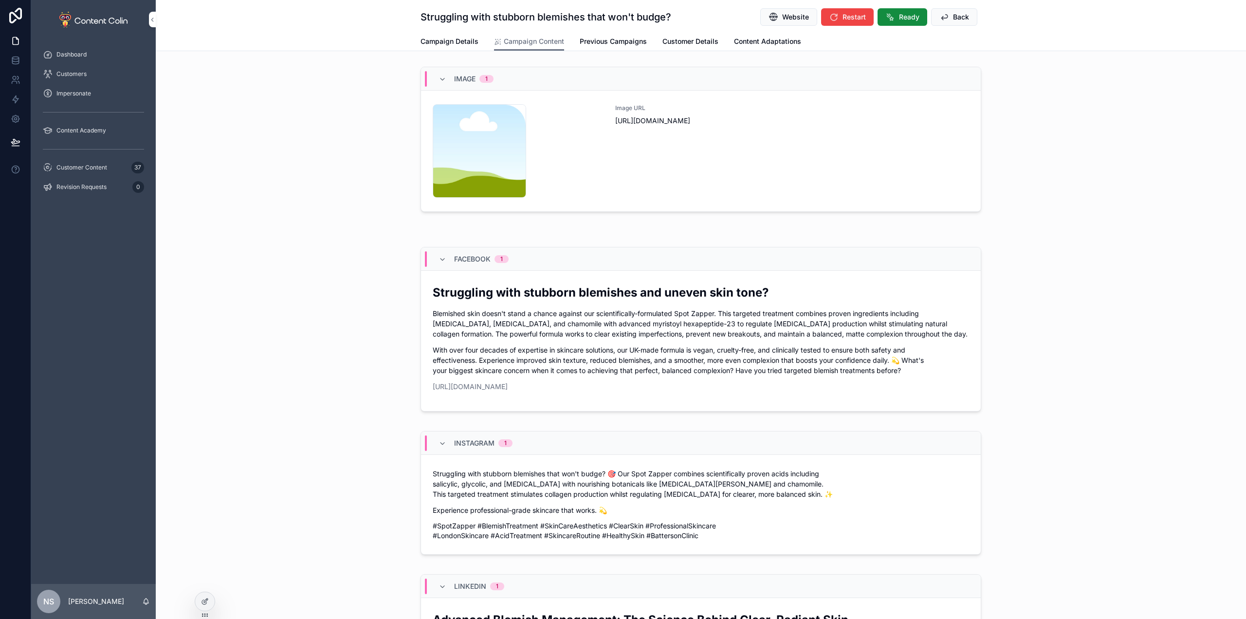
click at [710, 182] on div "Image URL https://cdn.contentcolin.com/contentcolin/images/content-placeholder.…" at bounding box center [792, 150] width 354 height 93
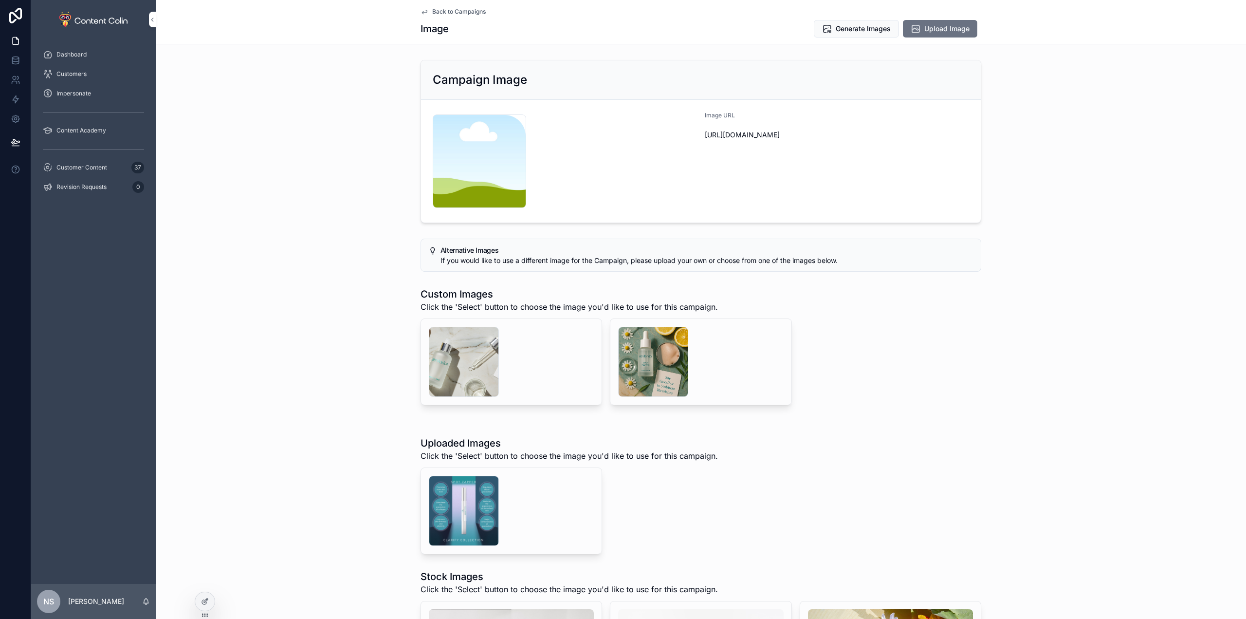
click at [0, 0] on span "Select" at bounding box center [0, 0] width 0 height 0
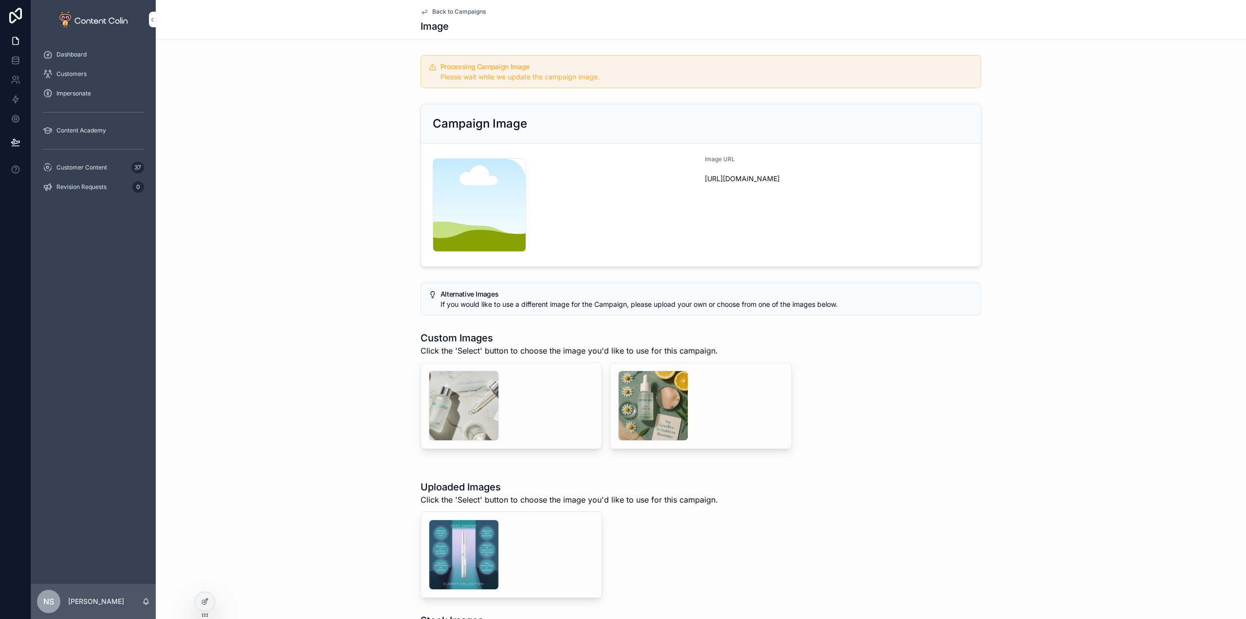
click at [462, 11] on span "Back to Campaigns" at bounding box center [459, 12] width 54 height 8
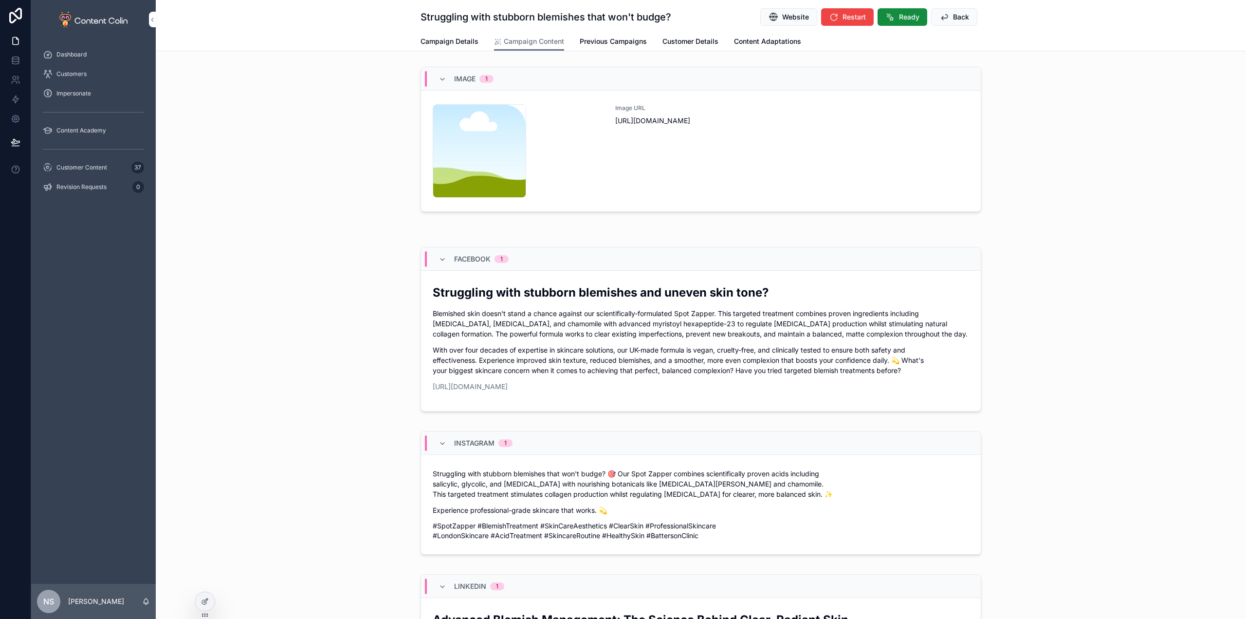
click at [889, 11] on button "Ready" at bounding box center [902, 17] width 50 height 18
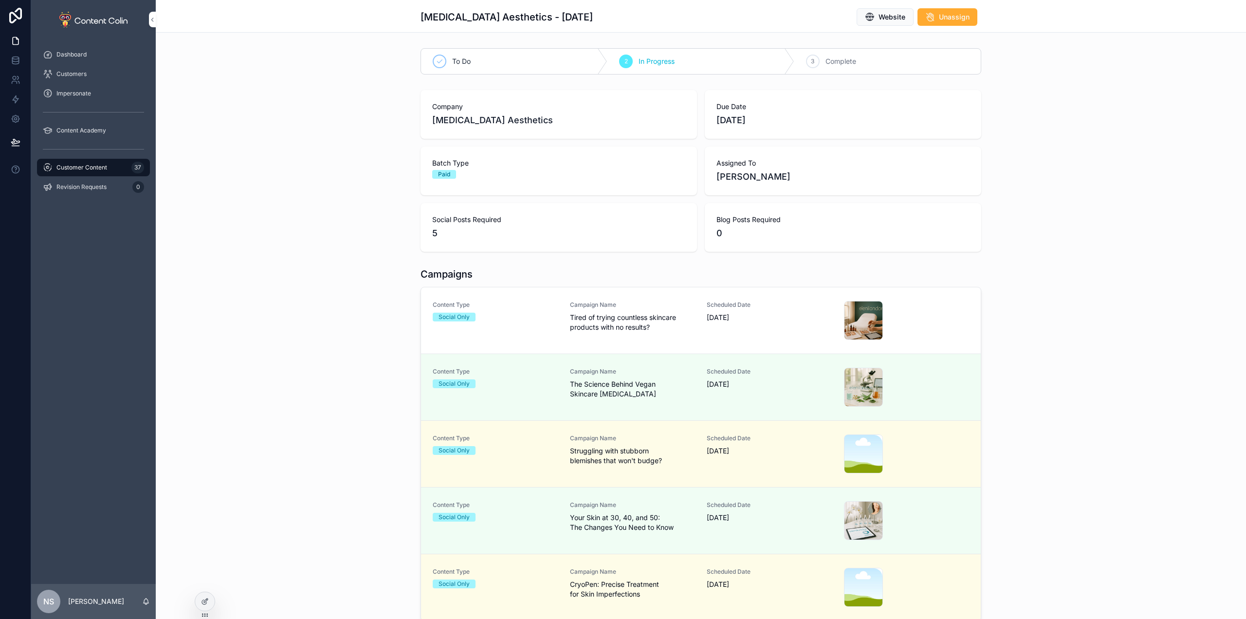
click at [714, 326] on div "Scheduled Date 10th October 2025" at bounding box center [770, 320] width 126 height 39
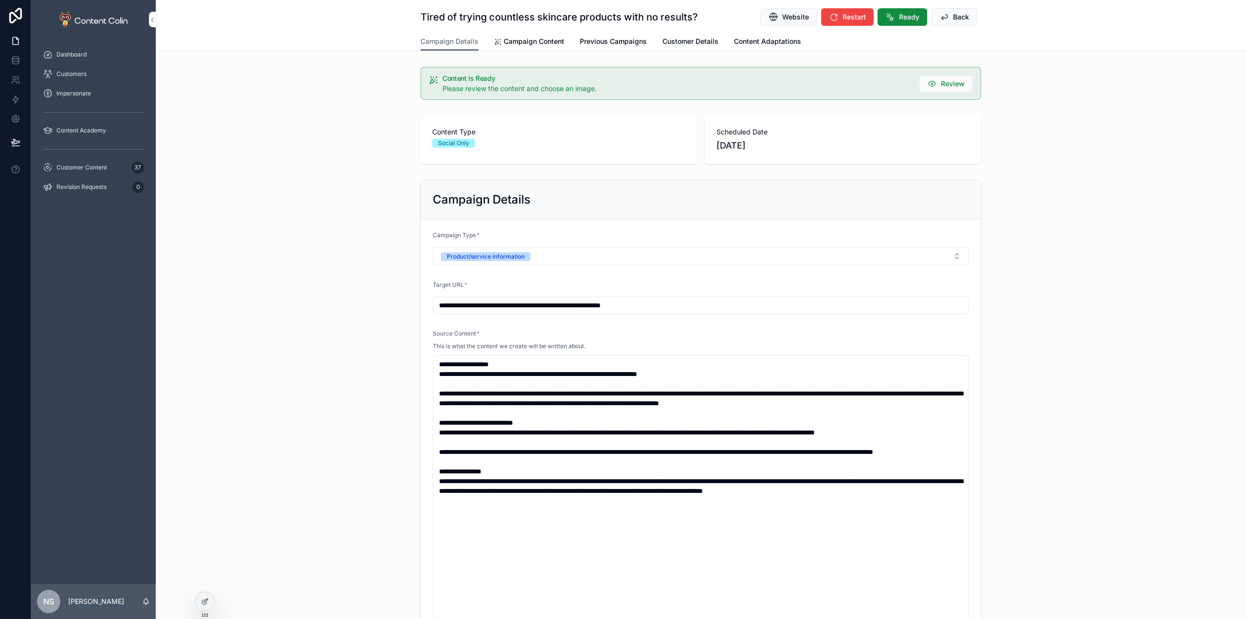
click at [895, 7] on div "Tired of trying countless skincare products with no results? Website Restart Re…" at bounding box center [700, 16] width 561 height 32
click at [899, 18] on span "Ready" at bounding box center [909, 17] width 20 height 10
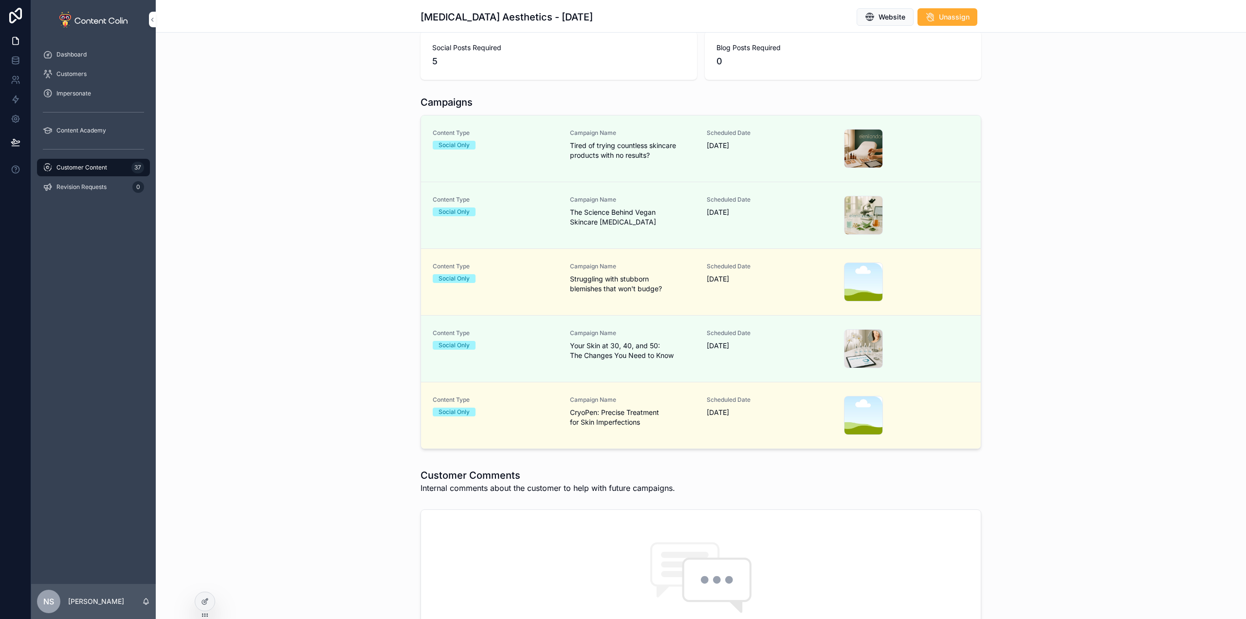
scroll to position [195, 0]
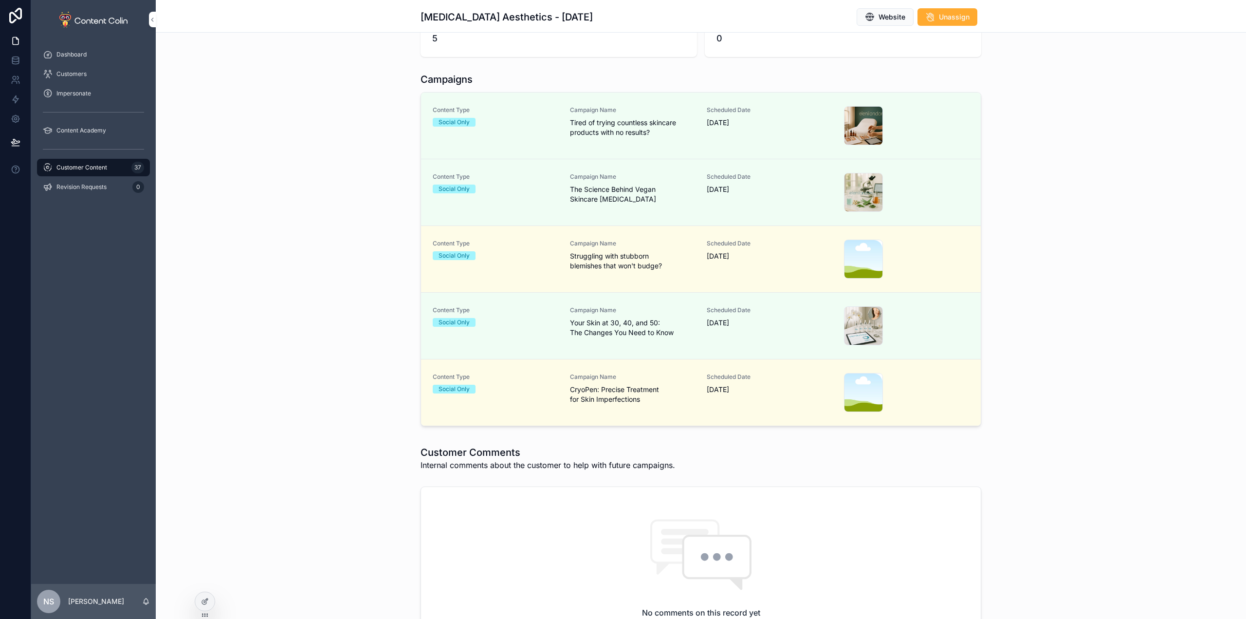
click at [548, 249] on div "Content Type Social Only" at bounding box center [496, 249] width 126 height 20
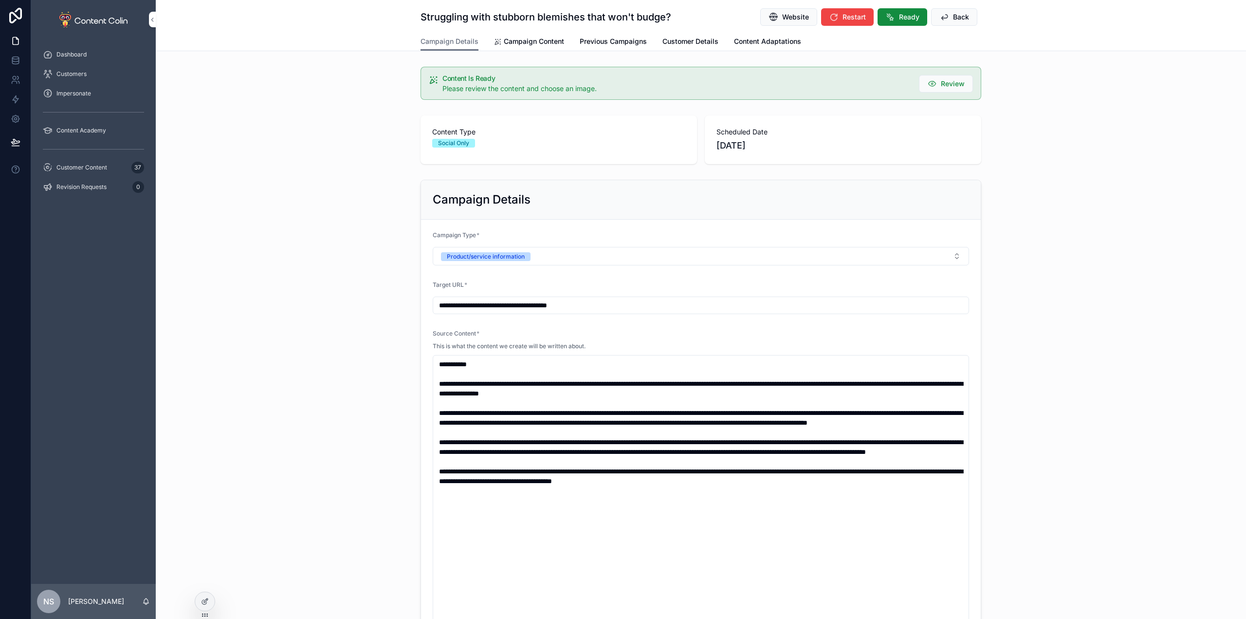
click at [510, 40] on span "Campaign Content" at bounding box center [534, 42] width 60 height 10
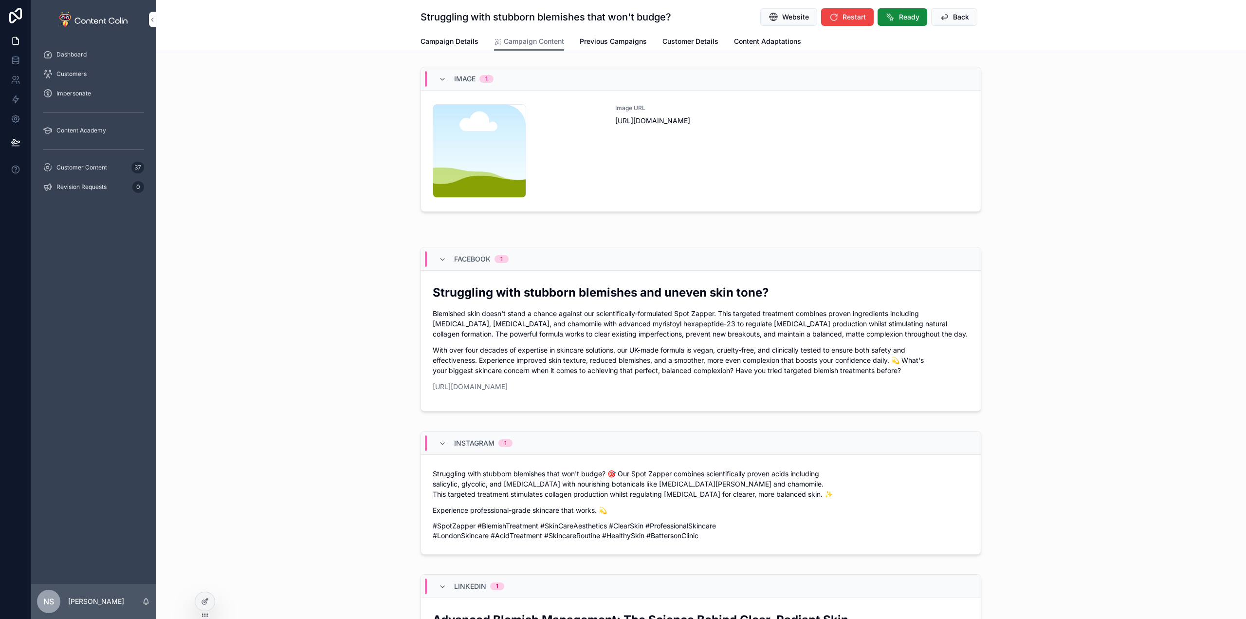
click at [945, 12] on icon "scrollable content" at bounding box center [944, 17] width 10 height 10
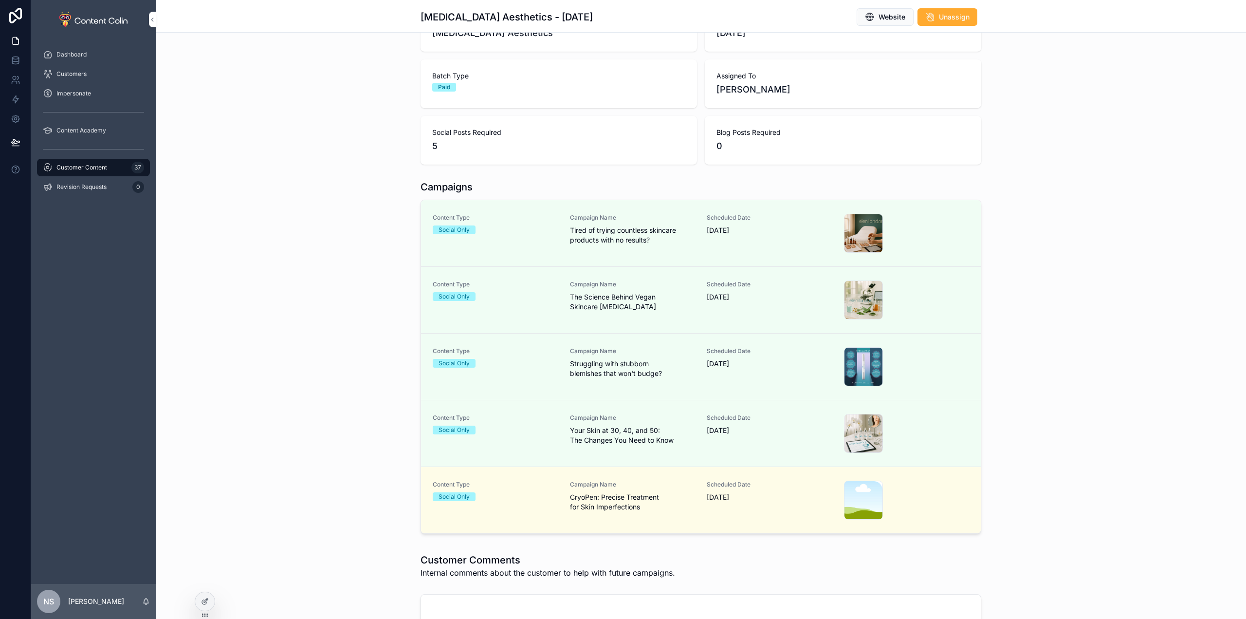
scroll to position [97, 0]
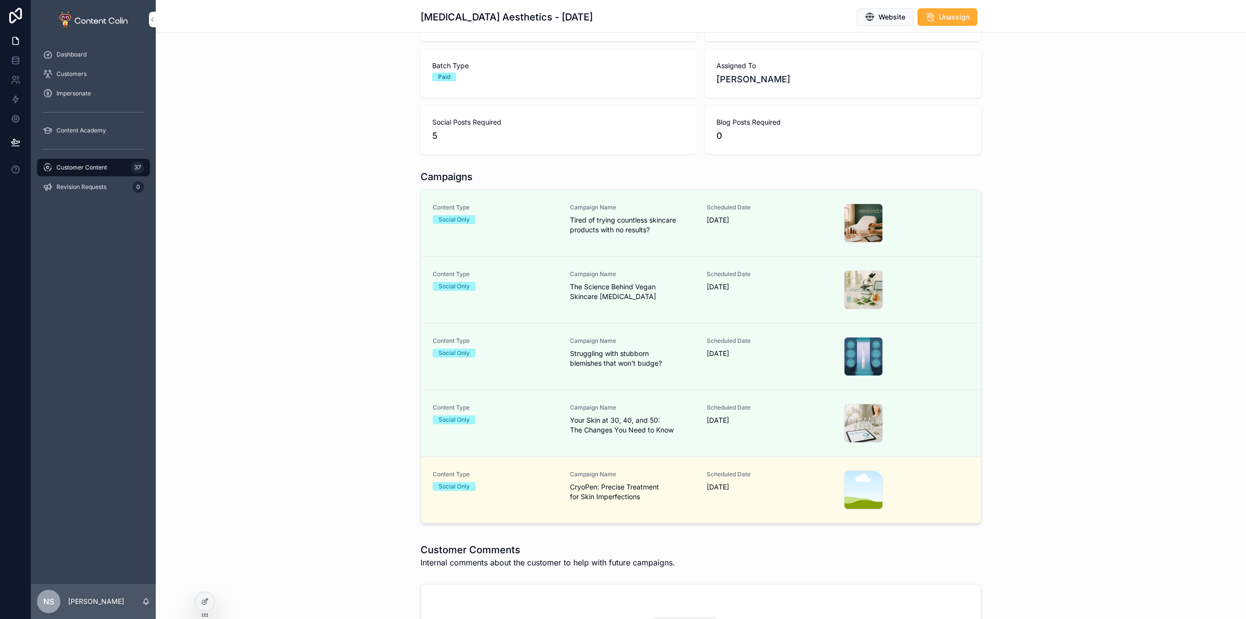
click at [594, 498] on span "CryoPen: Precise Treatment for Skin Imperfections" at bounding box center [633, 491] width 126 height 19
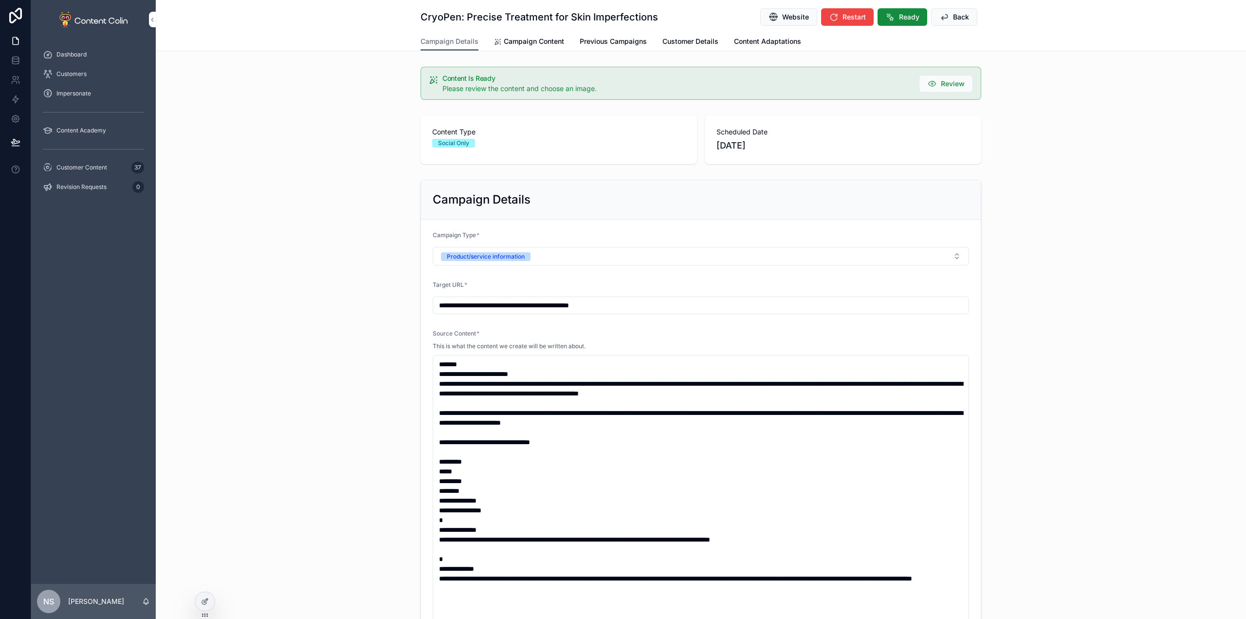
click at [532, 50] on link "Campaign Content" at bounding box center [529, 42] width 70 height 19
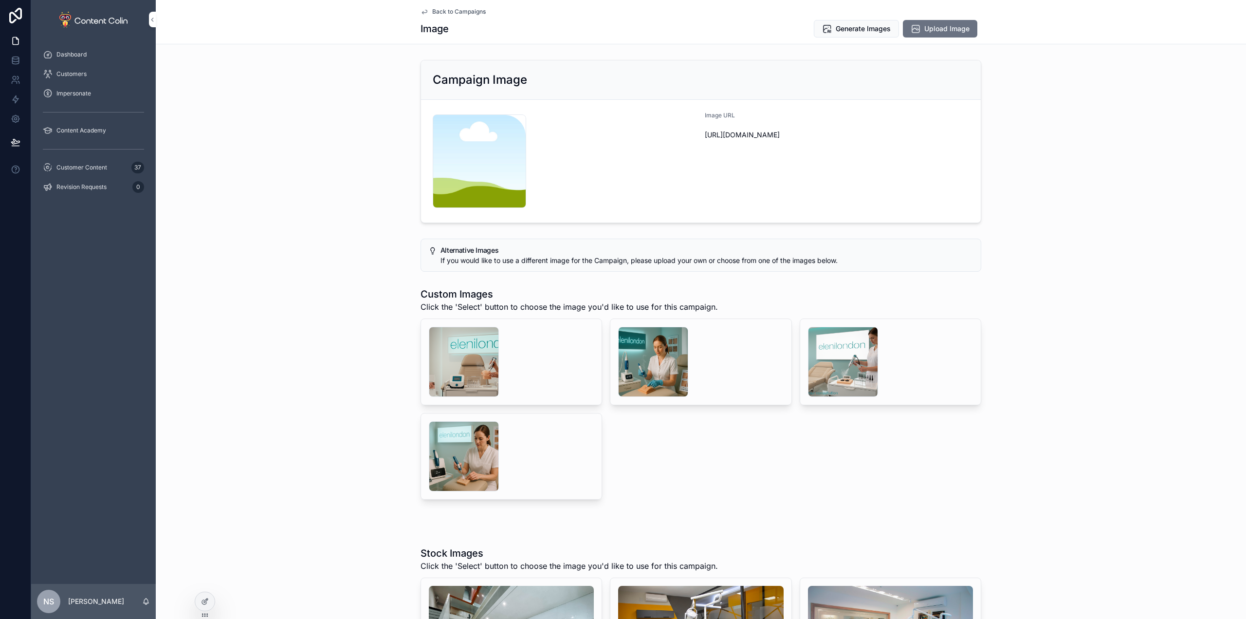
click at [652, 356] on div "scrollable content" at bounding box center [653, 362] width 70 height 70
click at [466, 350] on div "scrollable content" at bounding box center [464, 362] width 70 height 70
click at [668, 358] on div "scrollable content" at bounding box center [653, 362] width 70 height 70
click at [0, 0] on span "Select" at bounding box center [0, 0] width 0 height 0
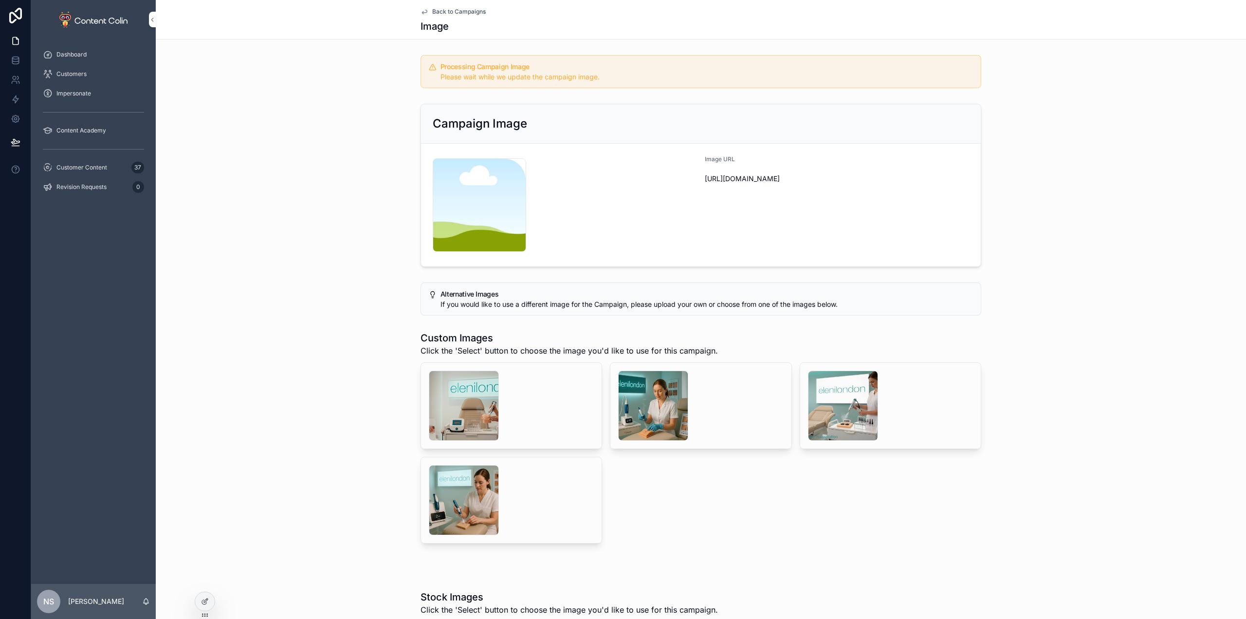
click at [463, 14] on span "Back to Campaigns" at bounding box center [459, 12] width 54 height 8
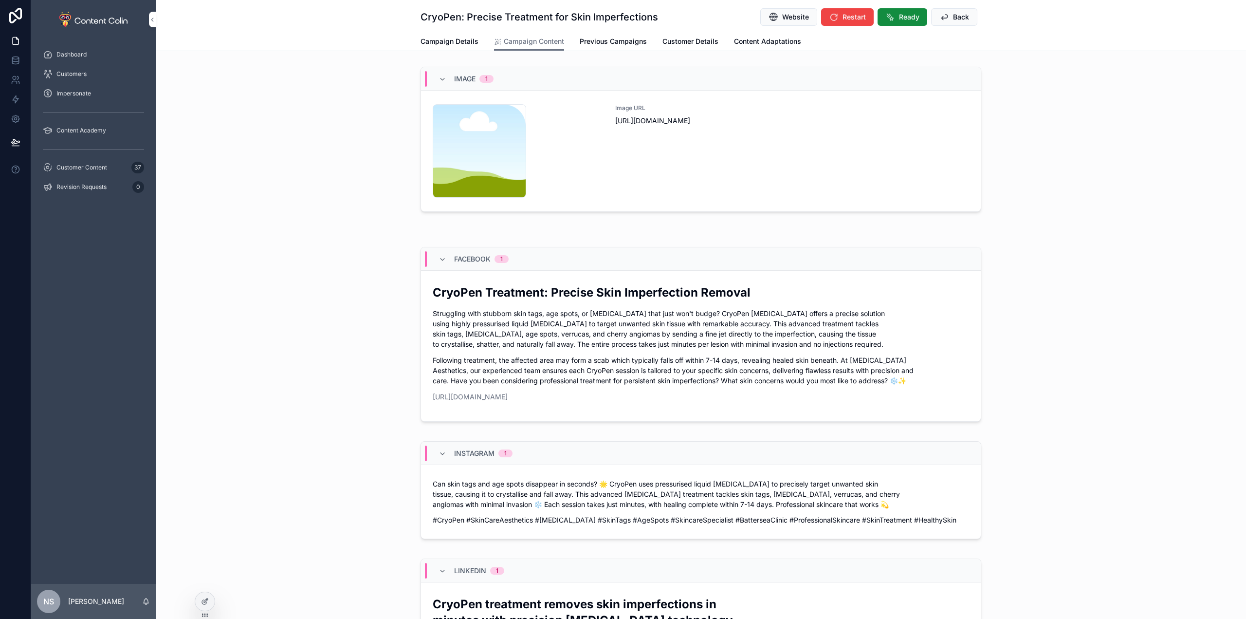
click at [899, 12] on button "Ready" at bounding box center [902, 17] width 50 height 18
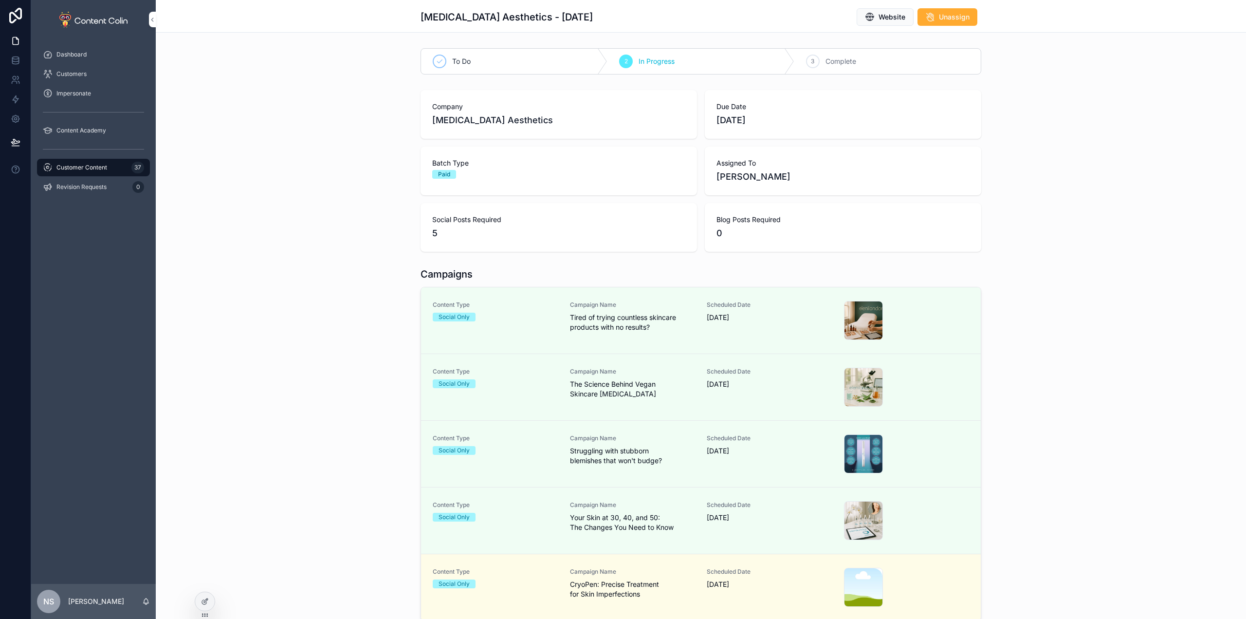
click at [85, 163] on div "Customer Content 37" at bounding box center [93, 168] width 101 height 16
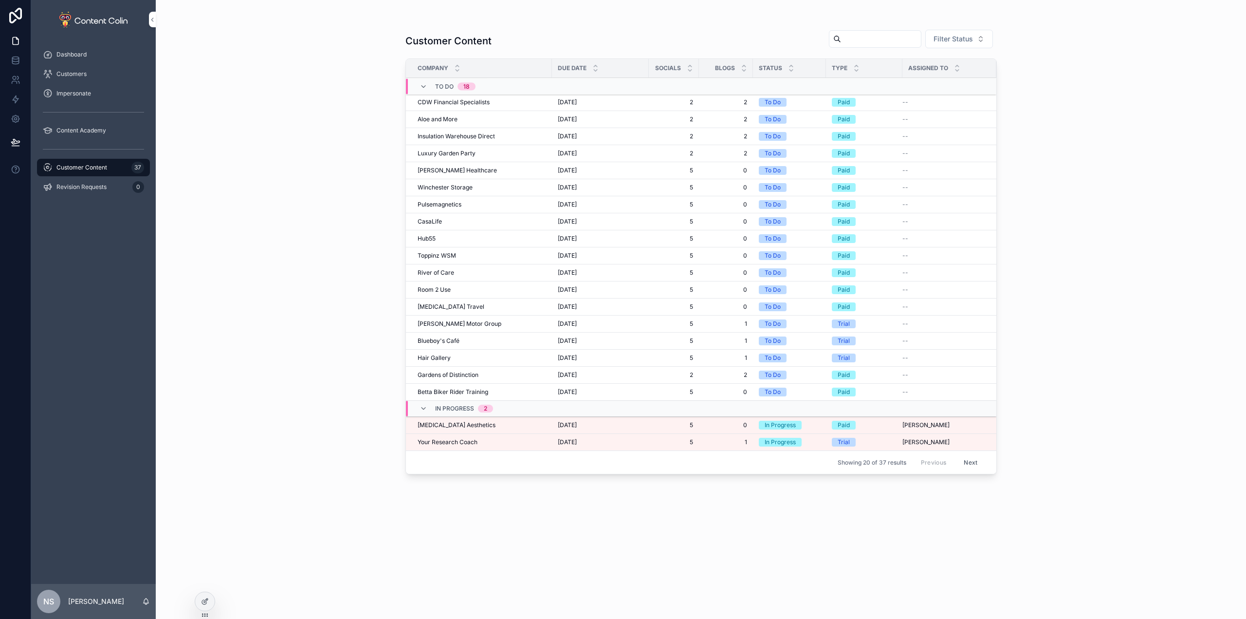
click at [578, 437] on td "6th October 2025 6th October 2025" at bounding box center [600, 442] width 97 height 17
click at [569, 439] on span "6th October 2025" at bounding box center [567, 442] width 19 height 8
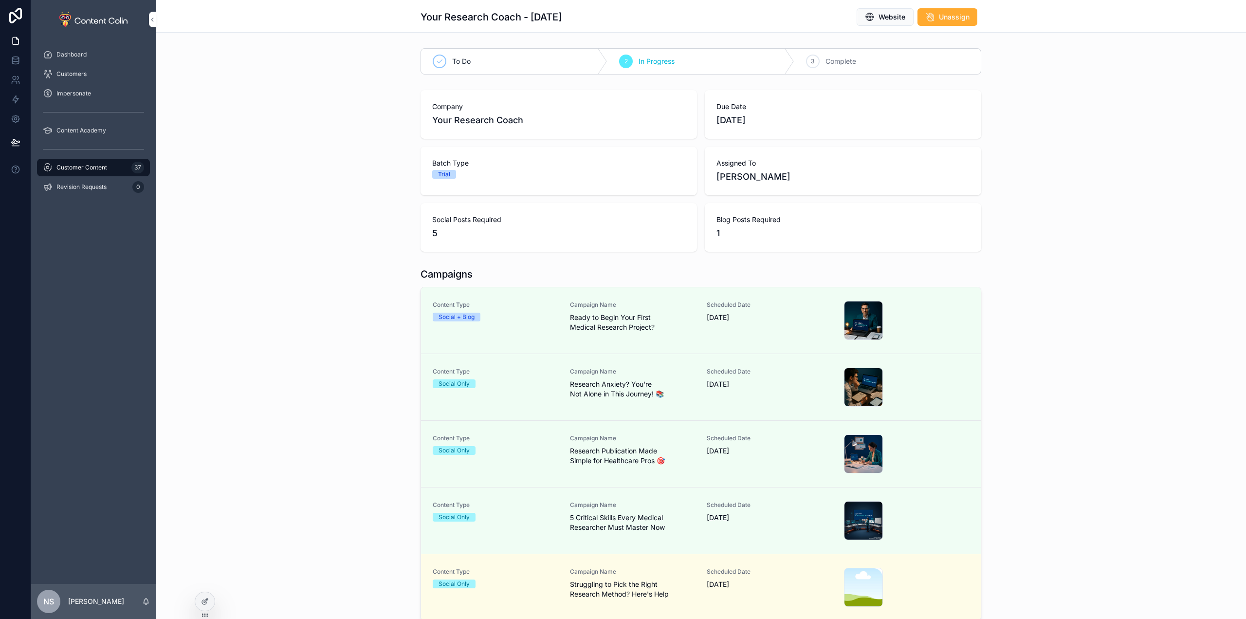
click at [605, 568] on span "Campaign Name" at bounding box center [633, 571] width 126 height 8
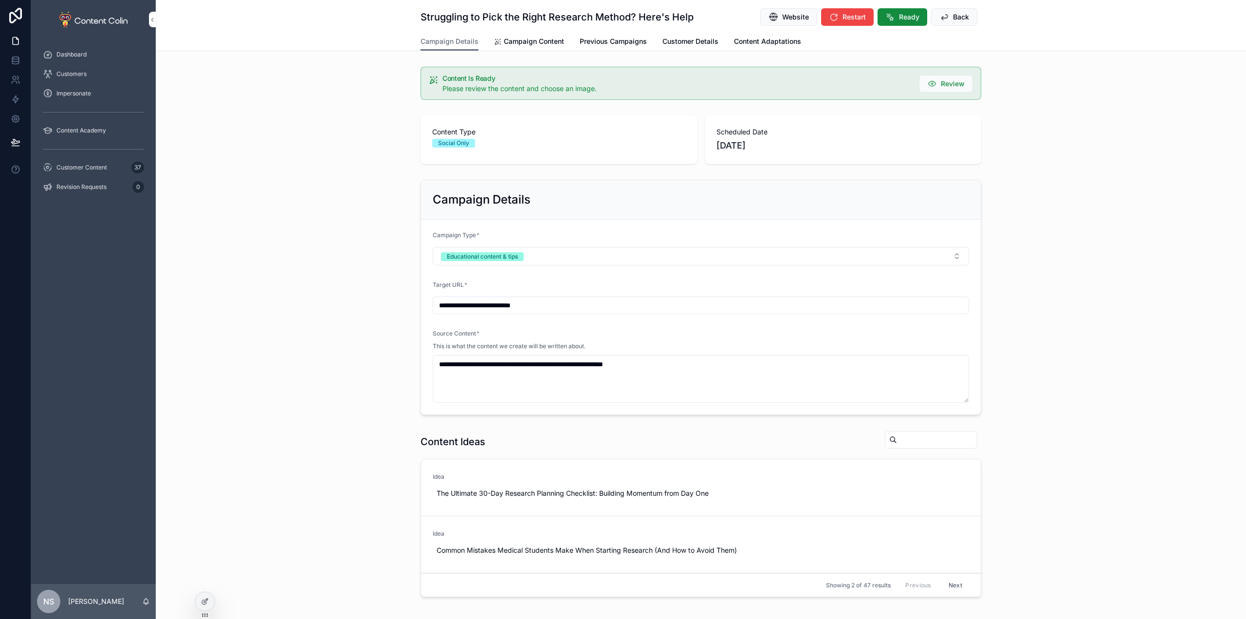
click at [532, 37] on span "Campaign Content" at bounding box center [534, 42] width 60 height 10
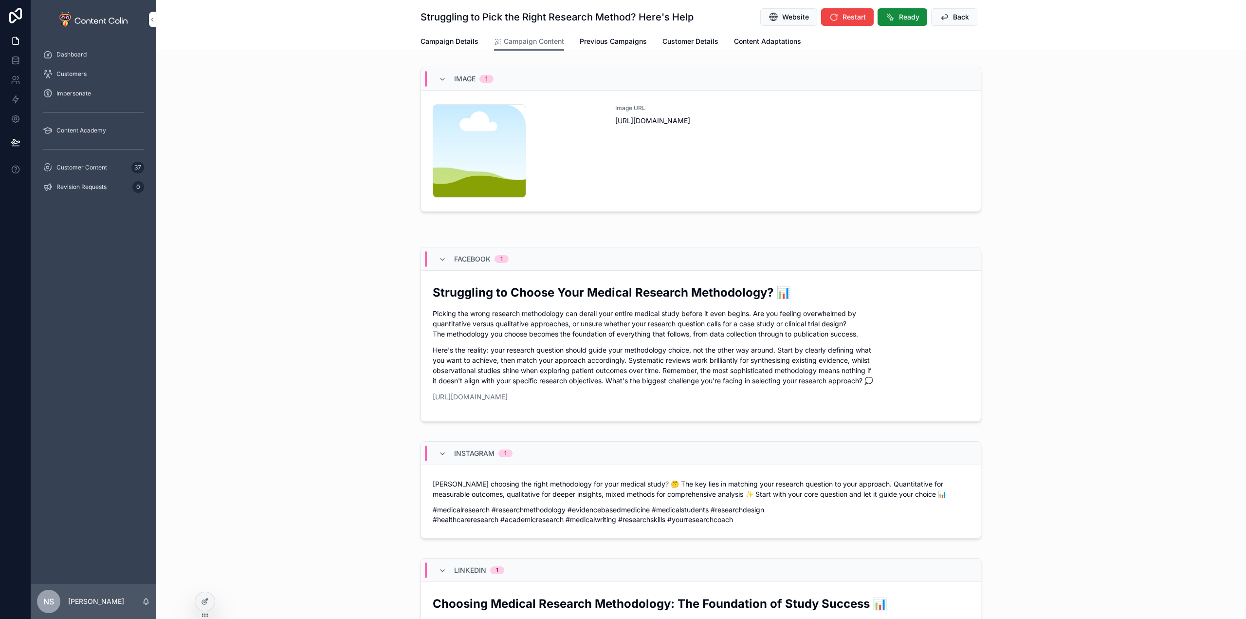
click at [730, 185] on div "Image URL https://cdn.contentcolin.com/contentcolin/images/content-placeholder.…" at bounding box center [792, 150] width 354 height 93
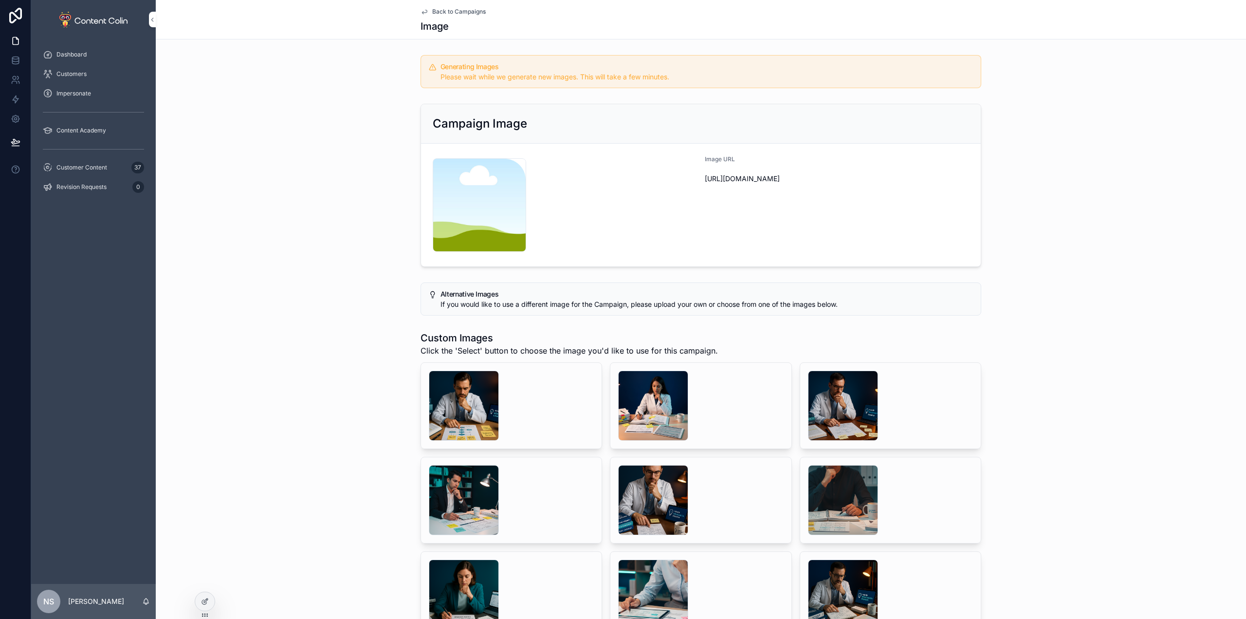
click at [451, 392] on div "scrollable content" at bounding box center [464, 405] width 70 height 70
click at [654, 407] on div "scrollable content" at bounding box center [653, 405] width 70 height 70
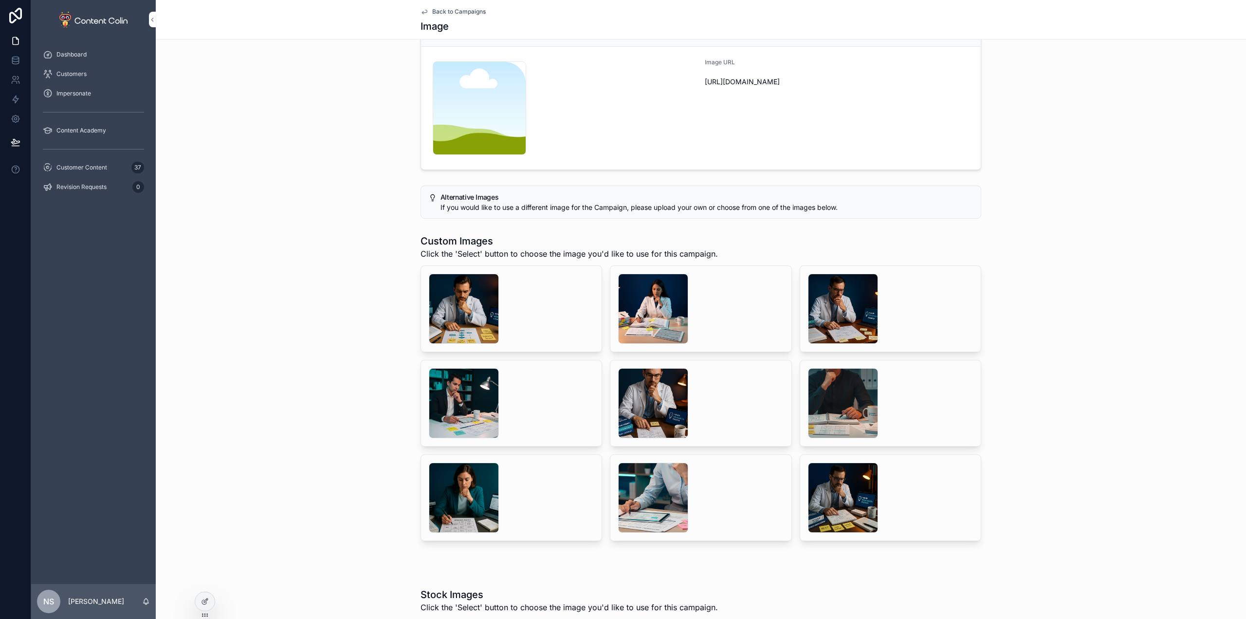
scroll to position [97, 0]
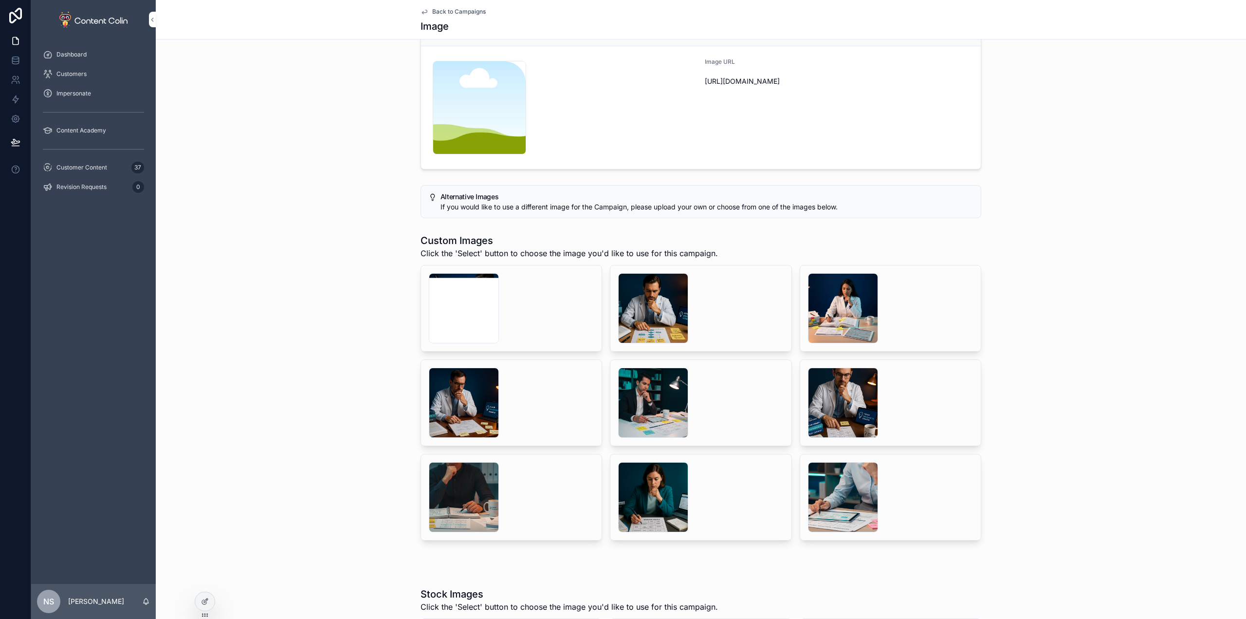
click at [439, 305] on div "scrollable content" at bounding box center [464, 308] width 70 height 70
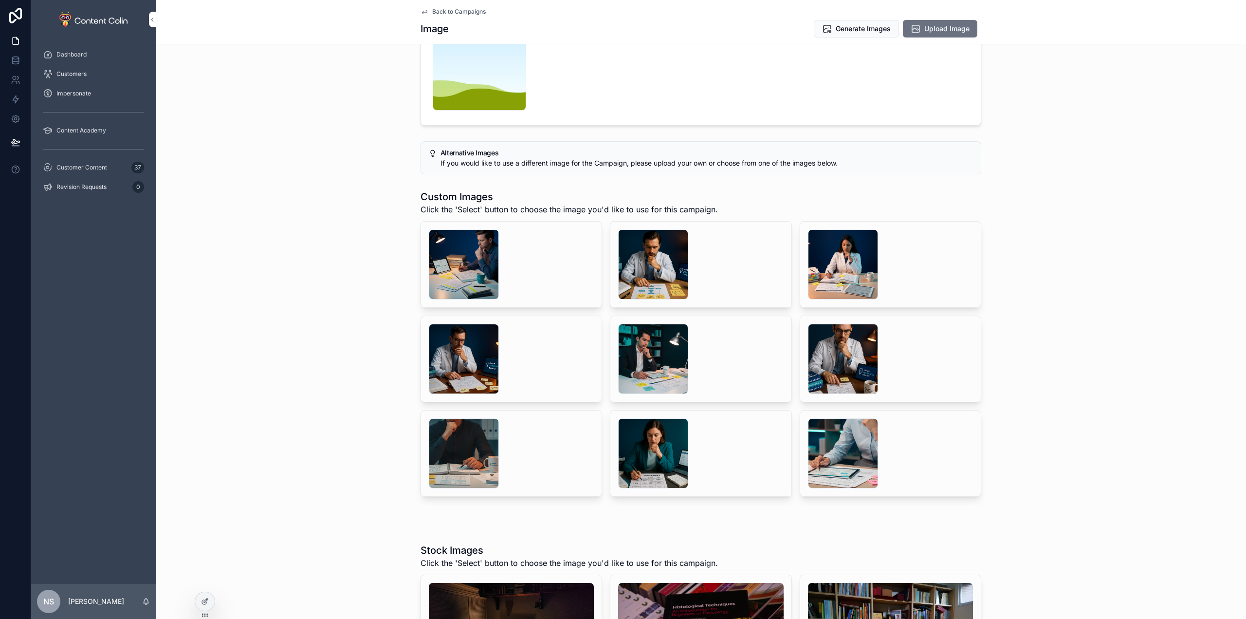
scroll to position [54, 0]
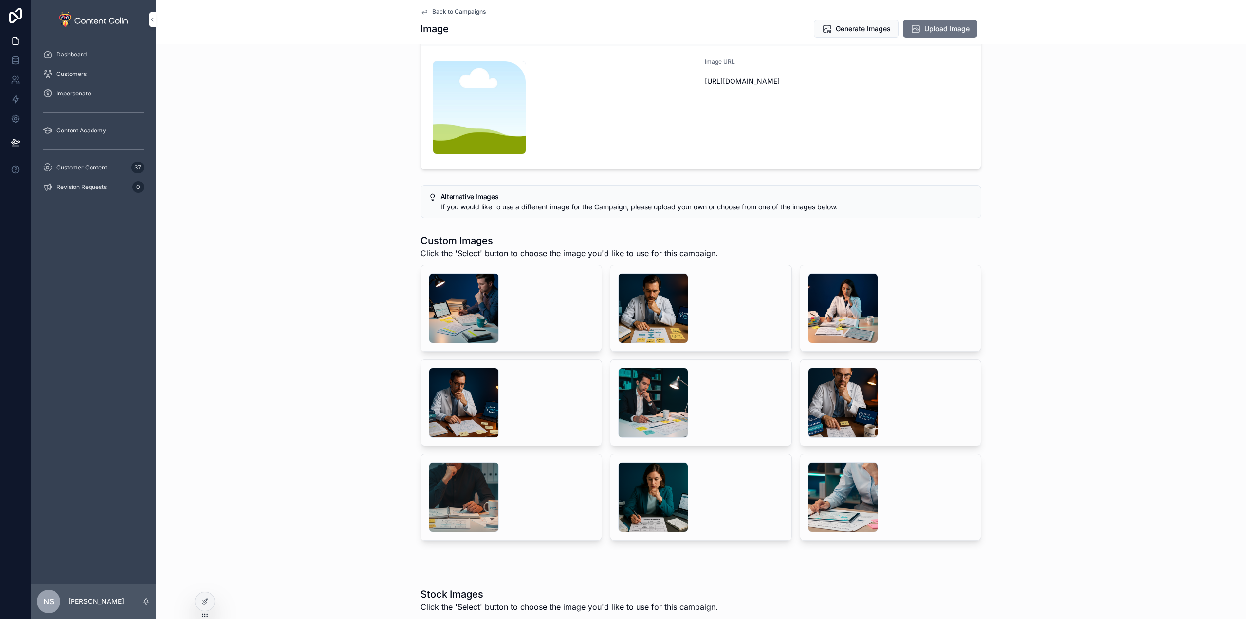
click at [0, 0] on button "Select" at bounding box center [0, 0] width 0 height 0
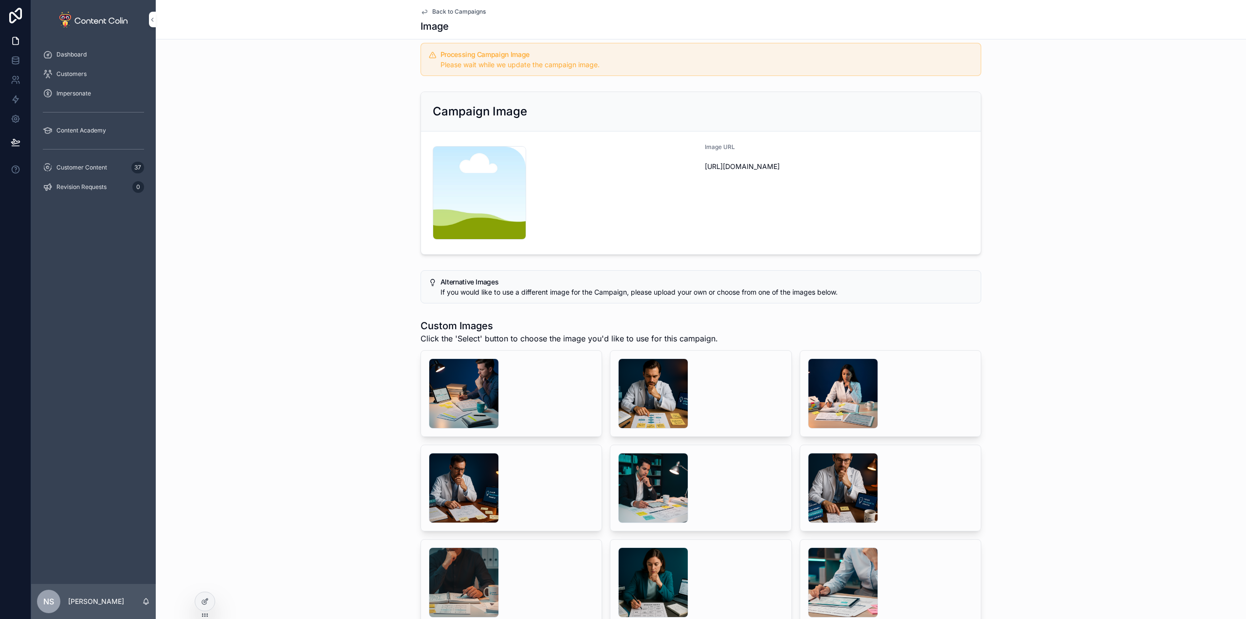
scroll to position [0, 0]
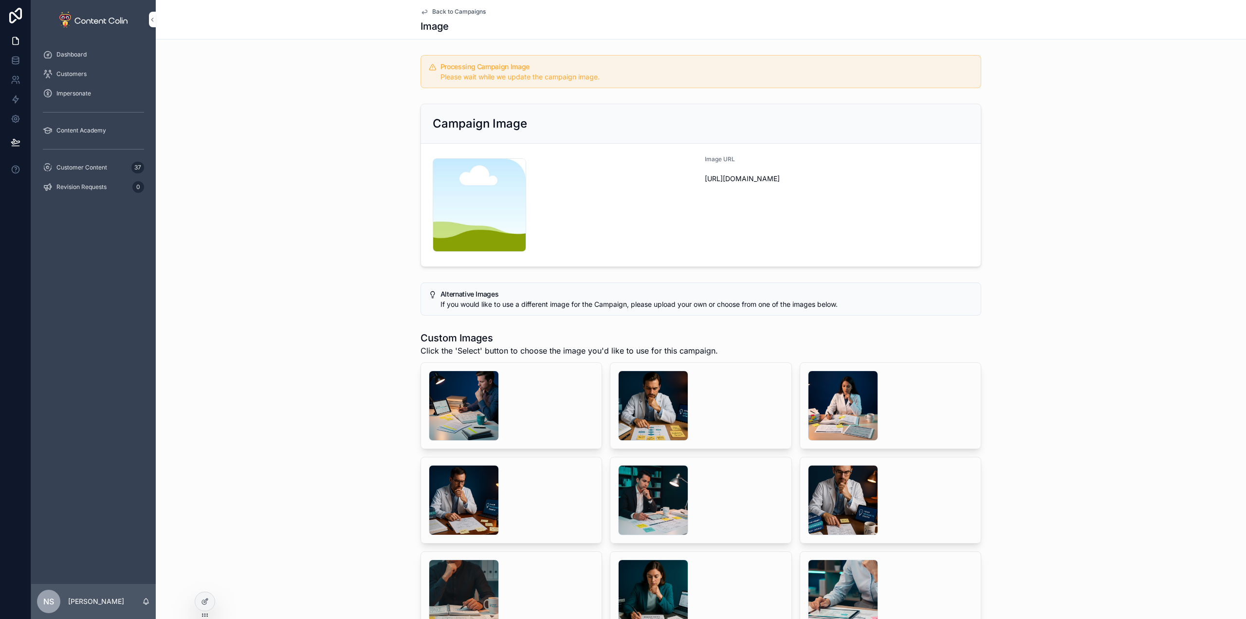
click at [460, 12] on span "Back to Campaigns" at bounding box center [459, 12] width 54 height 8
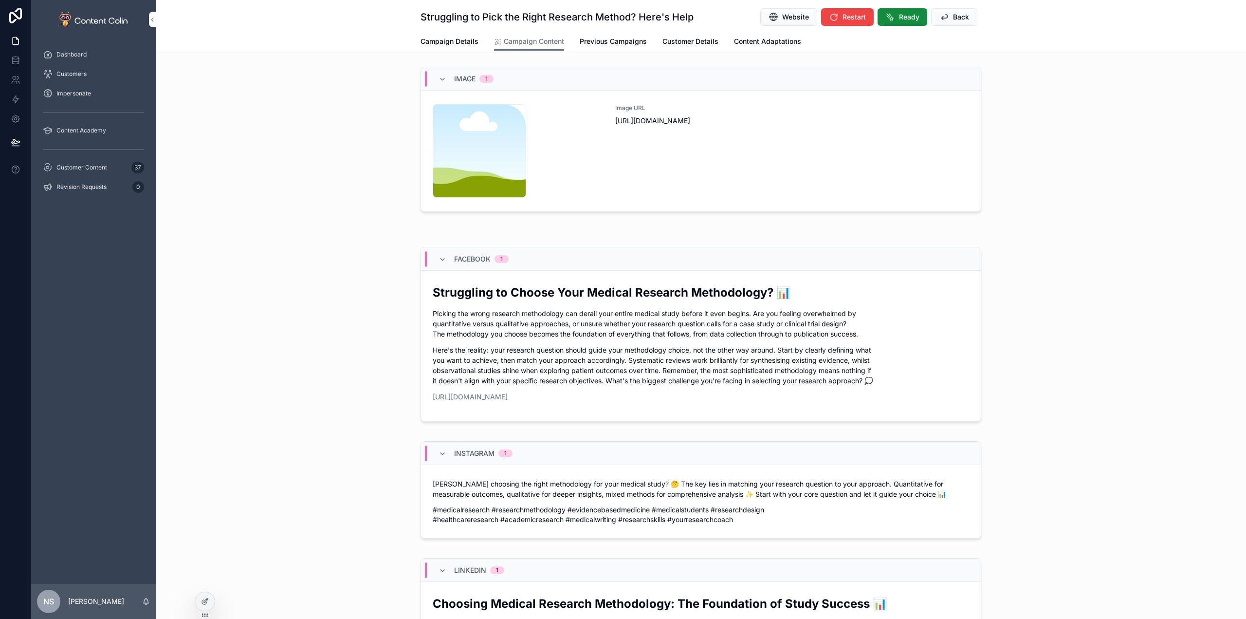
click at [899, 19] on span "Ready" at bounding box center [909, 17] width 20 height 10
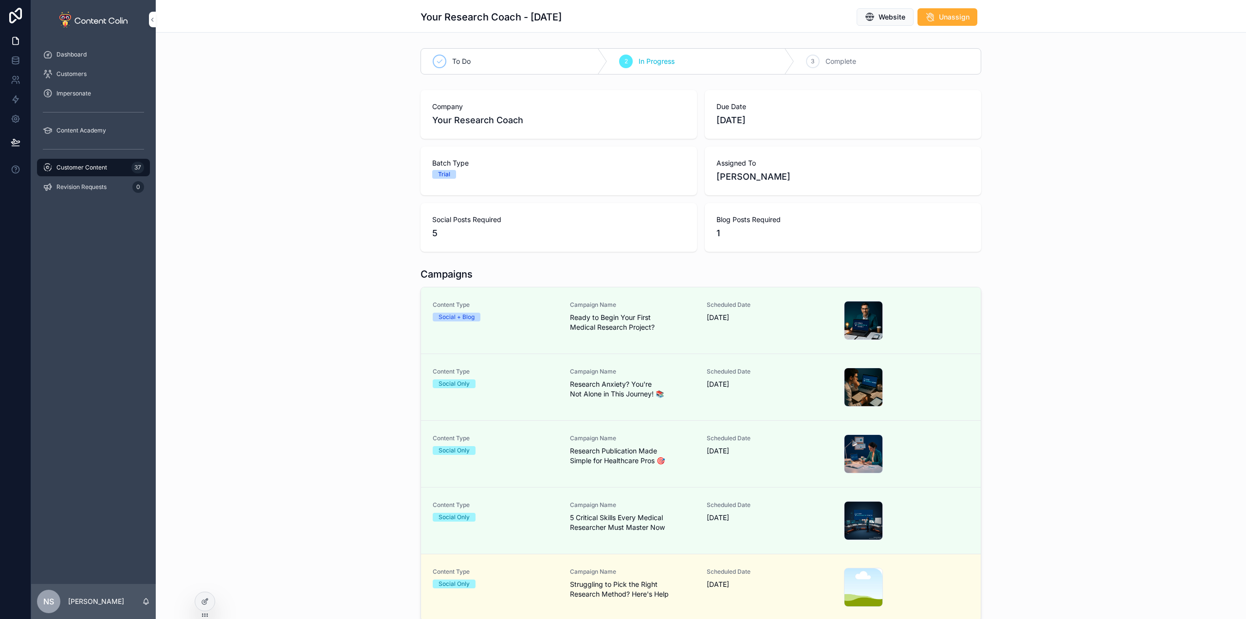
drag, startPoint x: 86, startPoint y: 165, endPoint x: 128, endPoint y: 170, distance: 42.1
click at [85, 166] on span "Customer Content" at bounding box center [81, 168] width 51 height 8
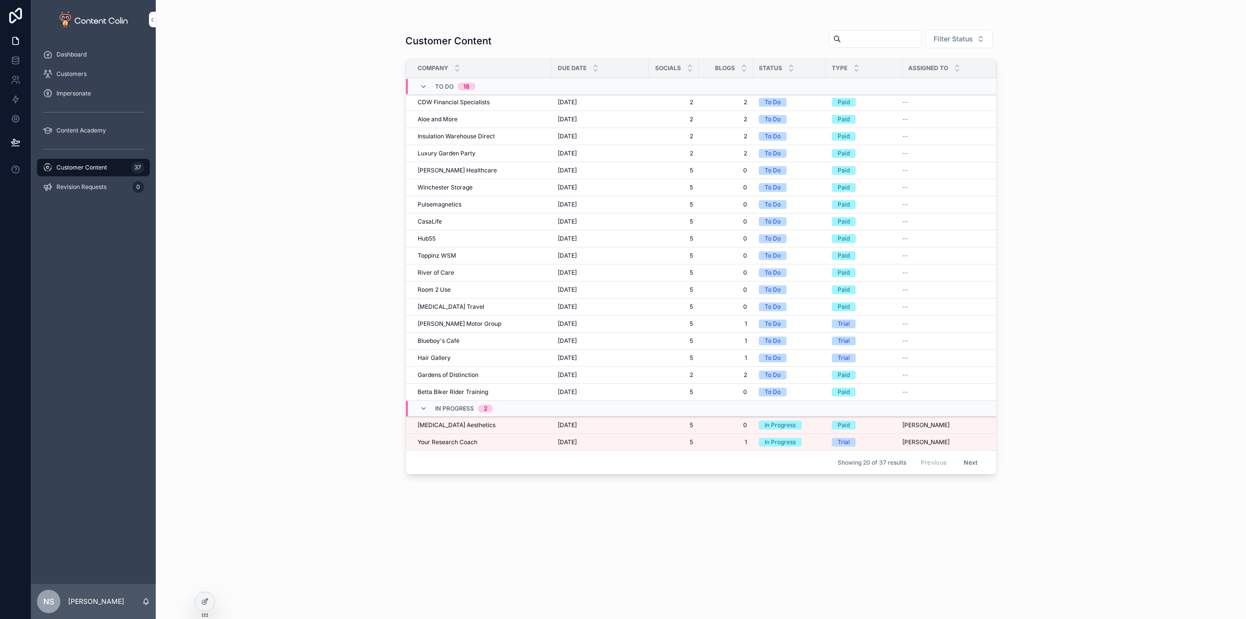
click at [478, 419] on td "Skin Care Aesthetics Skin Care Aesthetics" at bounding box center [479, 425] width 146 height 17
click at [476, 425] on div "Skin Care Aesthetics Skin Care Aesthetics" at bounding box center [482, 425] width 128 height 8
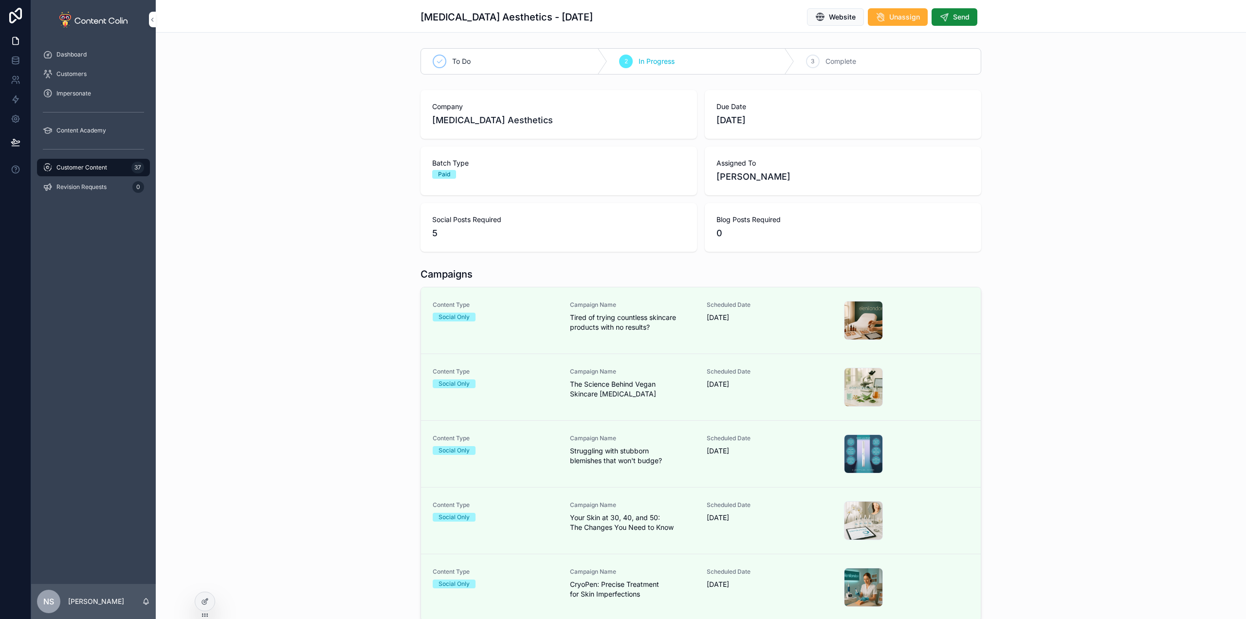
click at [960, 14] on span "Send" at bounding box center [961, 17] width 17 height 10
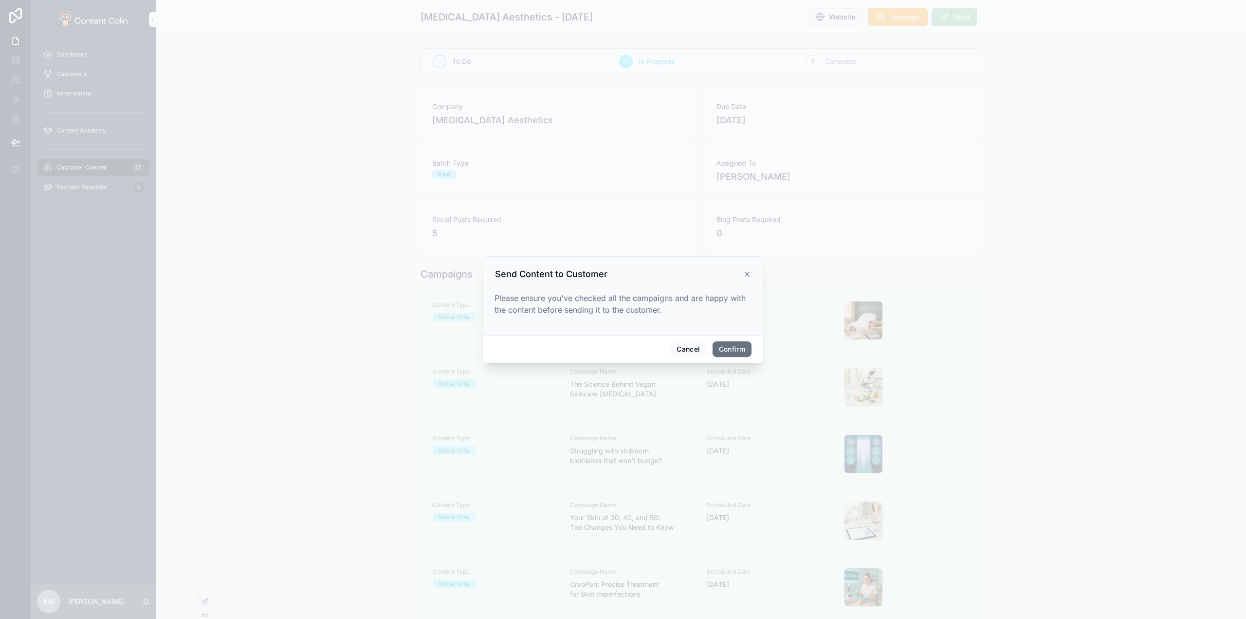
click at [738, 351] on button "Confirm" at bounding box center [732, 349] width 39 height 16
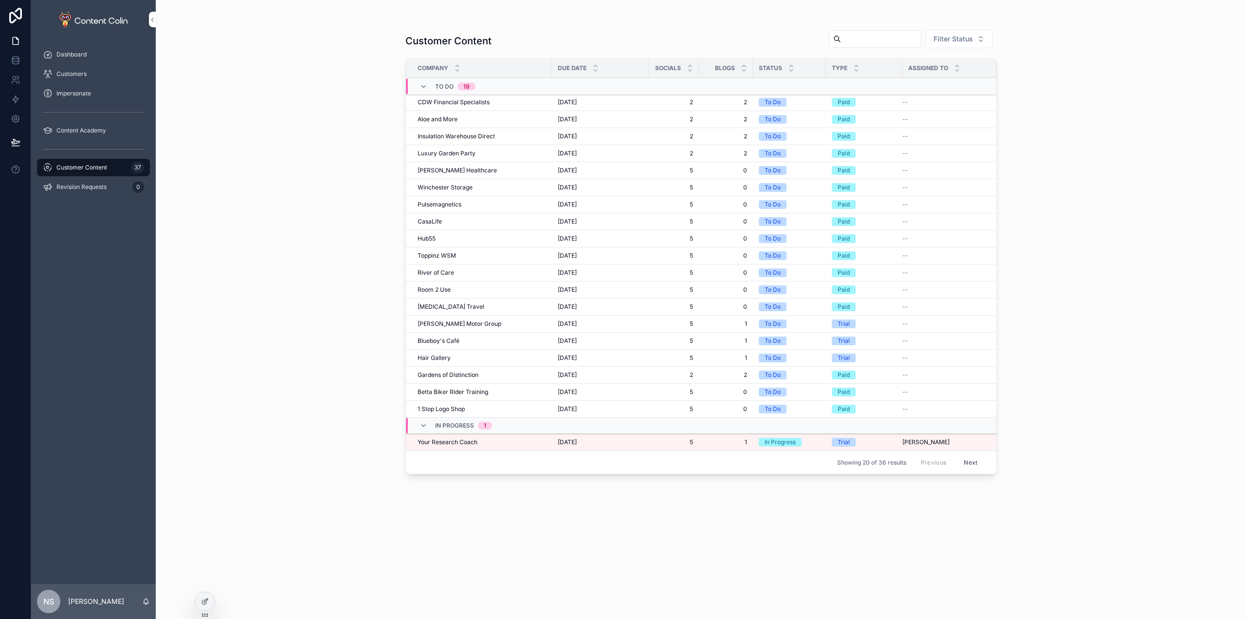
click at [490, 438] on div "Your Research Coach Your Research Coach" at bounding box center [482, 442] width 128 height 8
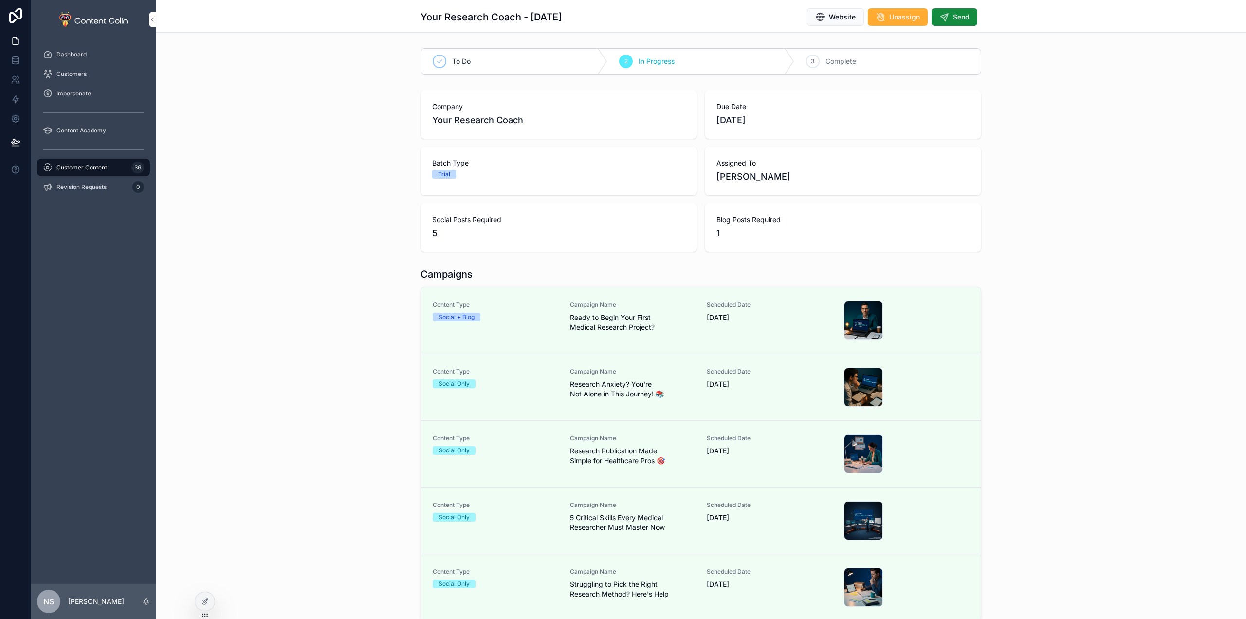
click at [963, 15] on span "Send" at bounding box center [961, 17] width 17 height 10
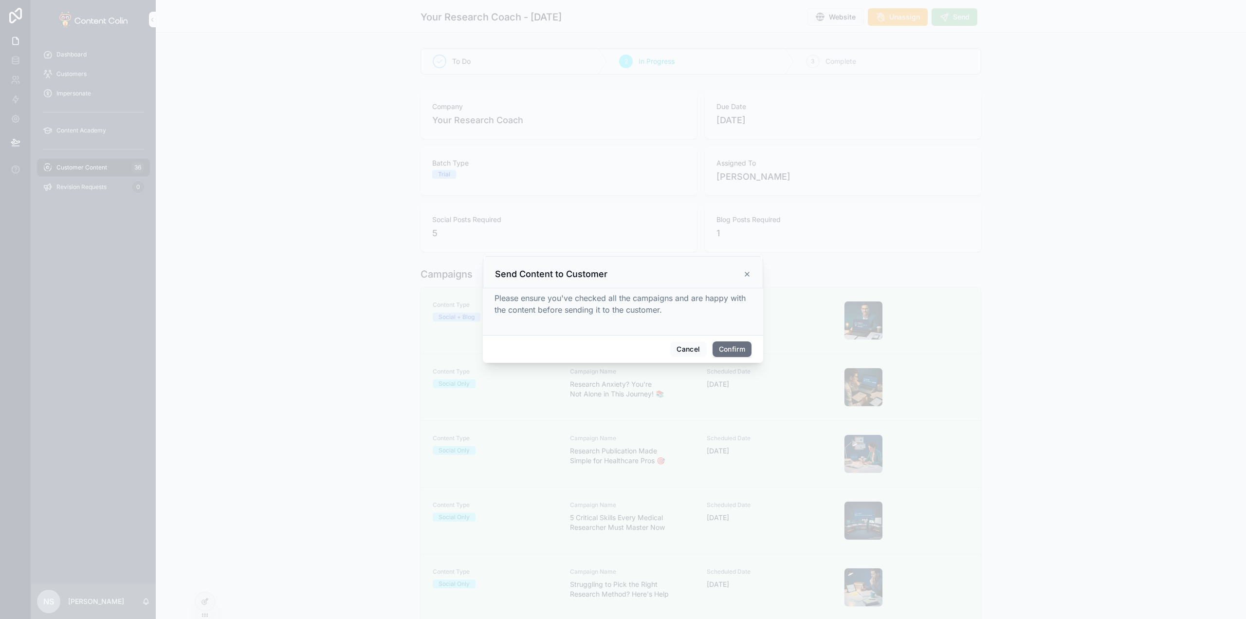
click at [737, 352] on button "Confirm" at bounding box center [732, 349] width 39 height 16
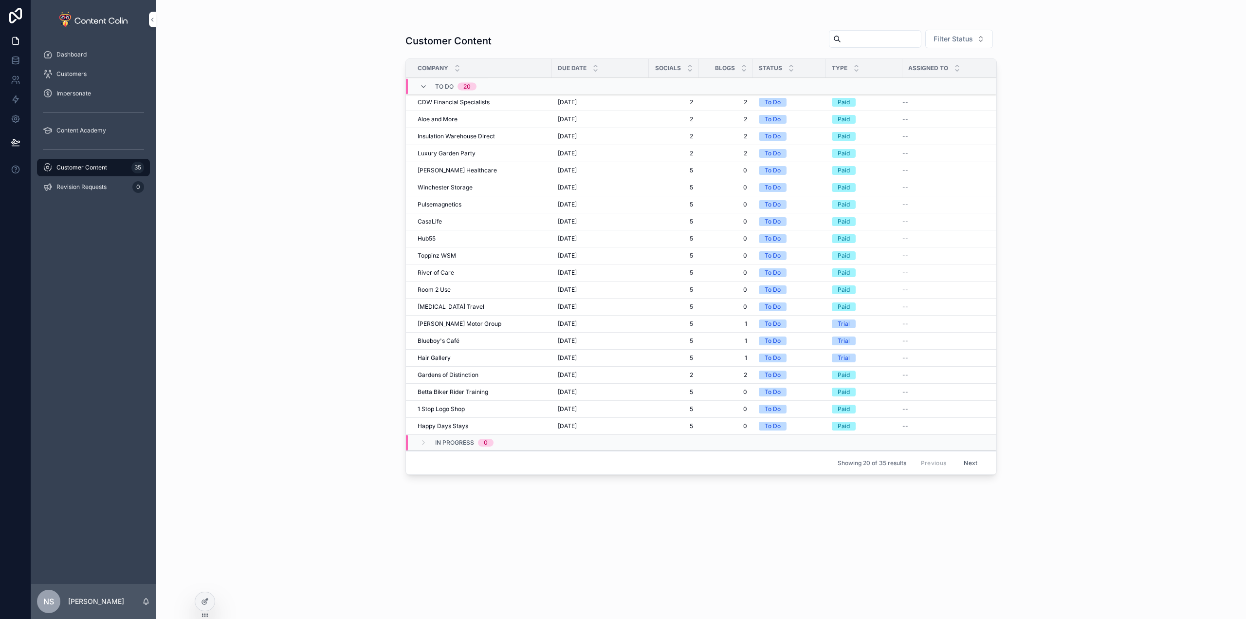
click at [475, 101] on span "CDW Financial Specialists" at bounding box center [454, 102] width 72 height 8
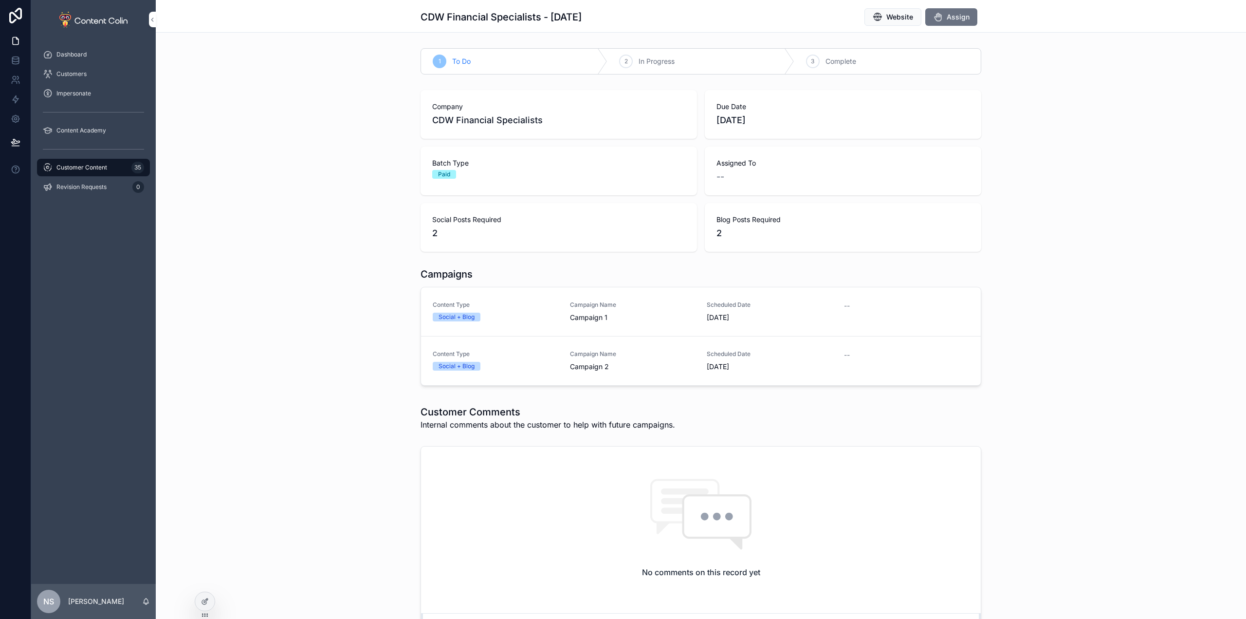
click at [954, 19] on span "Assign" at bounding box center [958, 17] width 23 height 10
click at [116, 170] on div "Customer Content 35" at bounding box center [93, 168] width 101 height 16
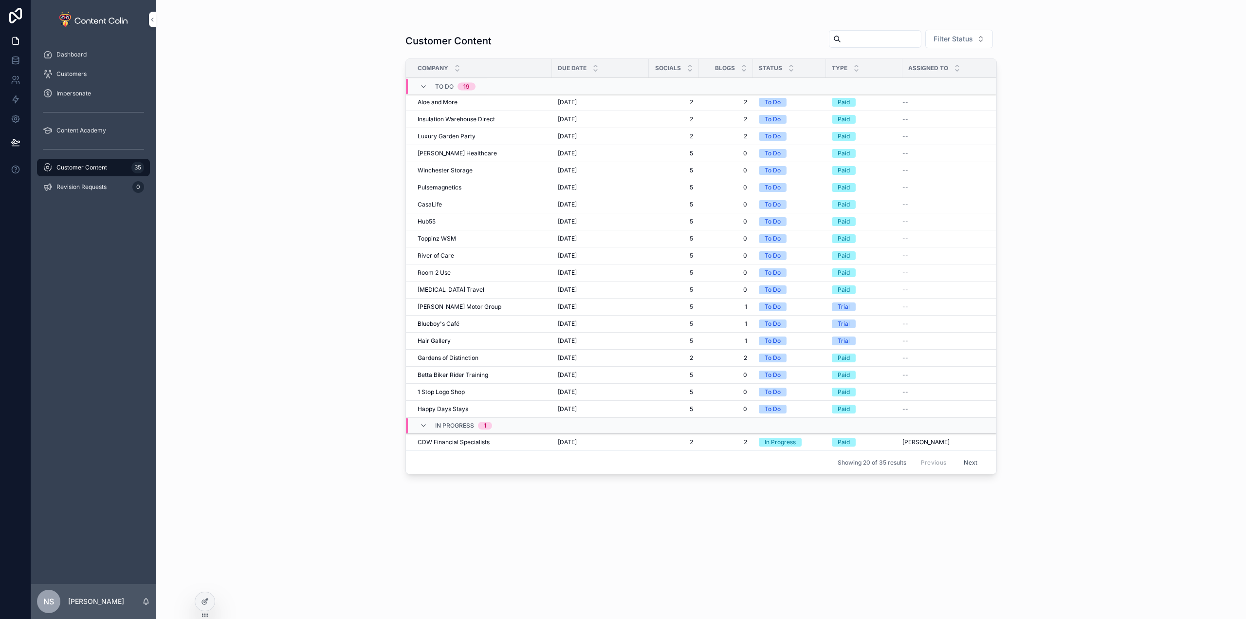
click at [455, 100] on span "Aloe and More" at bounding box center [438, 102] width 40 height 8
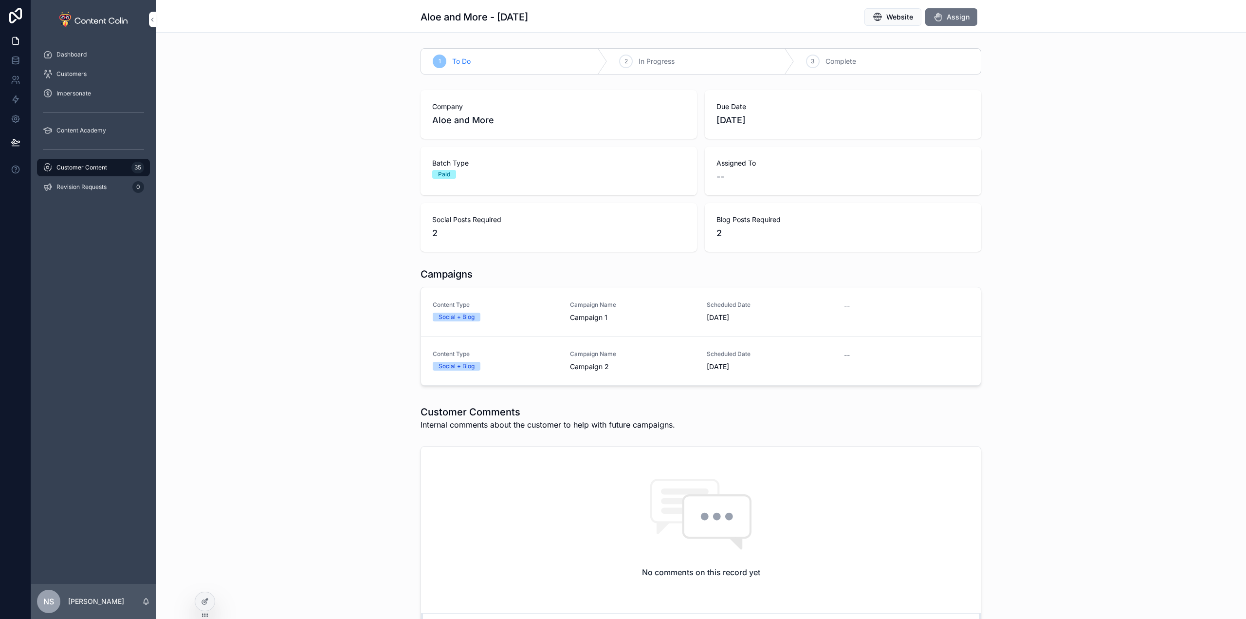
click at [966, 15] on button "Assign" at bounding box center [951, 17] width 52 height 18
click at [110, 159] on link "Customer Content 35" at bounding box center [93, 168] width 113 height 18
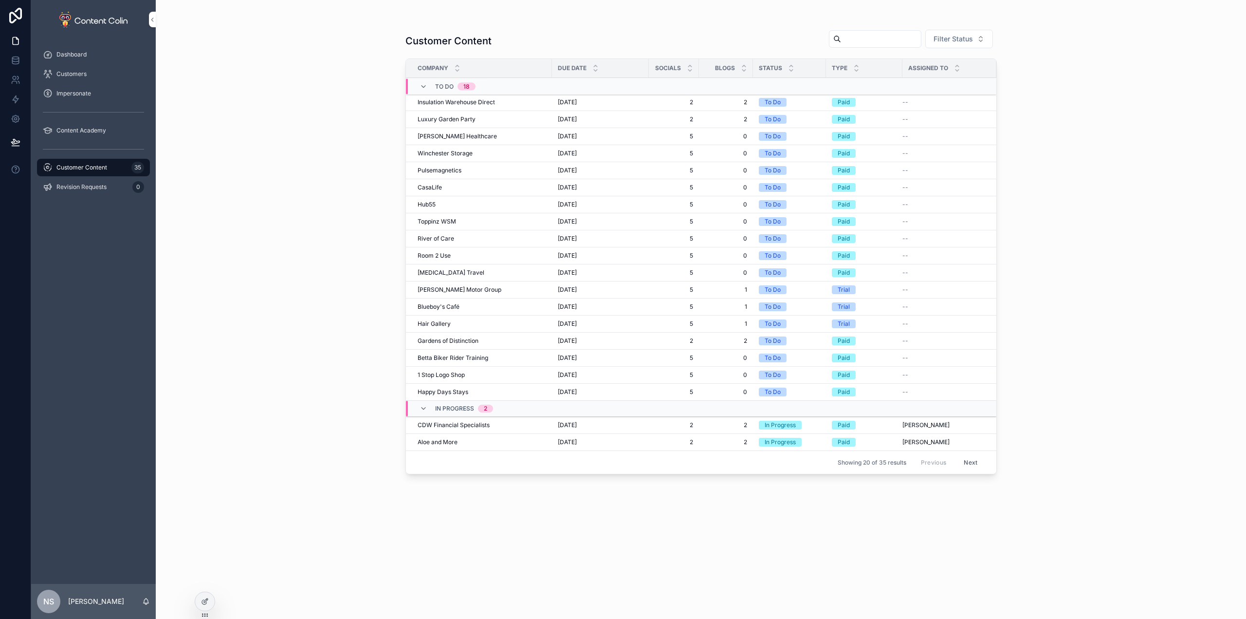
click at [456, 99] on span "Insulation Warehouse Direct" at bounding box center [456, 102] width 77 height 8
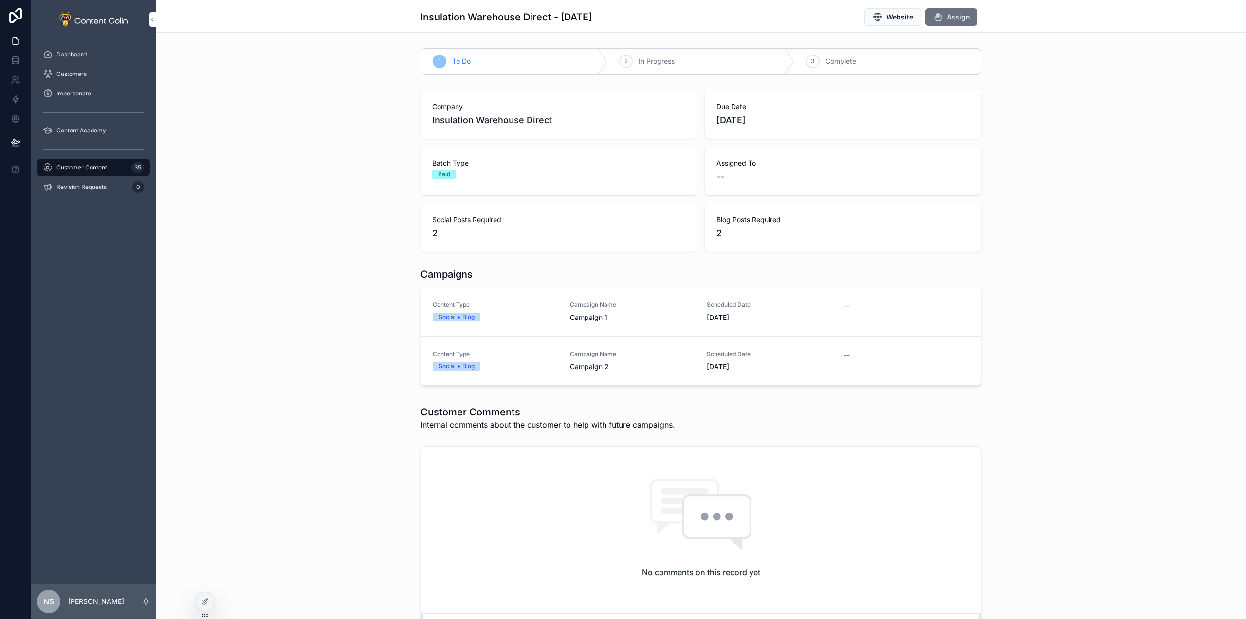
click at [947, 18] on span "Assign" at bounding box center [958, 17] width 23 height 10
click at [91, 165] on span "Customer Content" at bounding box center [81, 168] width 51 height 8
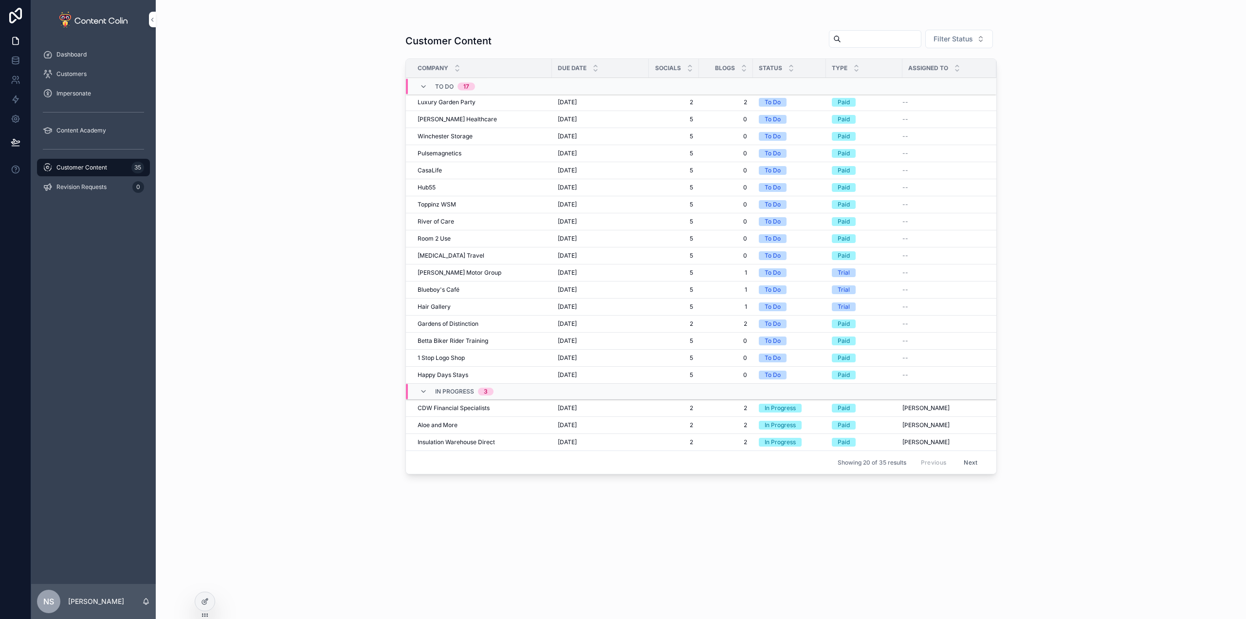
click at [455, 94] on div "To Do 17" at bounding box center [455, 87] width 40 height 16
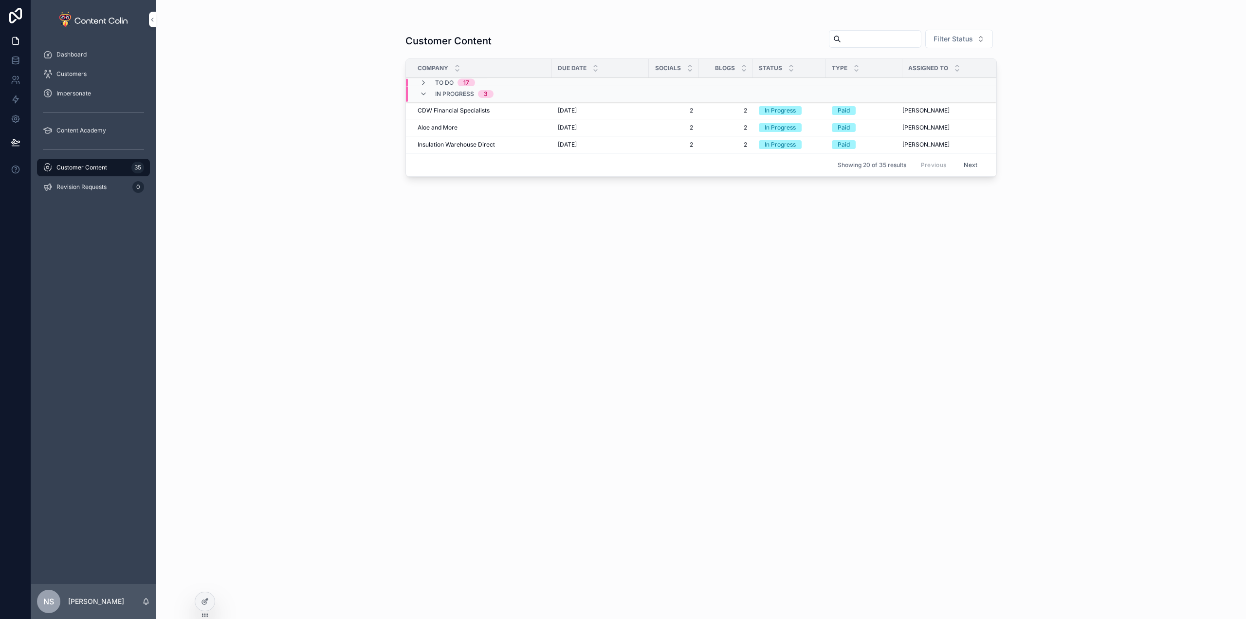
click at [451, 85] on span "To Do" at bounding box center [444, 83] width 18 height 8
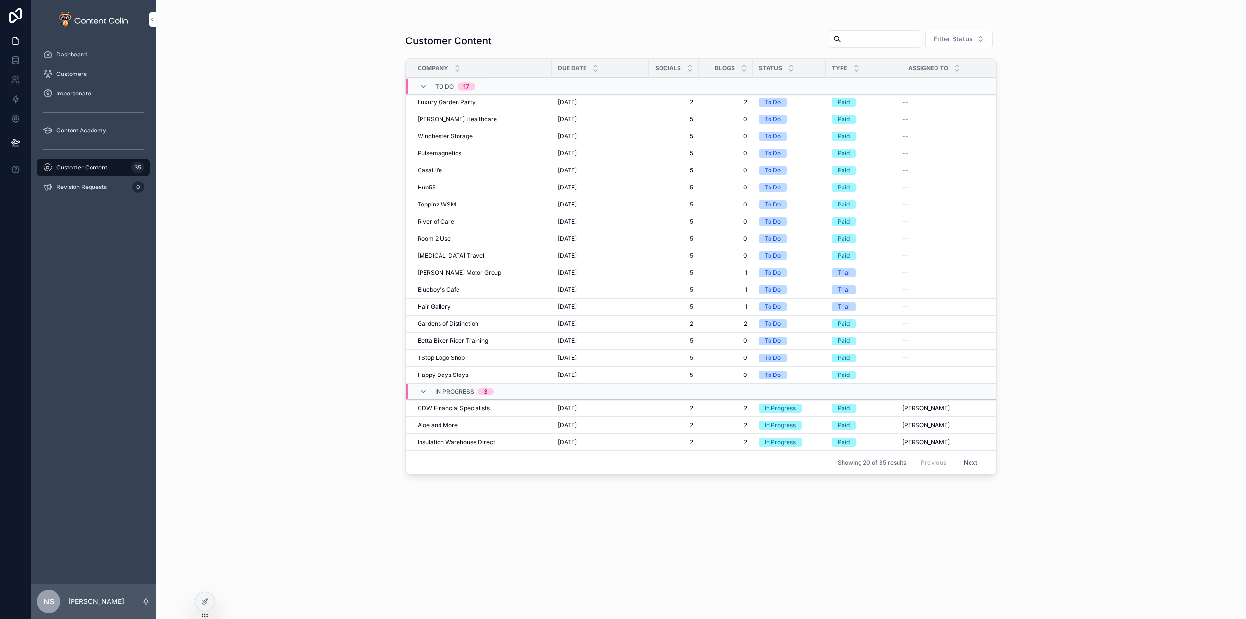
click at [454, 107] on td "Luxury Garden Party Luxury Garden Party" at bounding box center [479, 102] width 146 height 17
click at [466, 101] on span "Luxury Garden Party" at bounding box center [447, 102] width 58 height 8
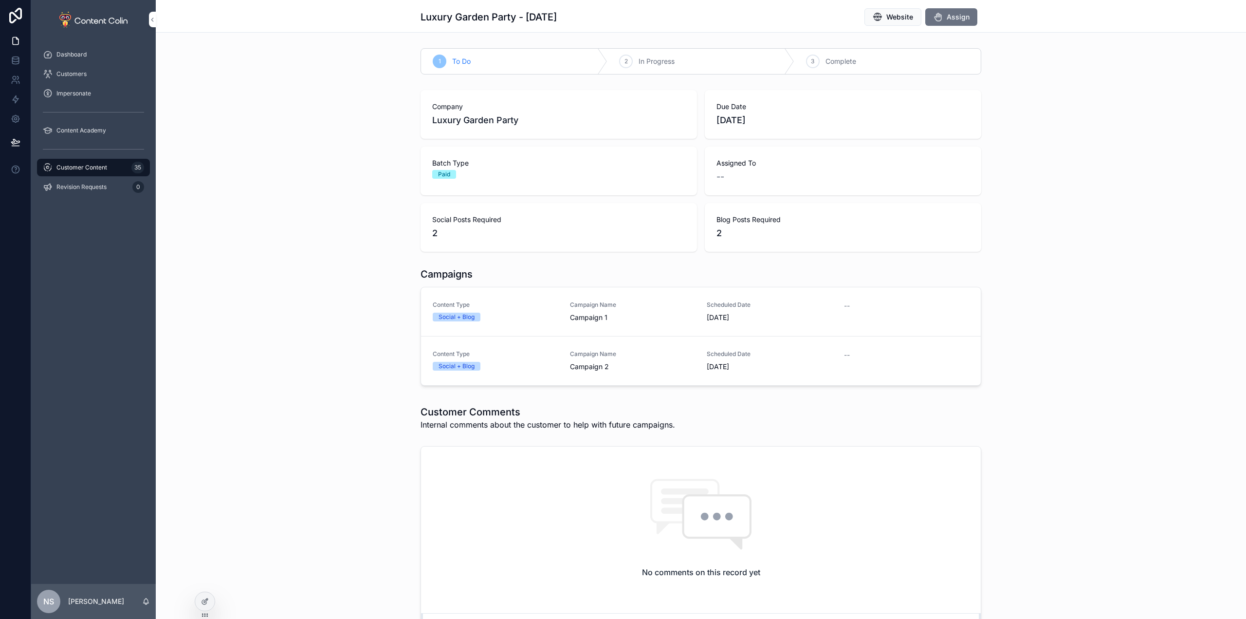
click at [947, 18] on span "Assign" at bounding box center [958, 17] width 23 height 10
click at [97, 167] on span "Customer Content" at bounding box center [81, 168] width 51 height 8
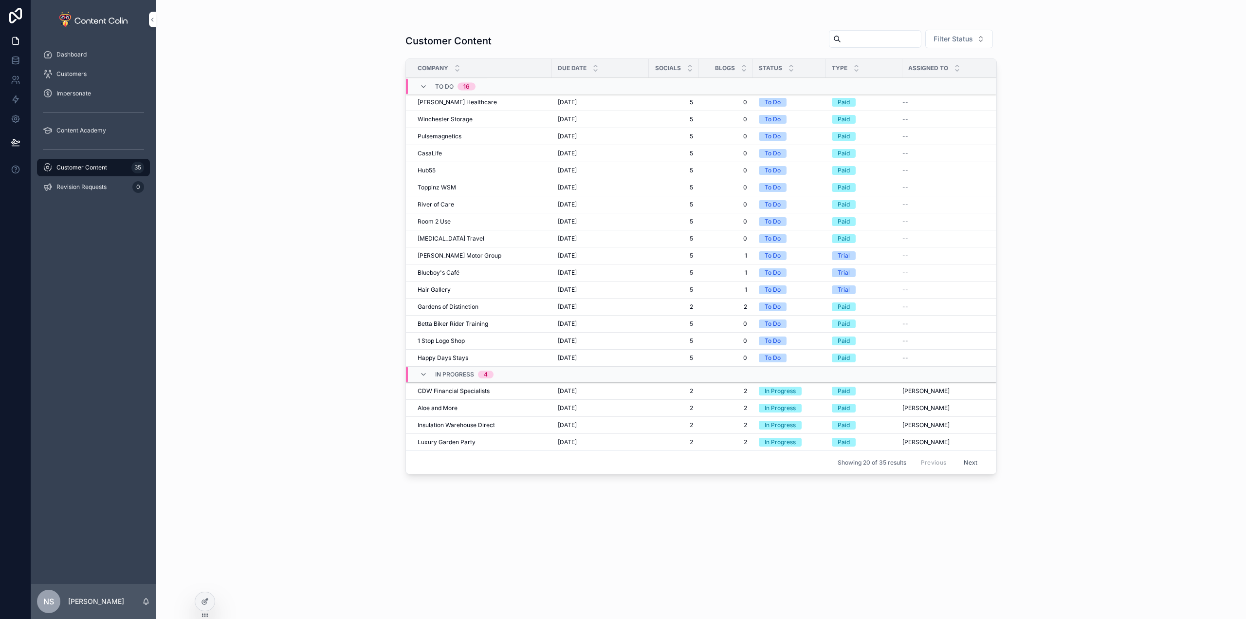
click at [461, 106] on span "Sohal Healthcare" at bounding box center [457, 102] width 79 height 8
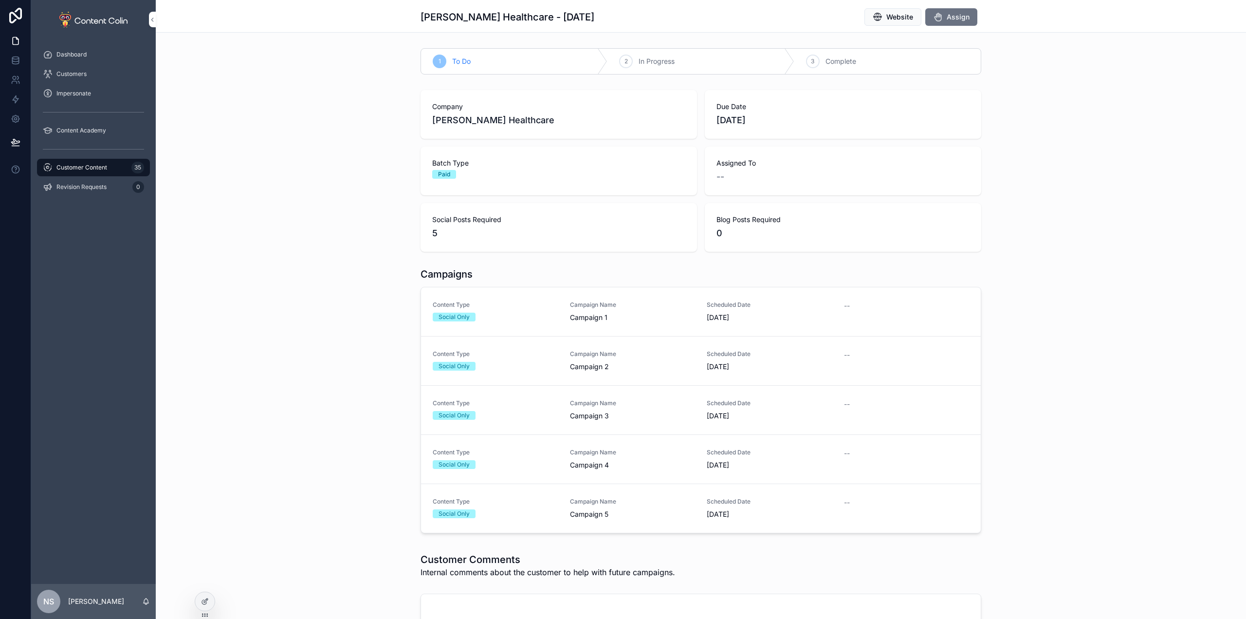
click at [940, 18] on button "Assign" at bounding box center [951, 17] width 52 height 18
click at [86, 167] on span "Customer Content" at bounding box center [81, 168] width 51 height 8
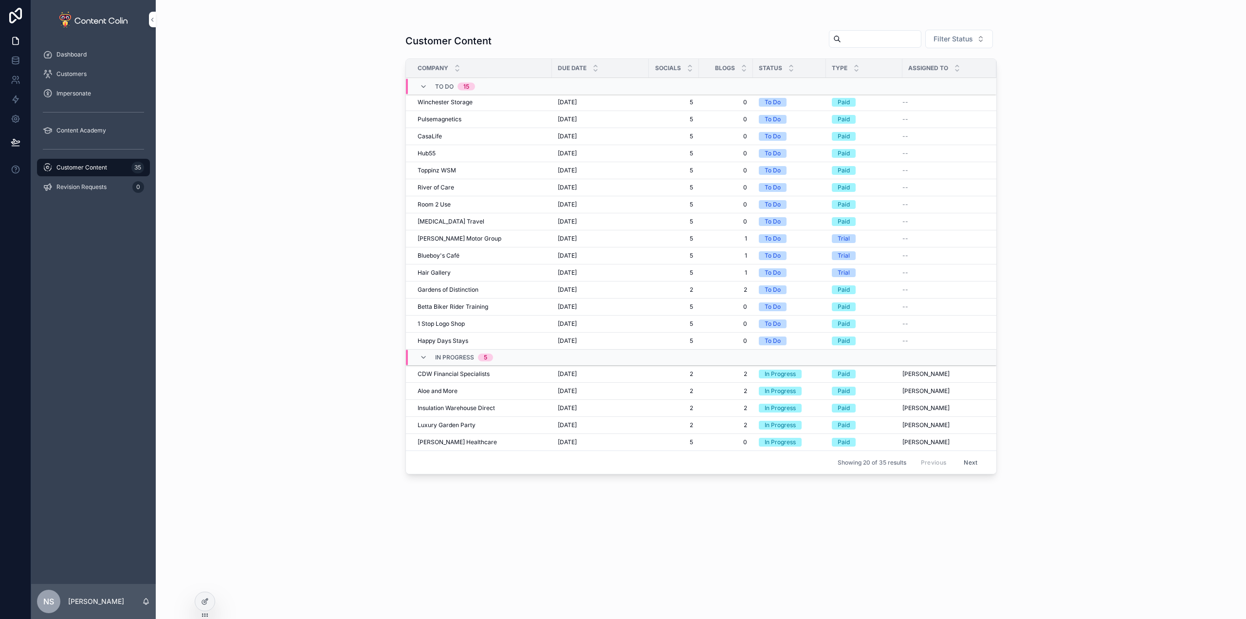
click at [447, 102] on span "Winchester Storage" at bounding box center [445, 102] width 55 height 8
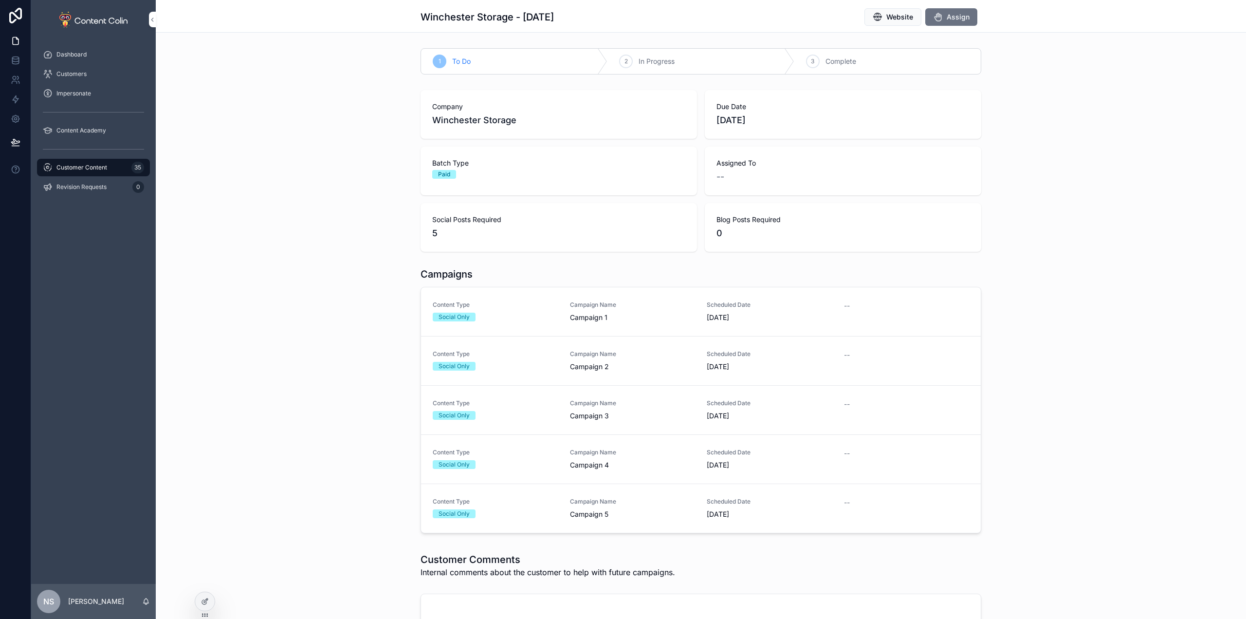
click at [952, 14] on span "Assign" at bounding box center [958, 17] width 23 height 10
click at [93, 161] on div "Customer Content 35" at bounding box center [93, 168] width 101 height 16
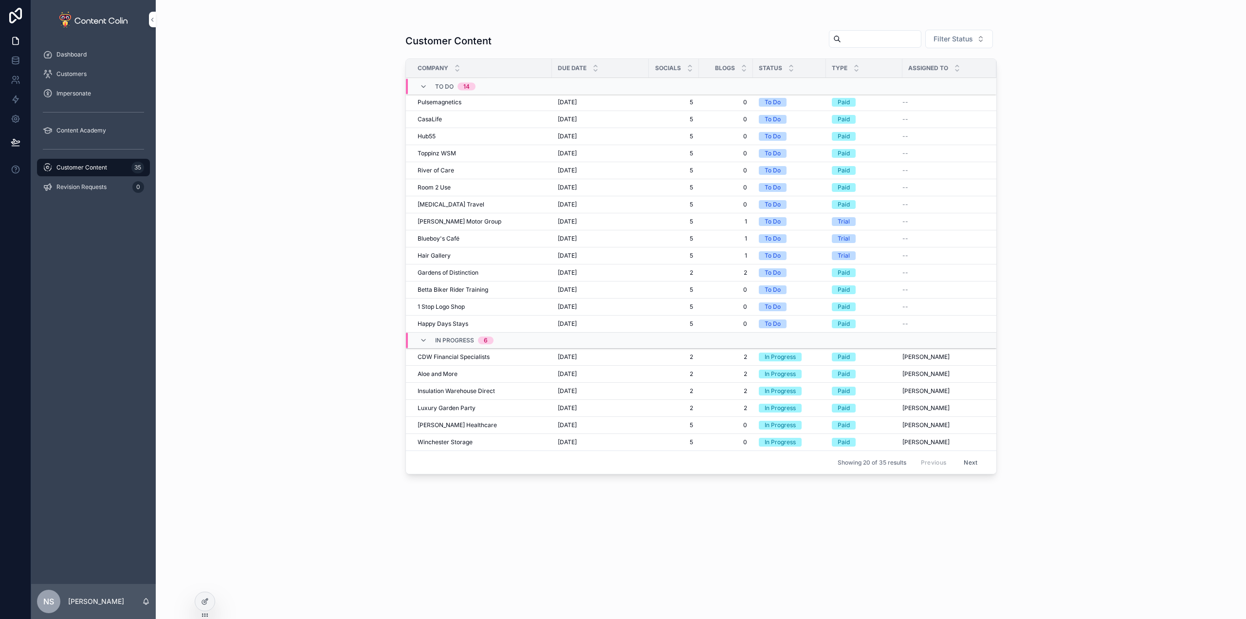
click at [459, 105] on span "Pulsemagnetics" at bounding box center [440, 102] width 44 height 8
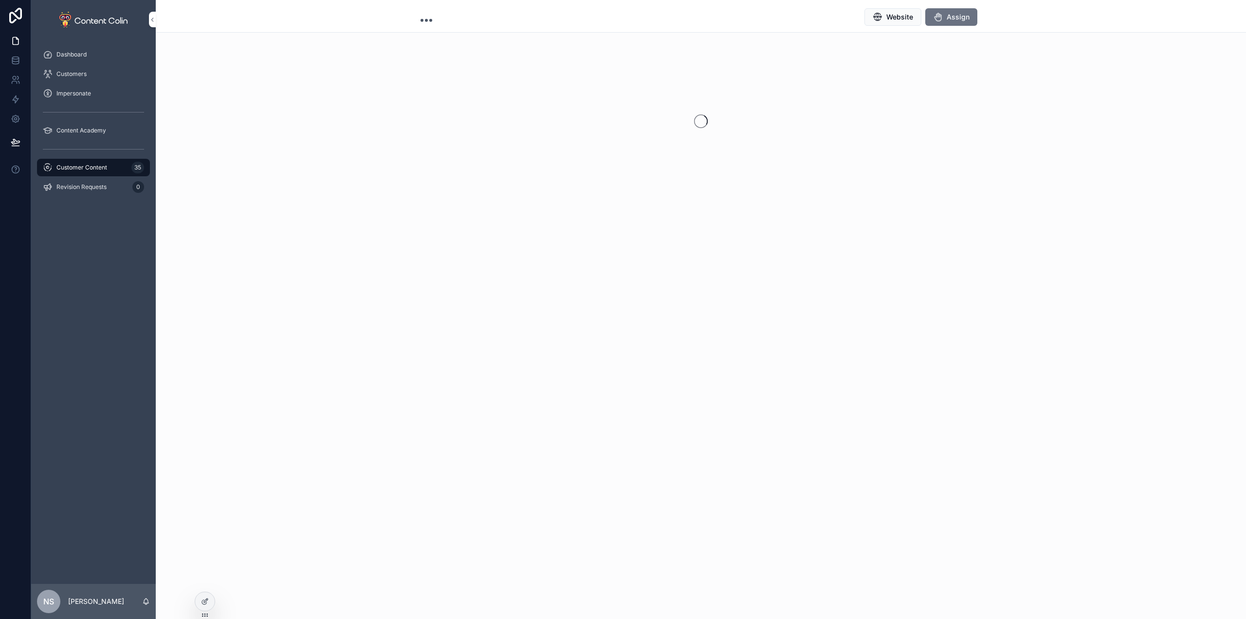
click at [947, 14] on button "Assign" at bounding box center [951, 17] width 52 height 18
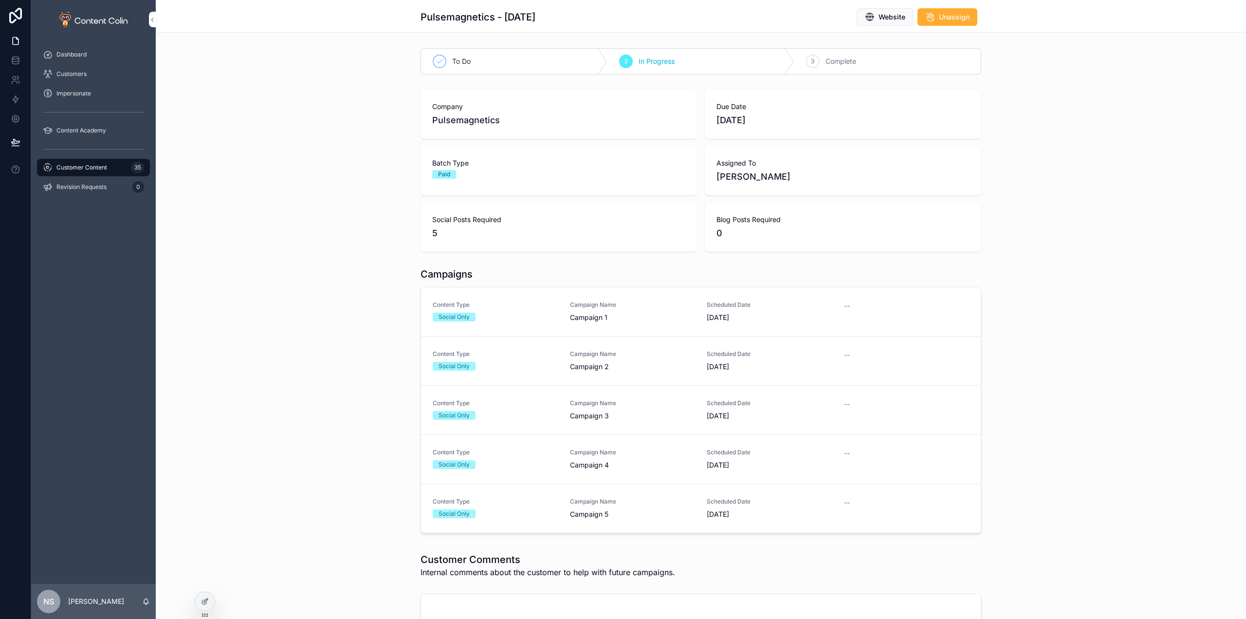
click at [114, 163] on div "Customer Content 35" at bounding box center [93, 168] width 101 height 16
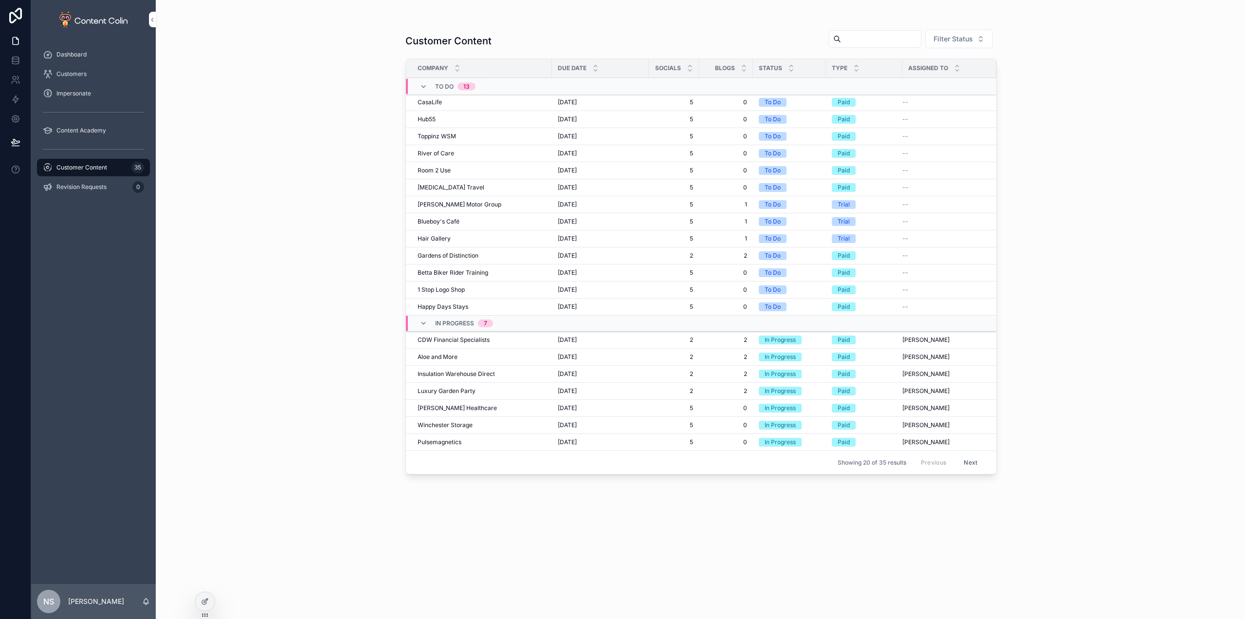
click at [453, 106] on div "CasaLife CasaLife" at bounding box center [482, 102] width 128 height 8
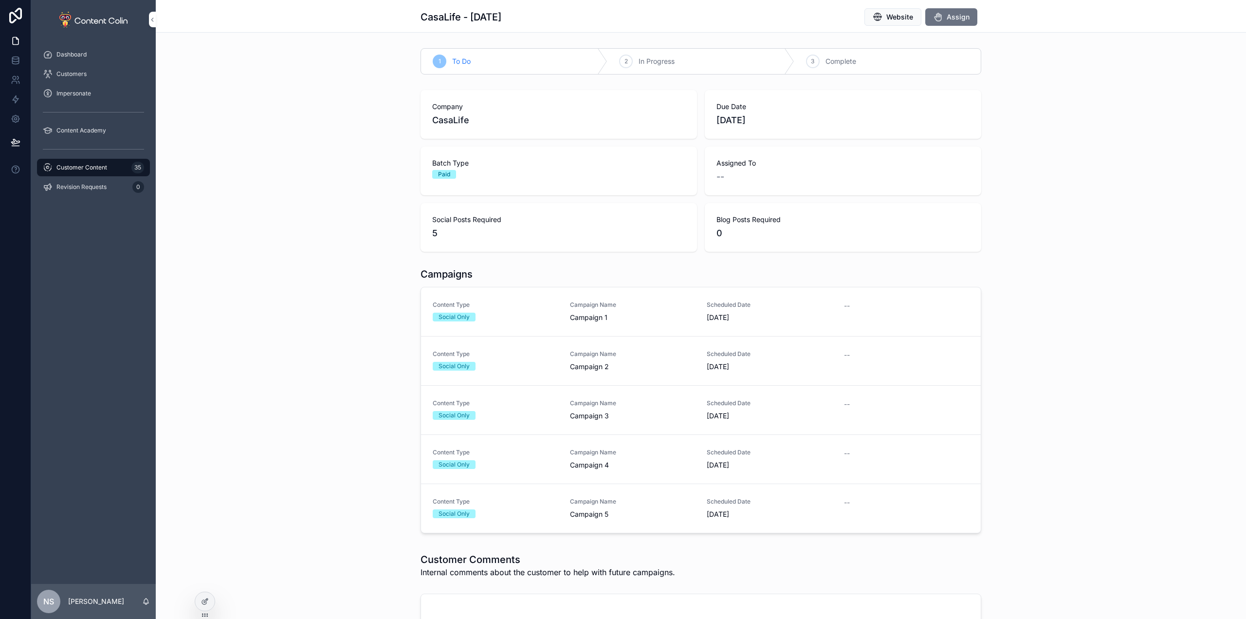
click at [947, 12] on span "Assign" at bounding box center [958, 17] width 23 height 10
click at [106, 168] on span "Customer Content" at bounding box center [81, 168] width 51 height 8
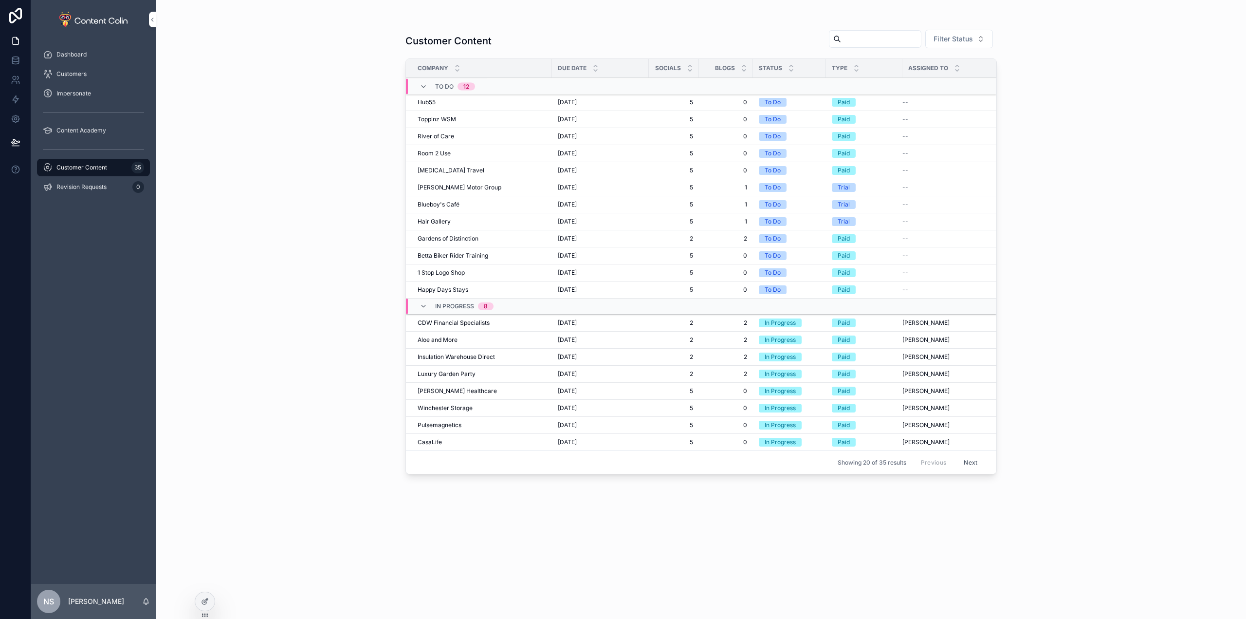
click at [437, 103] on div "Hub55 Hub55" at bounding box center [482, 102] width 128 height 8
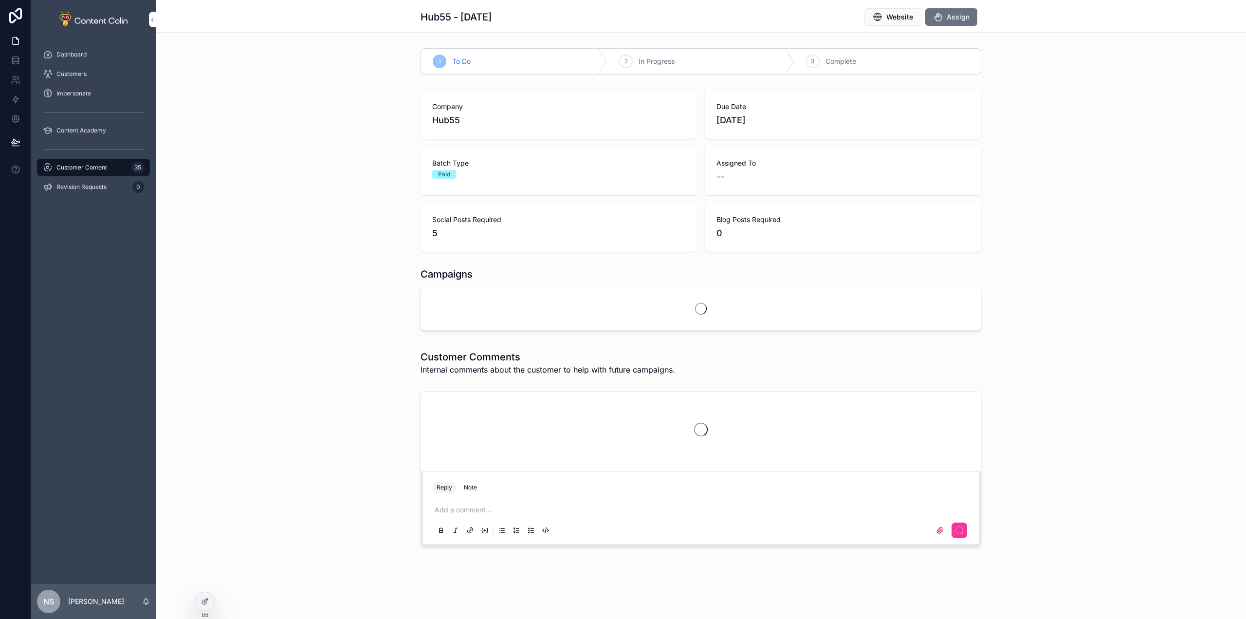
click at [960, 20] on span "Assign" at bounding box center [958, 17] width 23 height 10
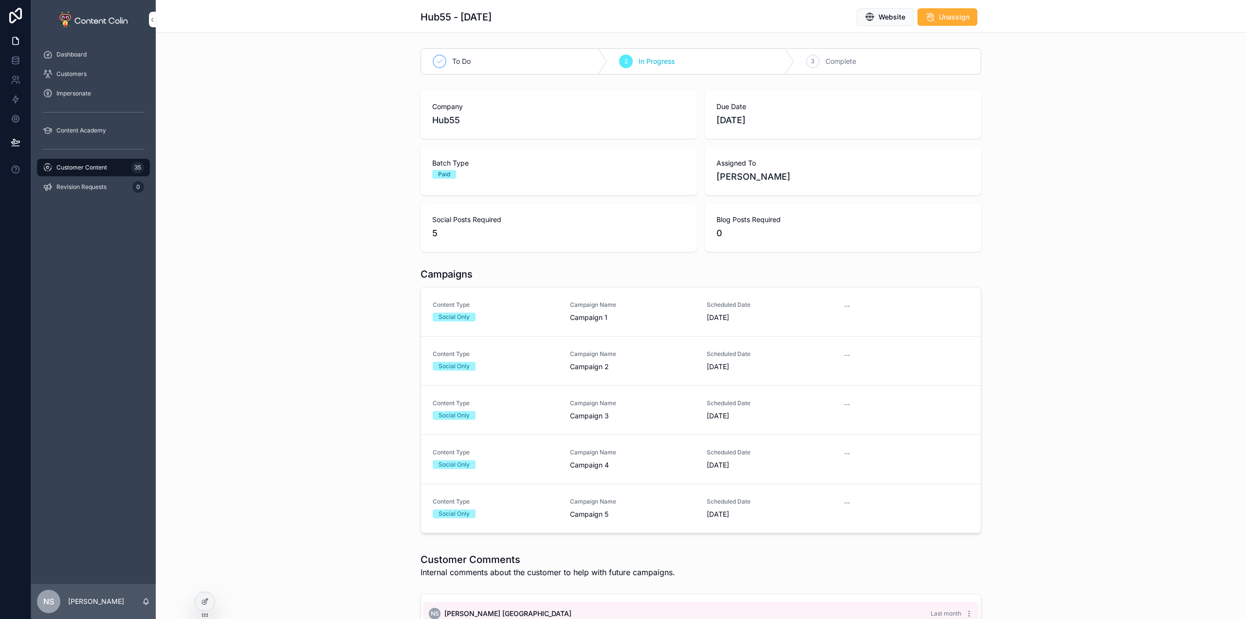
drag, startPoint x: 108, startPoint y: 166, endPoint x: 314, endPoint y: 160, distance: 206.5
click at [108, 167] on div "Customer Content 35" at bounding box center [93, 168] width 101 height 16
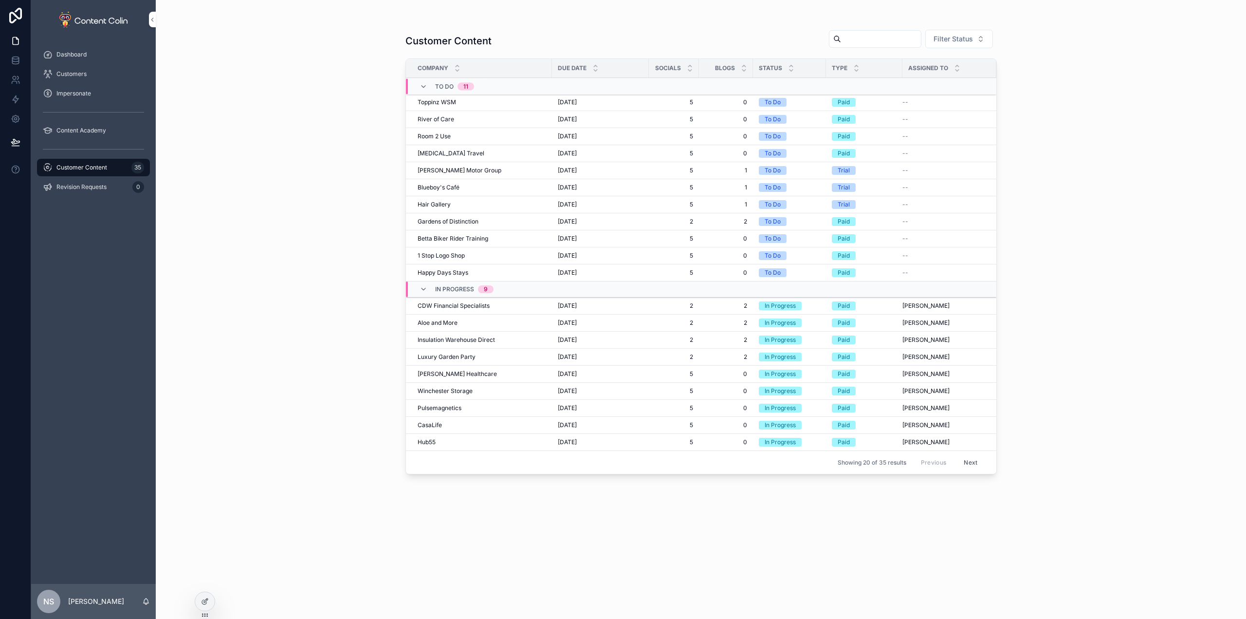
click at [439, 103] on span "Toppinz WSM" at bounding box center [437, 102] width 38 height 8
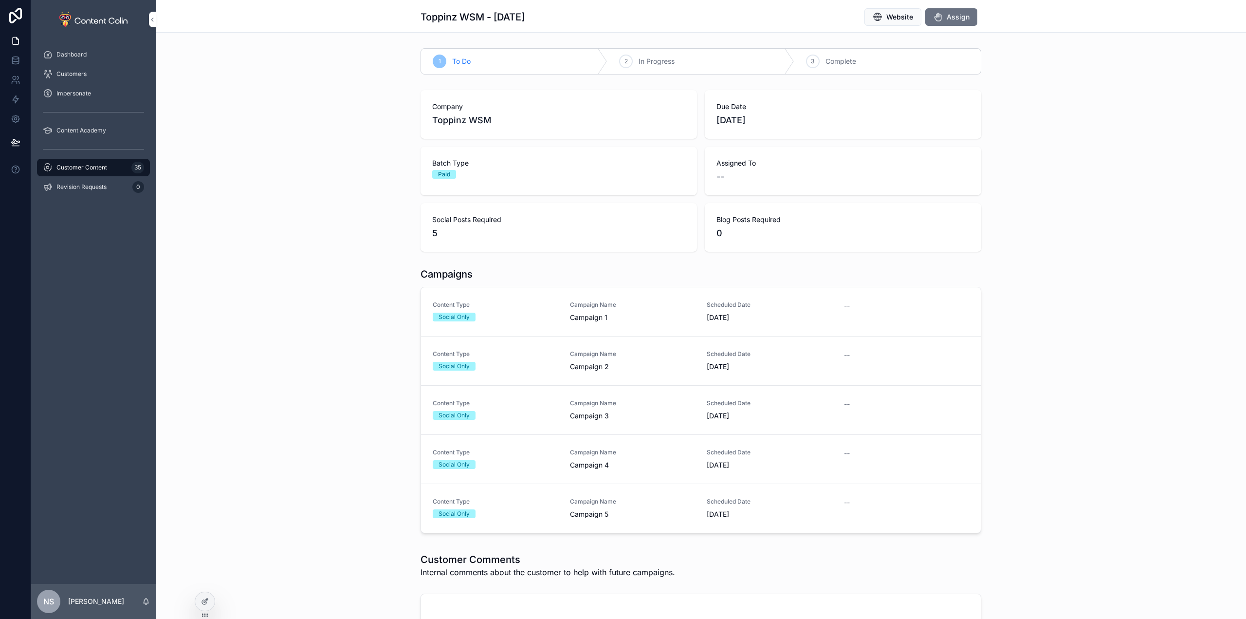
click at [961, 16] on span "Assign" at bounding box center [958, 17] width 23 height 10
drag, startPoint x: 86, startPoint y: 165, endPoint x: 309, endPoint y: 184, distance: 223.7
click at [85, 166] on span "Customer Content" at bounding box center [81, 168] width 51 height 8
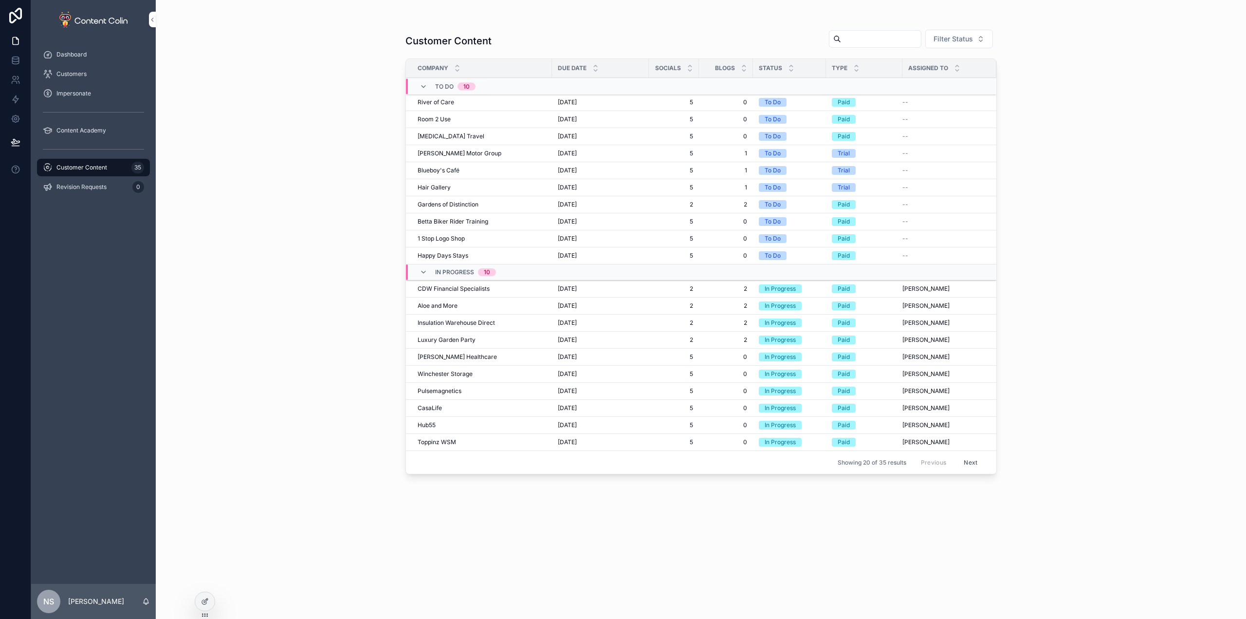
click at [592, 106] on td "7th October 2025 7th October 2025" at bounding box center [600, 102] width 97 height 17
click at [978, 38] on button "Filter Status" at bounding box center [959, 39] width 68 height 18
click at [979, 37] on button "Filter Status" at bounding box center [959, 39] width 68 height 18
click at [637, 107] on td "7th October 2025 7th October 2025" at bounding box center [600, 102] width 97 height 17
click at [705, 103] on span "0" at bounding box center [726, 102] width 42 height 8
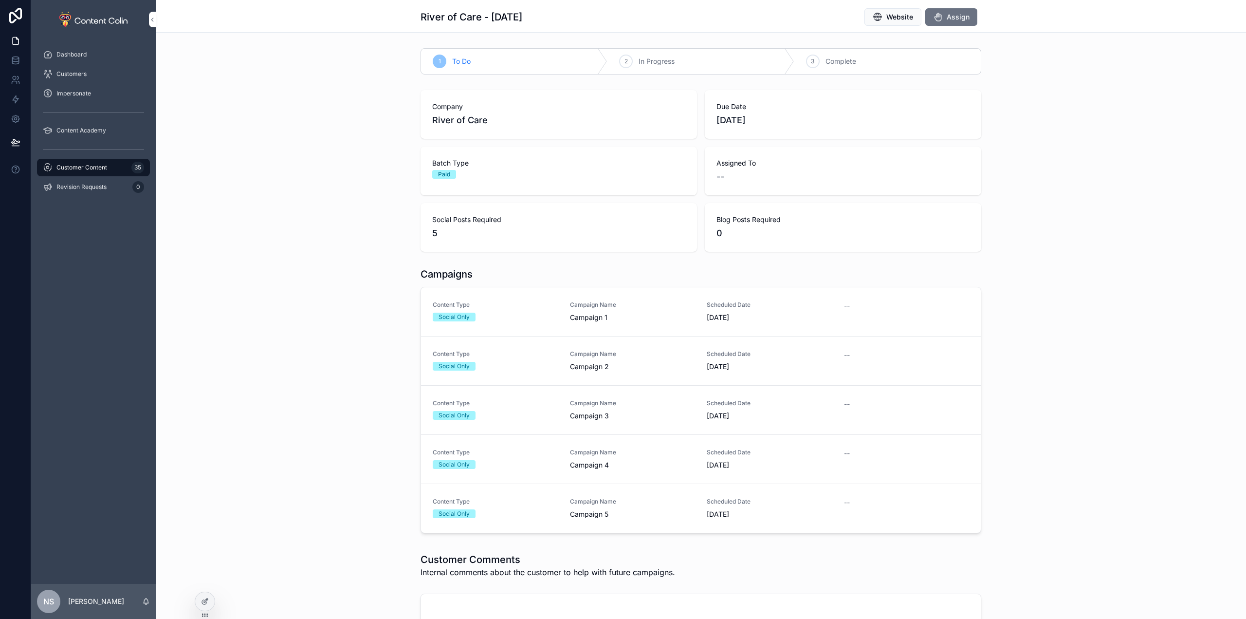
click at [956, 14] on span "Assign" at bounding box center [958, 17] width 23 height 10
click at [105, 169] on span "Customer Content" at bounding box center [81, 168] width 51 height 8
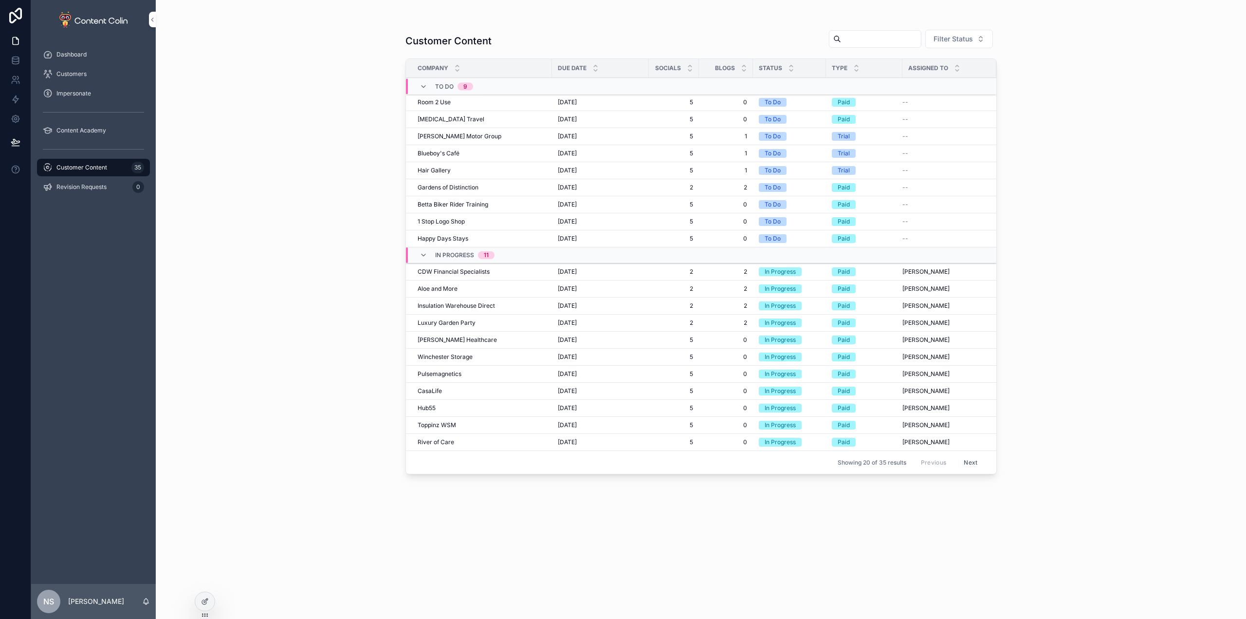
click at [431, 101] on span "Room 2 Use" at bounding box center [434, 102] width 33 height 8
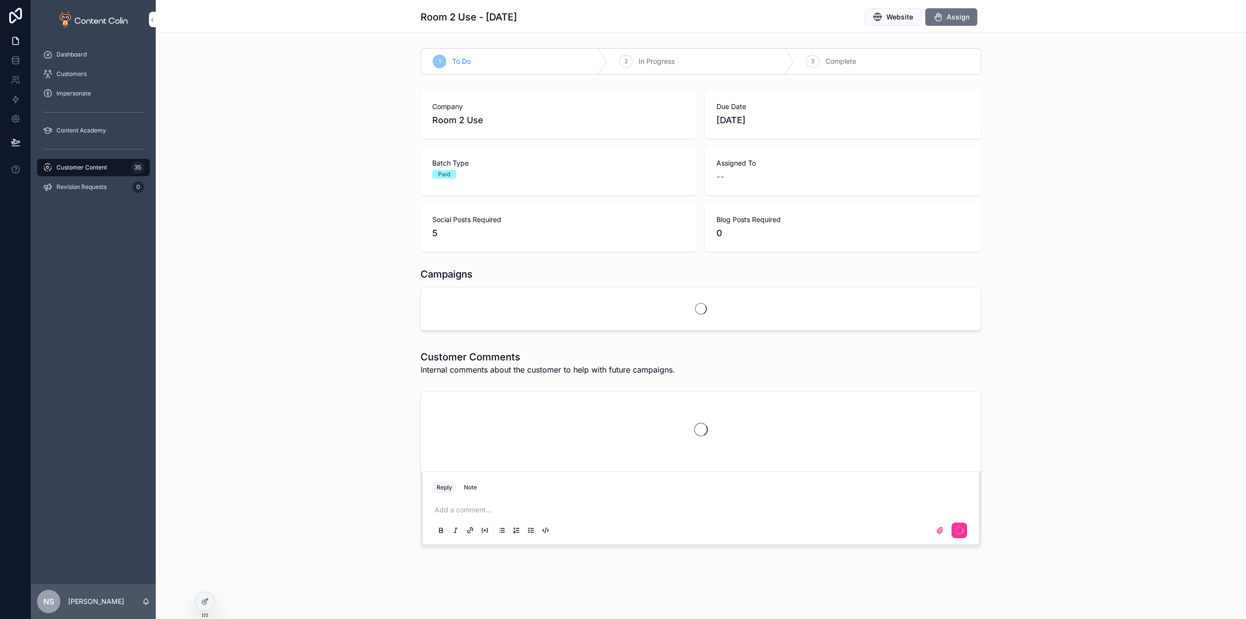
click at [957, 17] on span "Assign" at bounding box center [958, 17] width 23 height 10
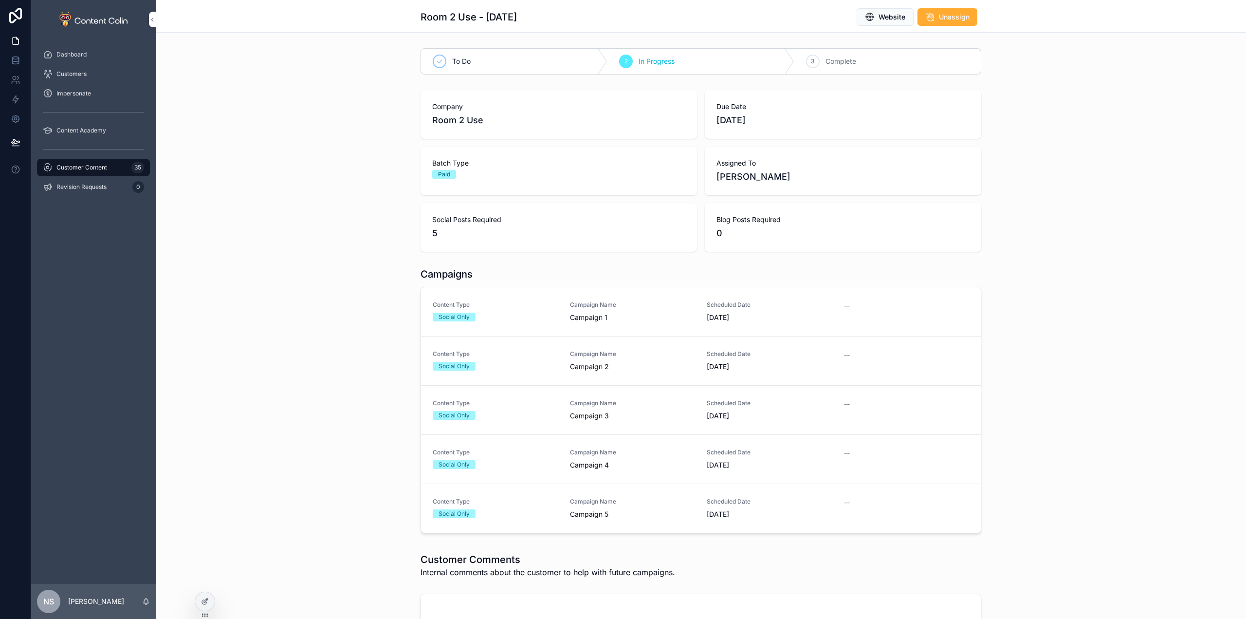
click at [100, 165] on span "Customer Content" at bounding box center [81, 168] width 51 height 8
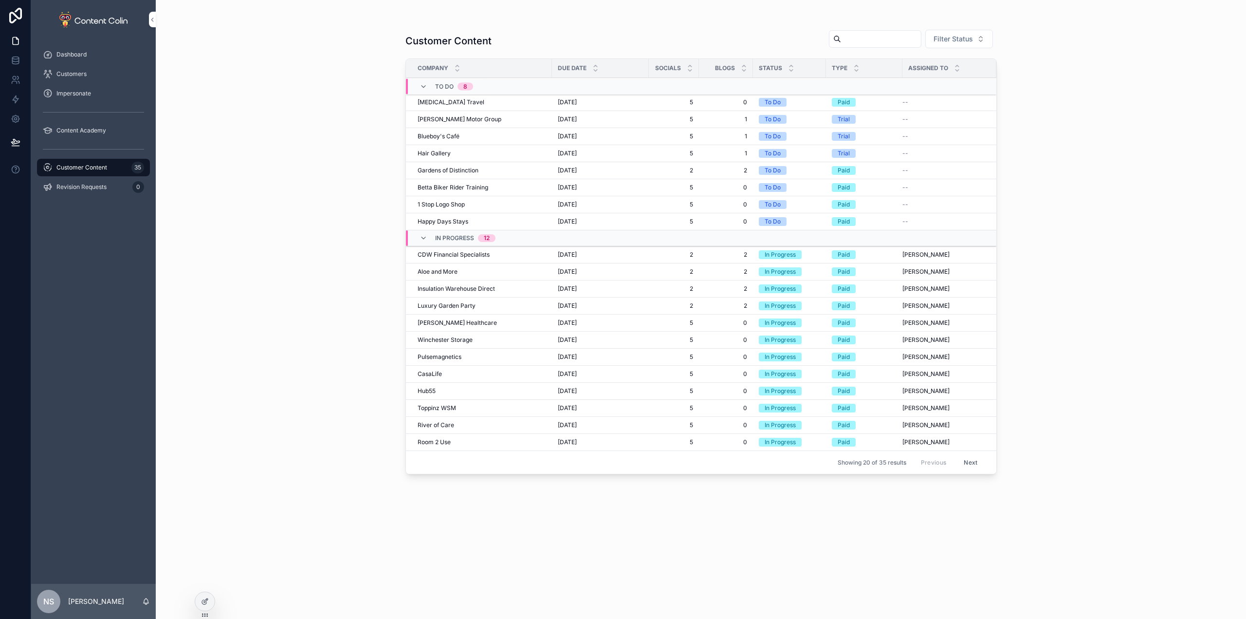
click at [461, 102] on span "Serotonin Travel" at bounding box center [451, 102] width 67 height 8
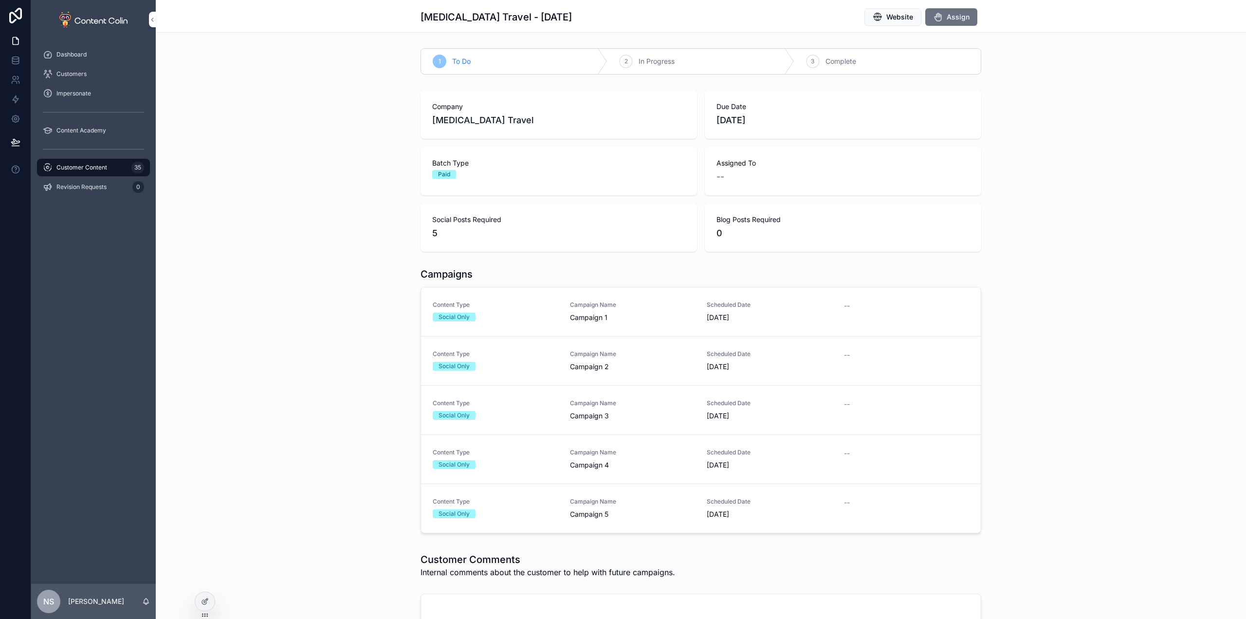
click at [941, 15] on button "Assign" at bounding box center [951, 17] width 52 height 18
drag, startPoint x: 85, startPoint y: 171, endPoint x: 381, endPoint y: 146, distance: 297.4
click at [85, 171] on span "Customer Content" at bounding box center [81, 168] width 51 height 8
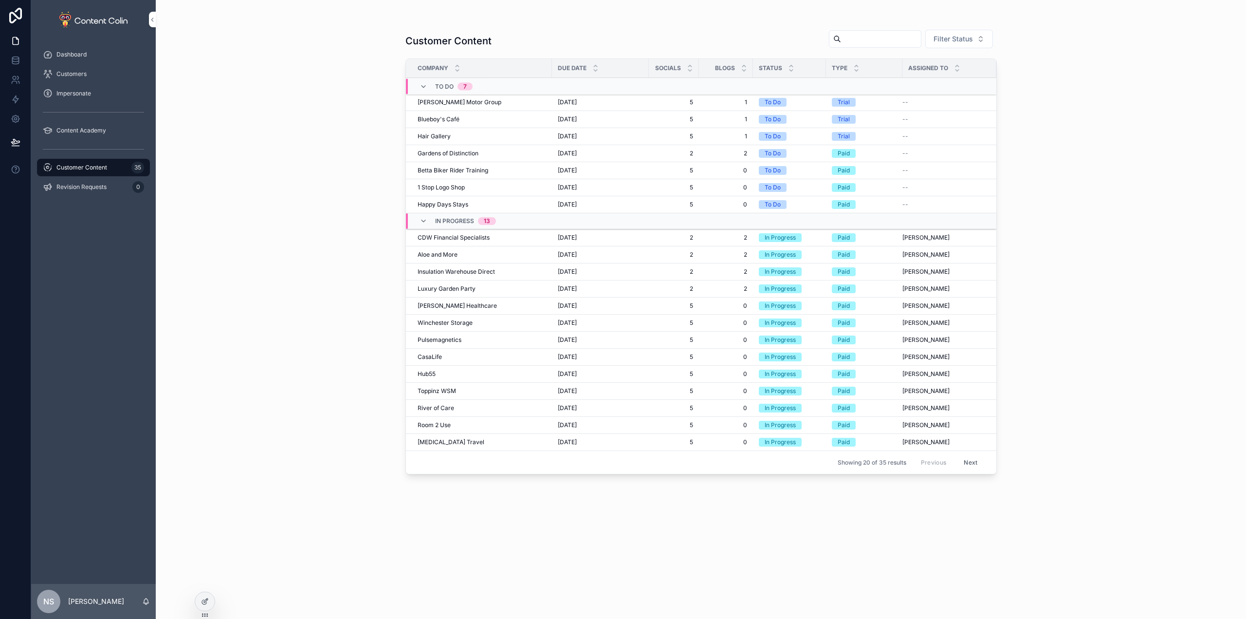
click at [461, 101] on span "Dack Motor Group" at bounding box center [460, 102] width 84 height 8
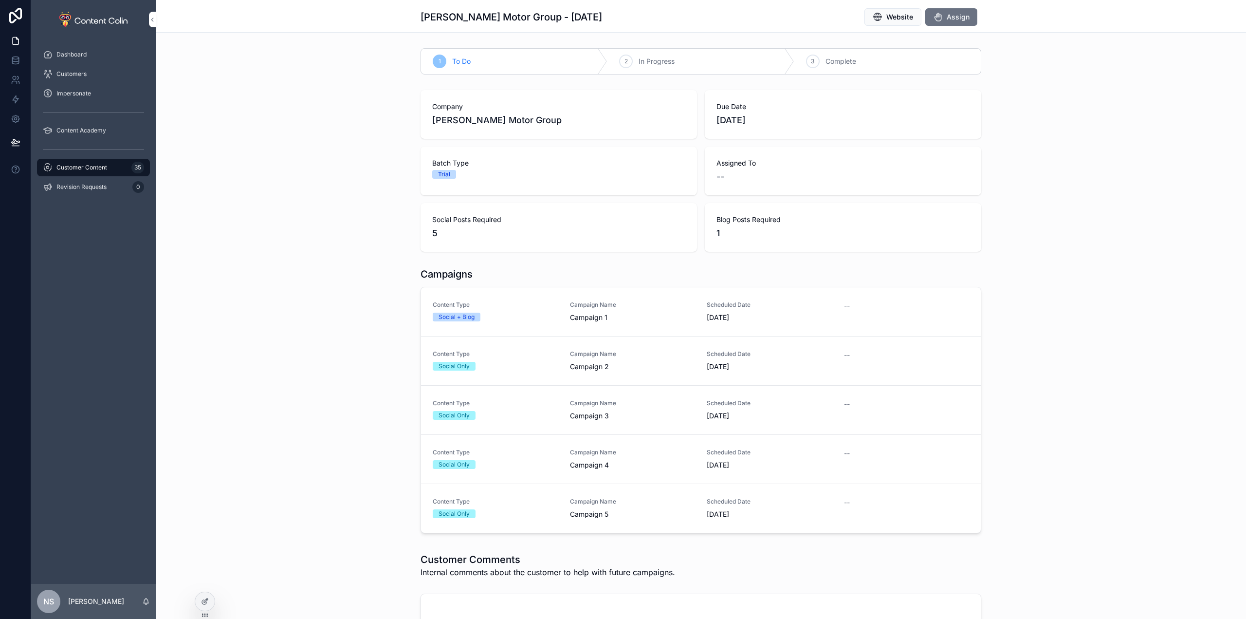
click at [956, 16] on span "Assign" at bounding box center [958, 17] width 23 height 10
drag, startPoint x: 102, startPoint y: 165, endPoint x: 335, endPoint y: 137, distance: 234.4
click at [103, 165] on span "Customer Content" at bounding box center [81, 168] width 51 height 8
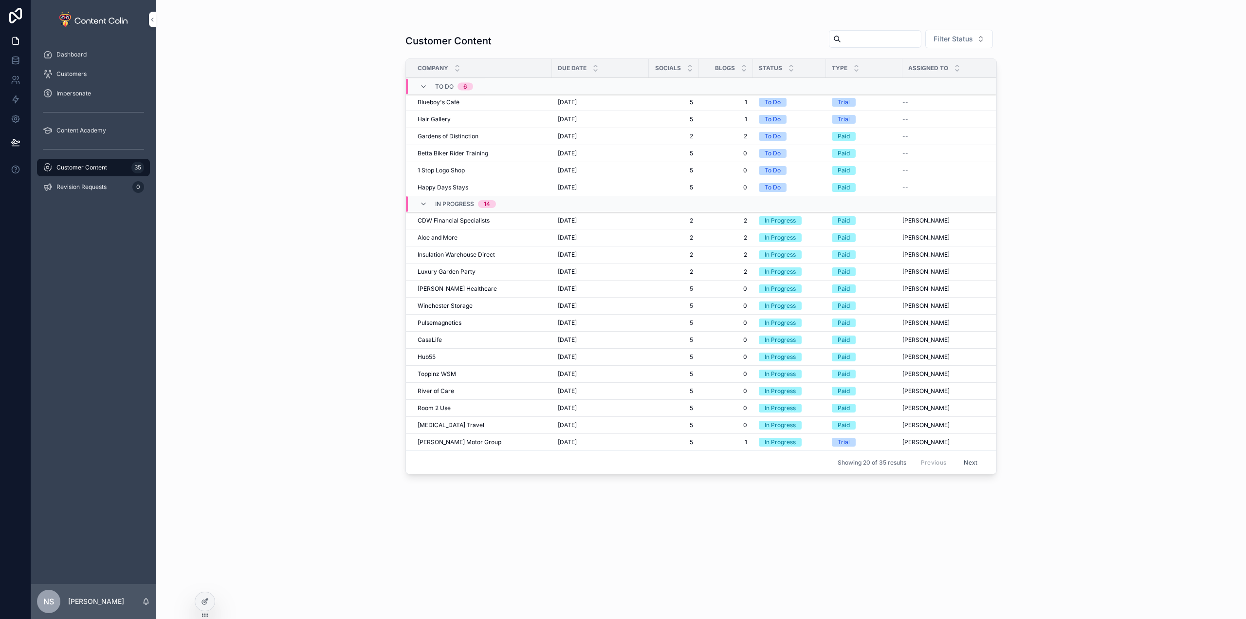
click at [475, 101] on div "Blueboy's Café Blueboy's Café" at bounding box center [482, 102] width 128 height 8
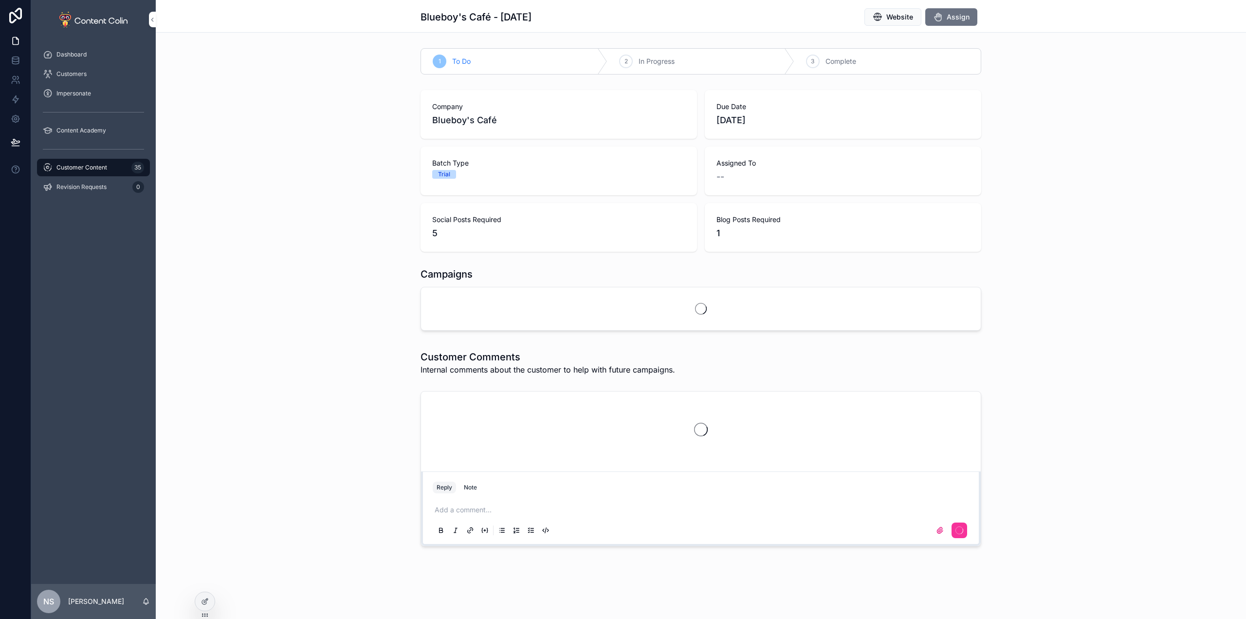
click at [961, 18] on span "Assign" at bounding box center [958, 17] width 23 height 10
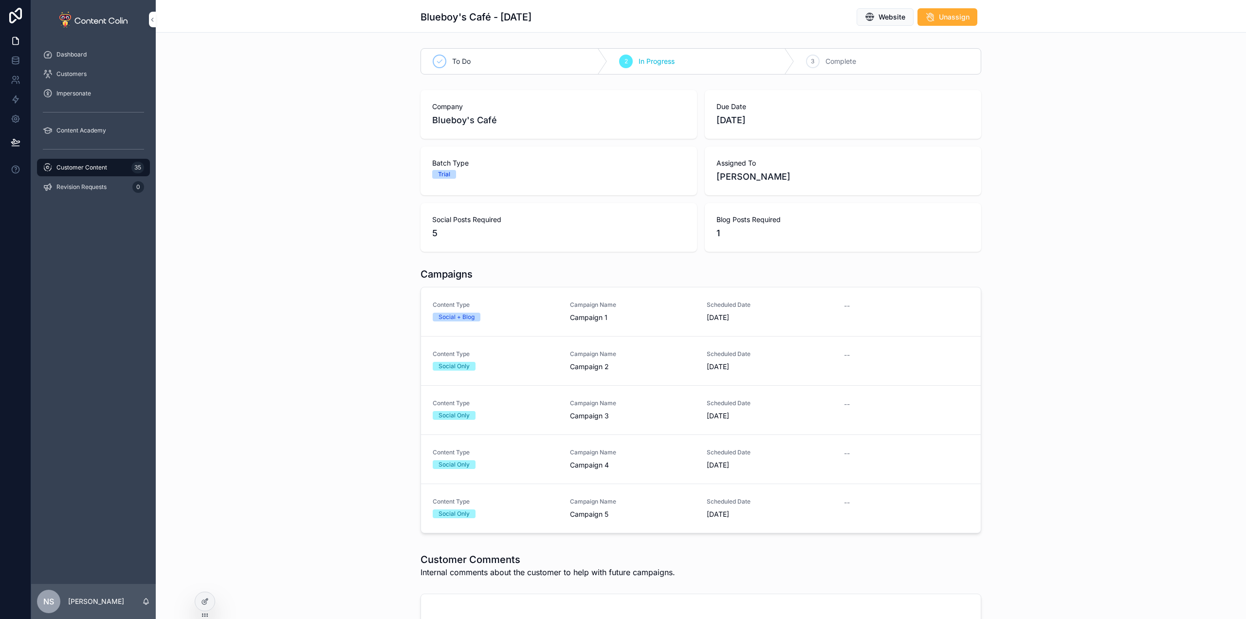
drag, startPoint x: 99, startPoint y: 165, endPoint x: 371, endPoint y: 148, distance: 273.0
click at [100, 165] on span "Customer Content" at bounding box center [81, 168] width 51 height 8
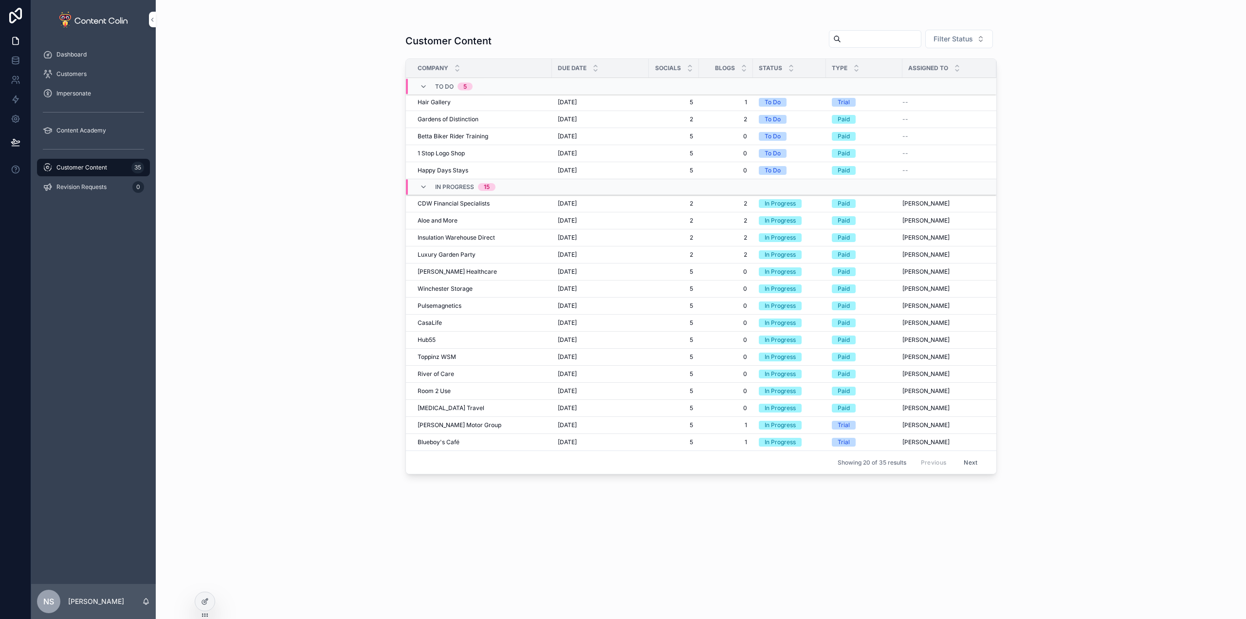
click at [498, 99] on div "Hair Gallery Hair Gallery" at bounding box center [482, 102] width 128 height 8
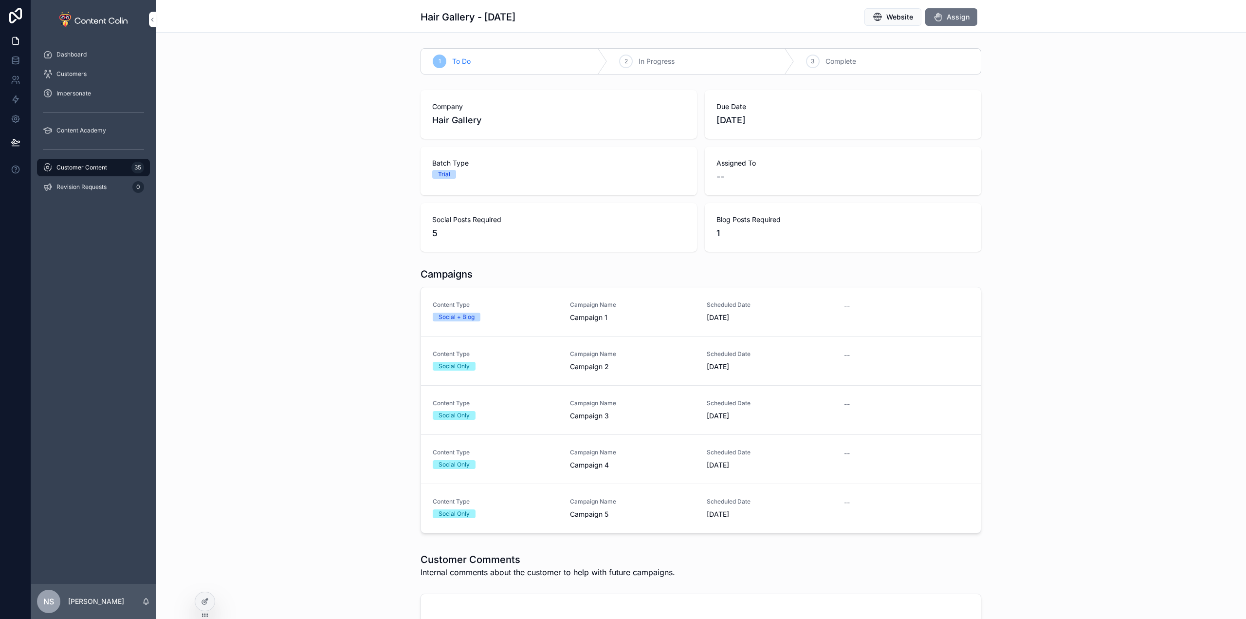
click at [958, 13] on span "Assign" at bounding box center [958, 17] width 23 height 10
click at [123, 169] on div "Customer Content 35" at bounding box center [93, 168] width 101 height 16
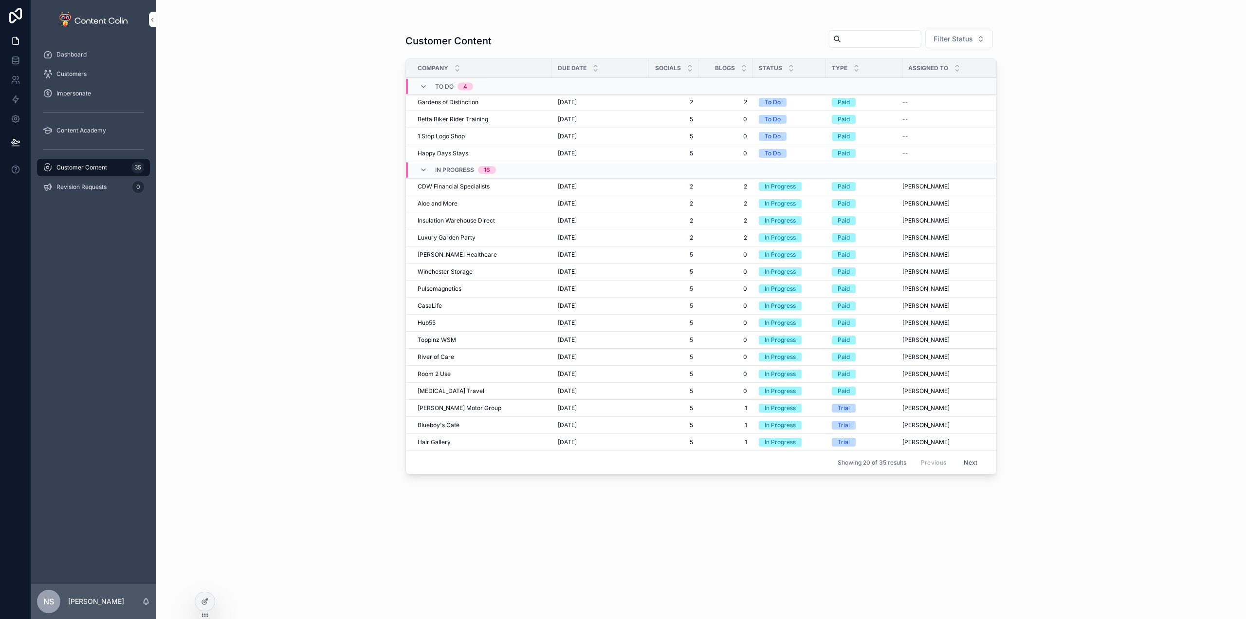
click at [1088, 309] on div "Customer Content Filter Status Company Due Date Socials Blogs Status Type Assig…" at bounding box center [701, 309] width 1090 height 619
click at [977, 459] on button "Next" at bounding box center [970, 462] width 27 height 15
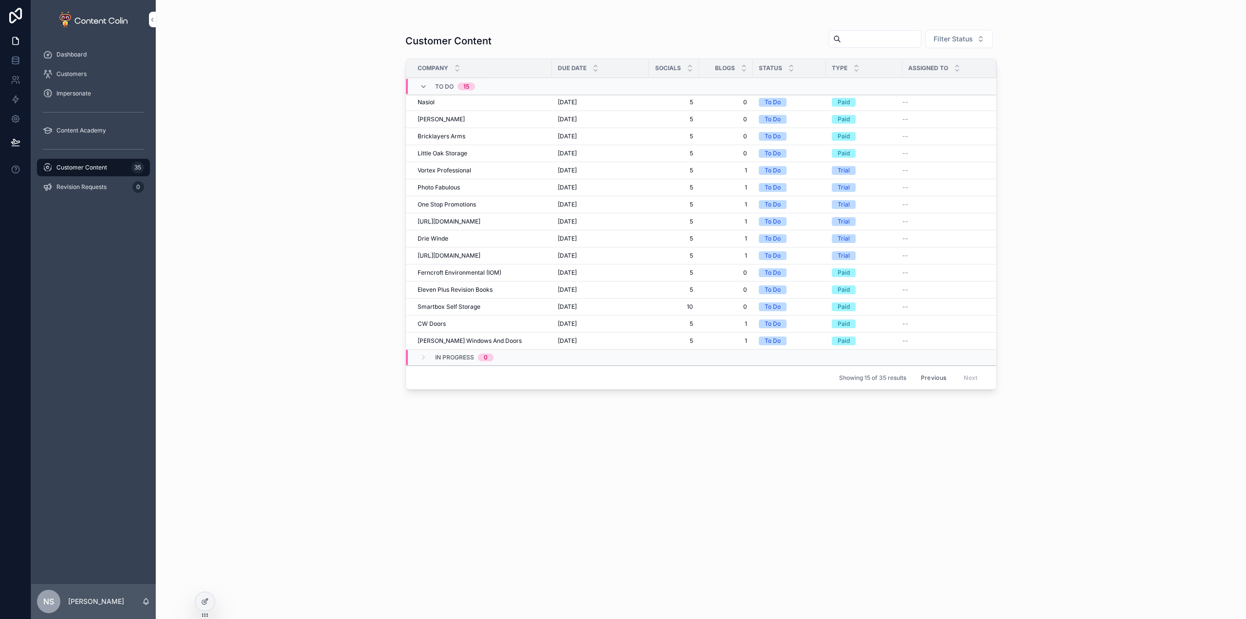
click at [930, 375] on button "Previous" at bounding box center [933, 377] width 39 height 15
